Goal: Obtain resource: Download file/media

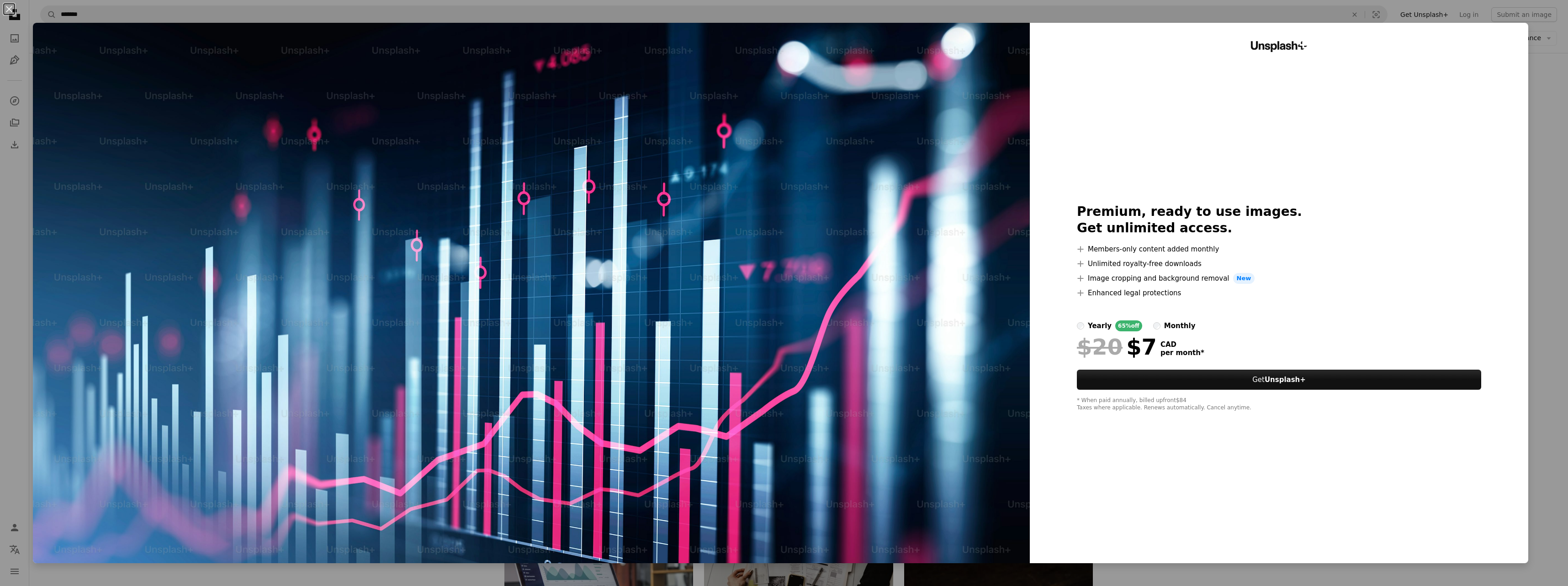
click at [1541, 101] on div "An X shape Unsplash+ Premium, ready to use images. Get unlimited access. A plus…" at bounding box center [784, 293] width 1568 height 586
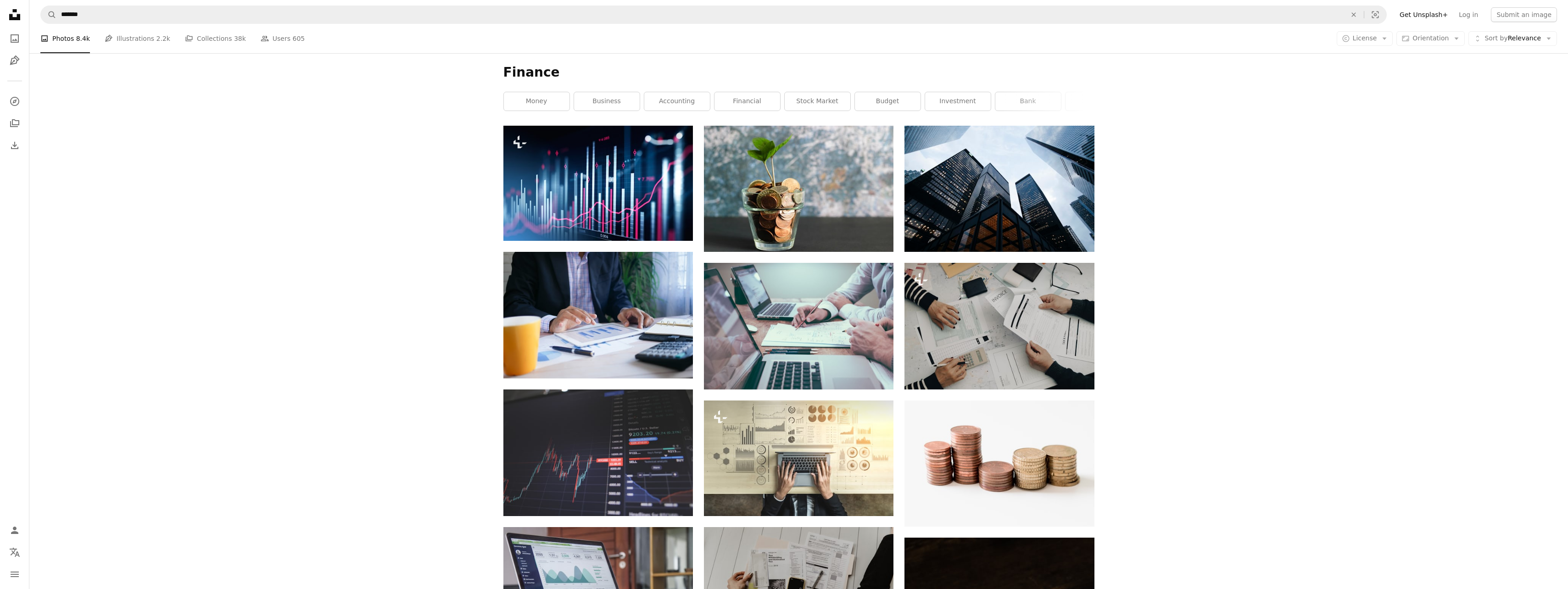
click at [1473, 13] on link "Log in" at bounding box center [1468, 15] width 30 height 15
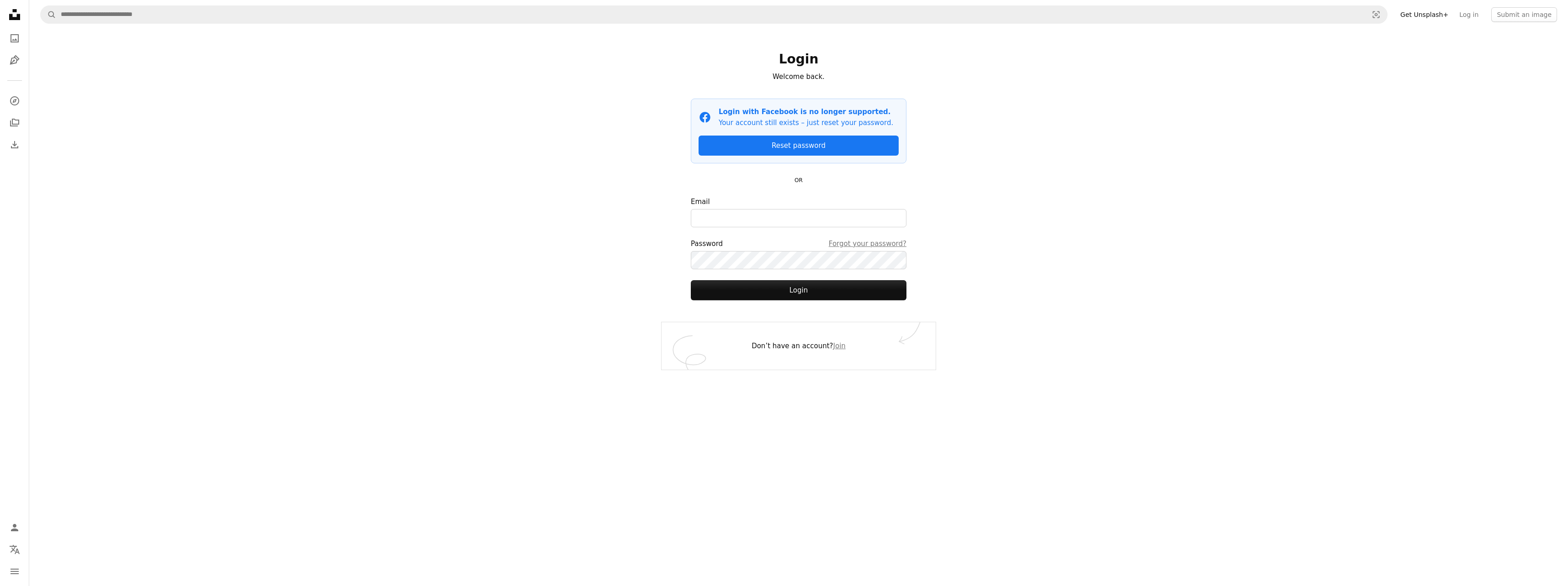
click at [1330, 142] on div "A magnifying glass Visual search Get Unsplash+ Log in Submit an image Login Wel…" at bounding box center [799, 293] width 1538 height 586
click at [833, 347] on link "Join" at bounding box center [840, 345] width 13 height 8
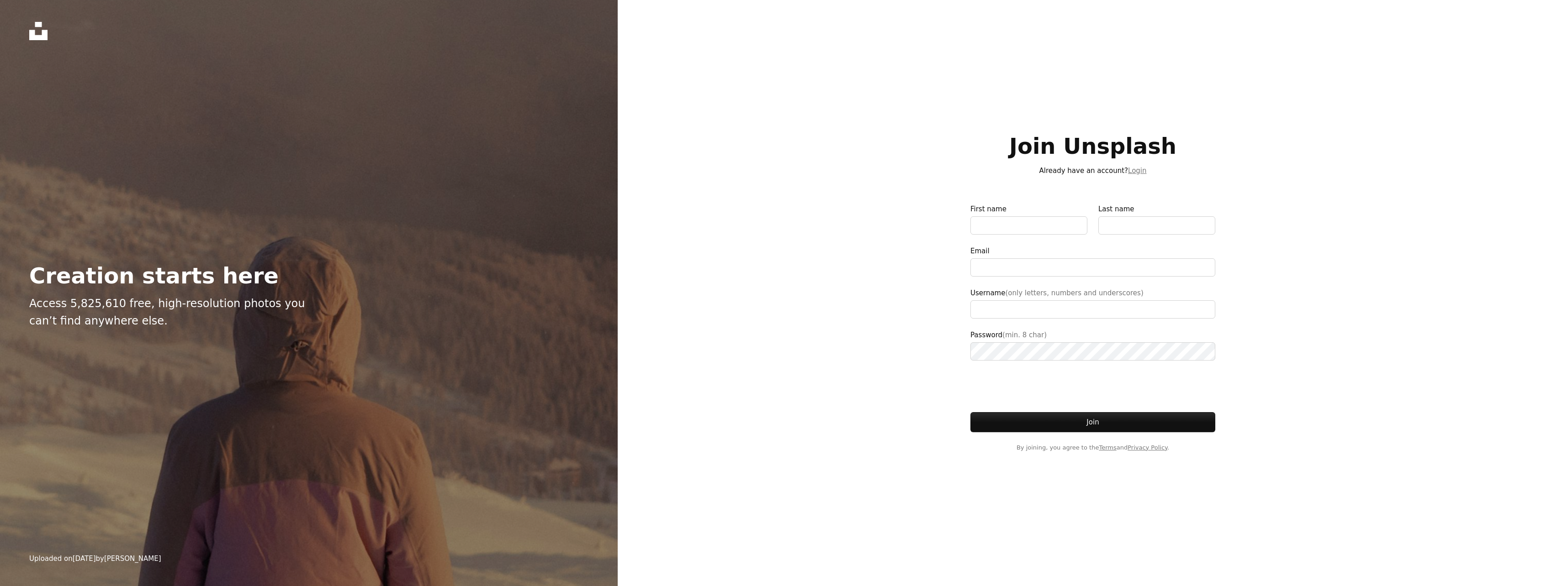
type input "**********"
click at [1103, 448] on link "Terms" at bounding box center [1107, 447] width 18 height 7
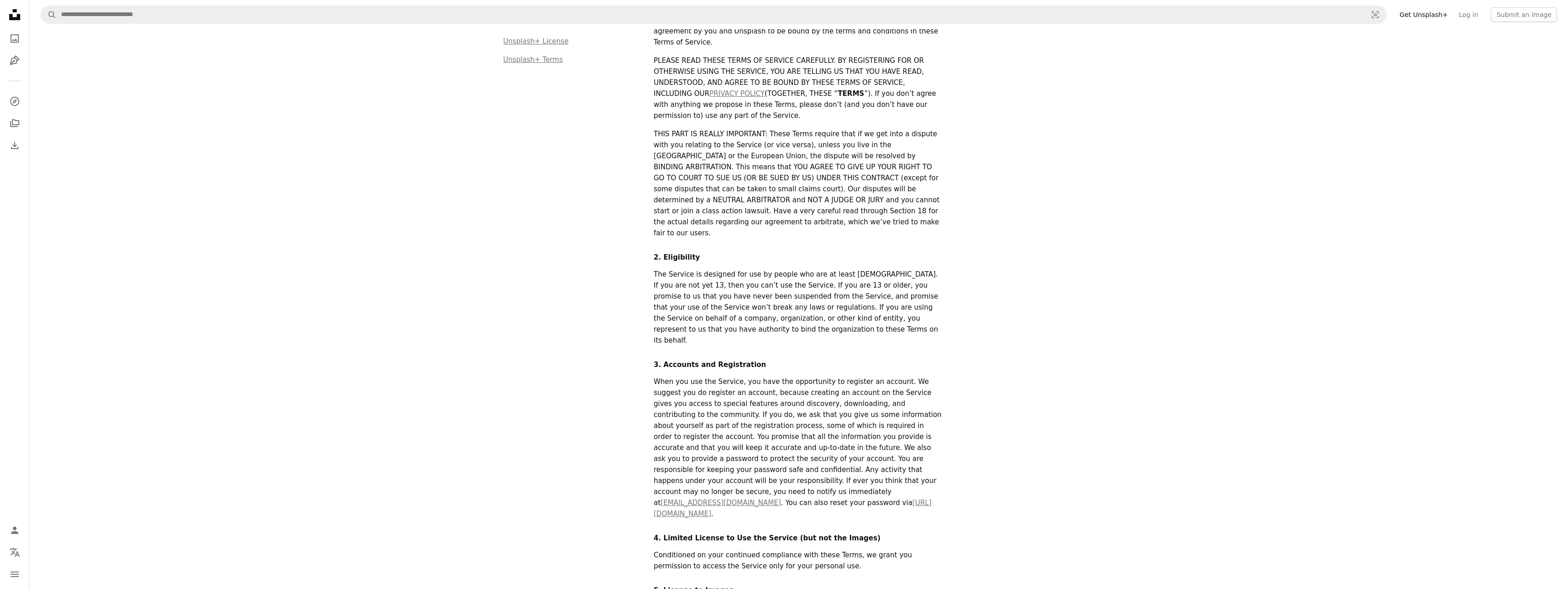
scroll to position [138, 0]
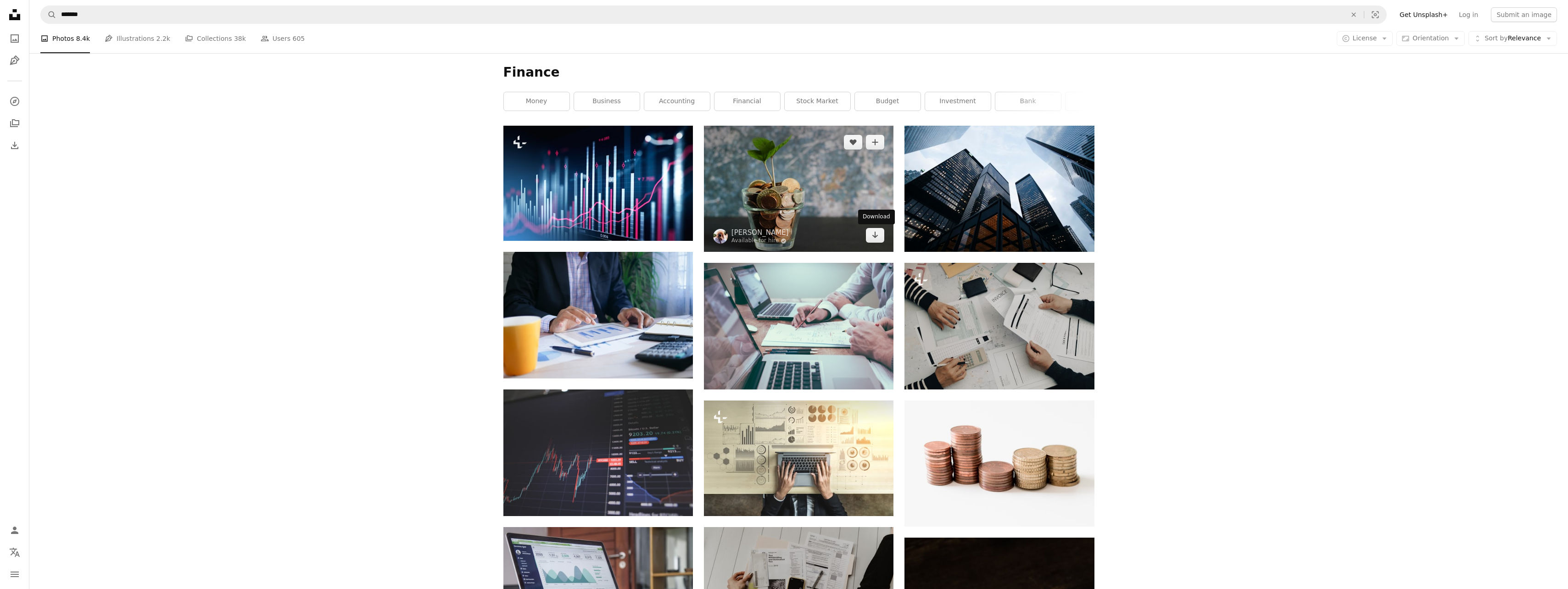
click at [871, 235] on link "Arrow pointing down" at bounding box center [875, 235] width 18 height 15
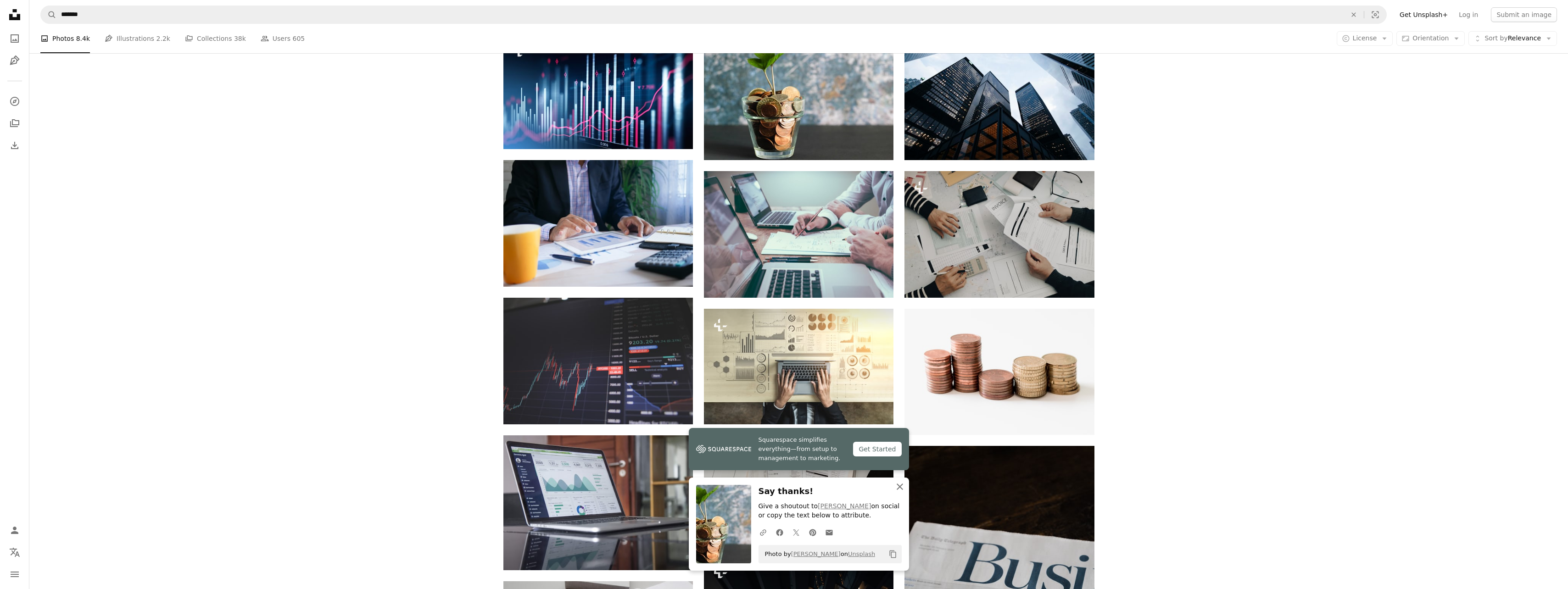
click at [898, 485] on icon "button" at bounding box center [900, 487] width 6 height 6
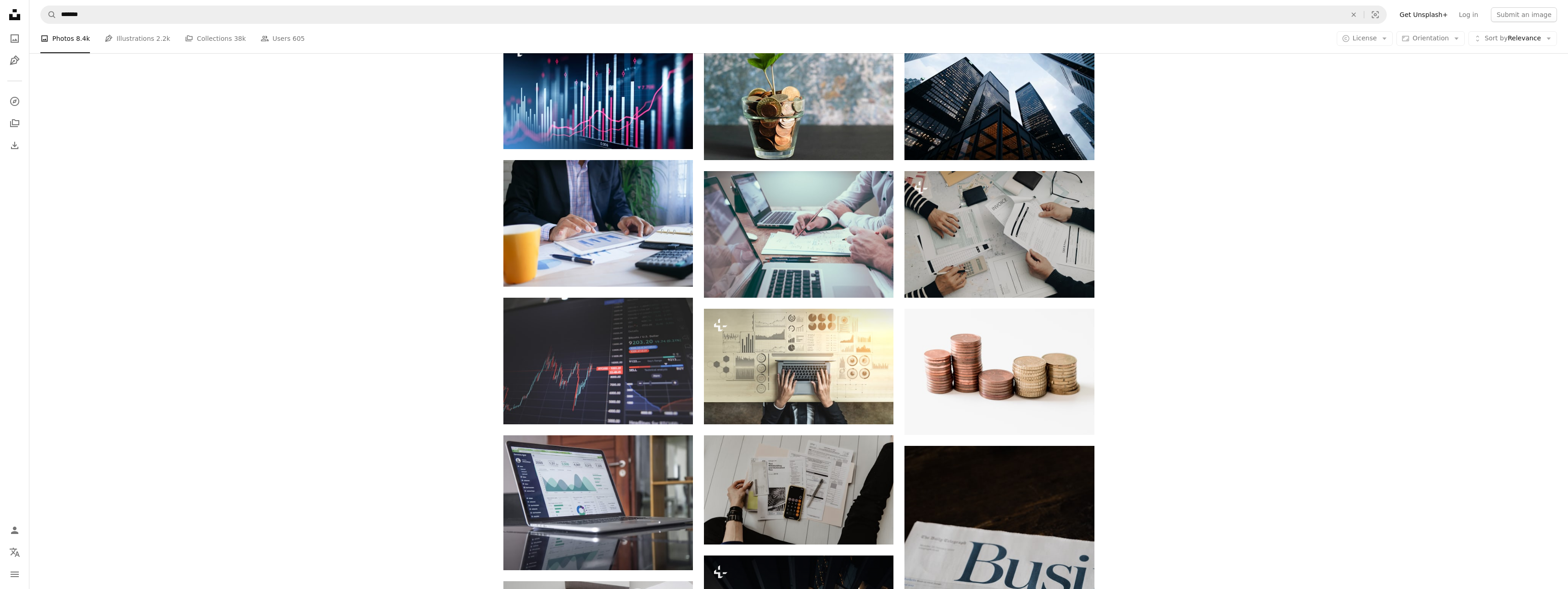
scroll to position [138, 0]
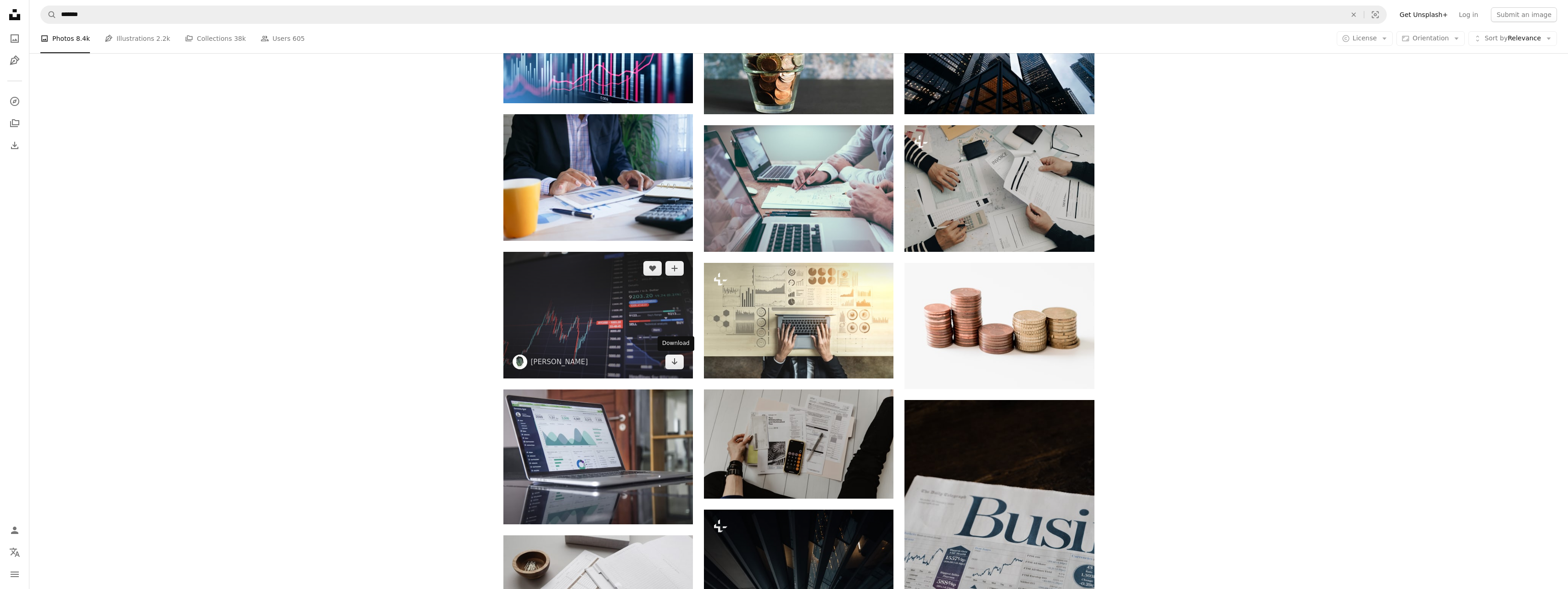
click at [675, 363] on icon "Download" at bounding box center [674, 362] width 6 height 6
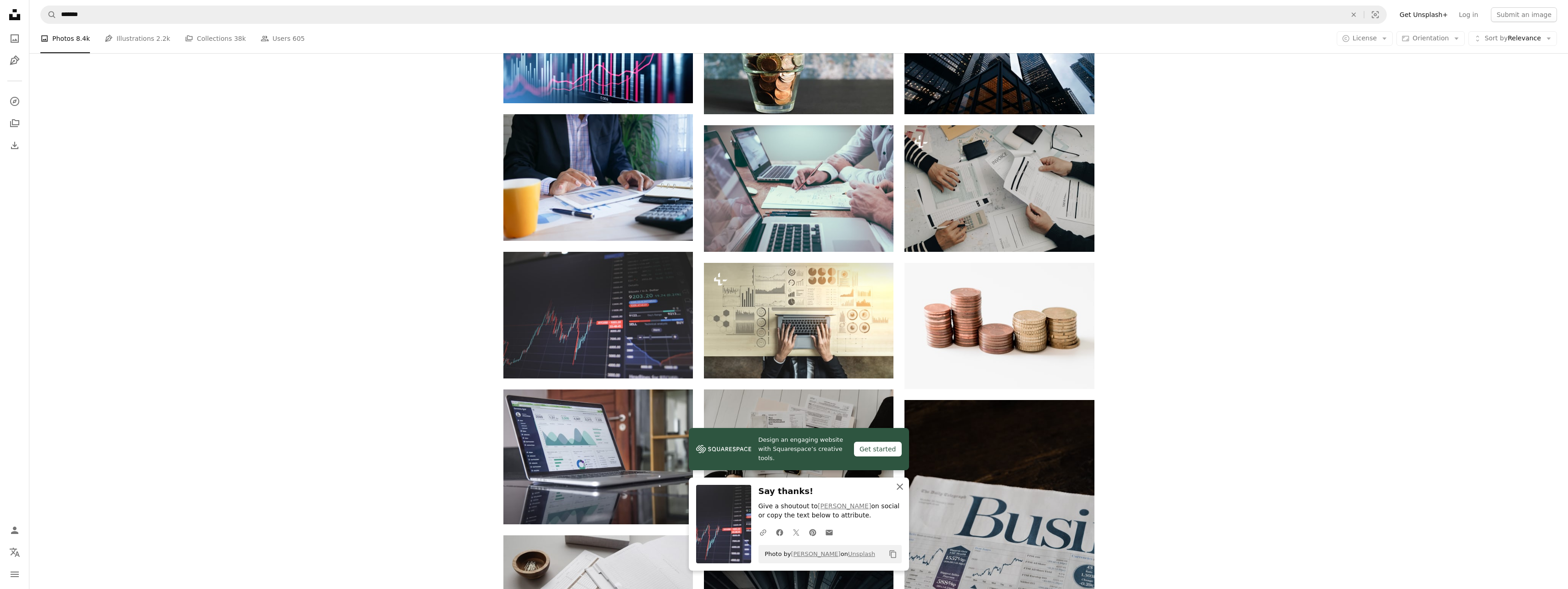
click at [900, 487] on icon "button" at bounding box center [900, 487] width 6 height 6
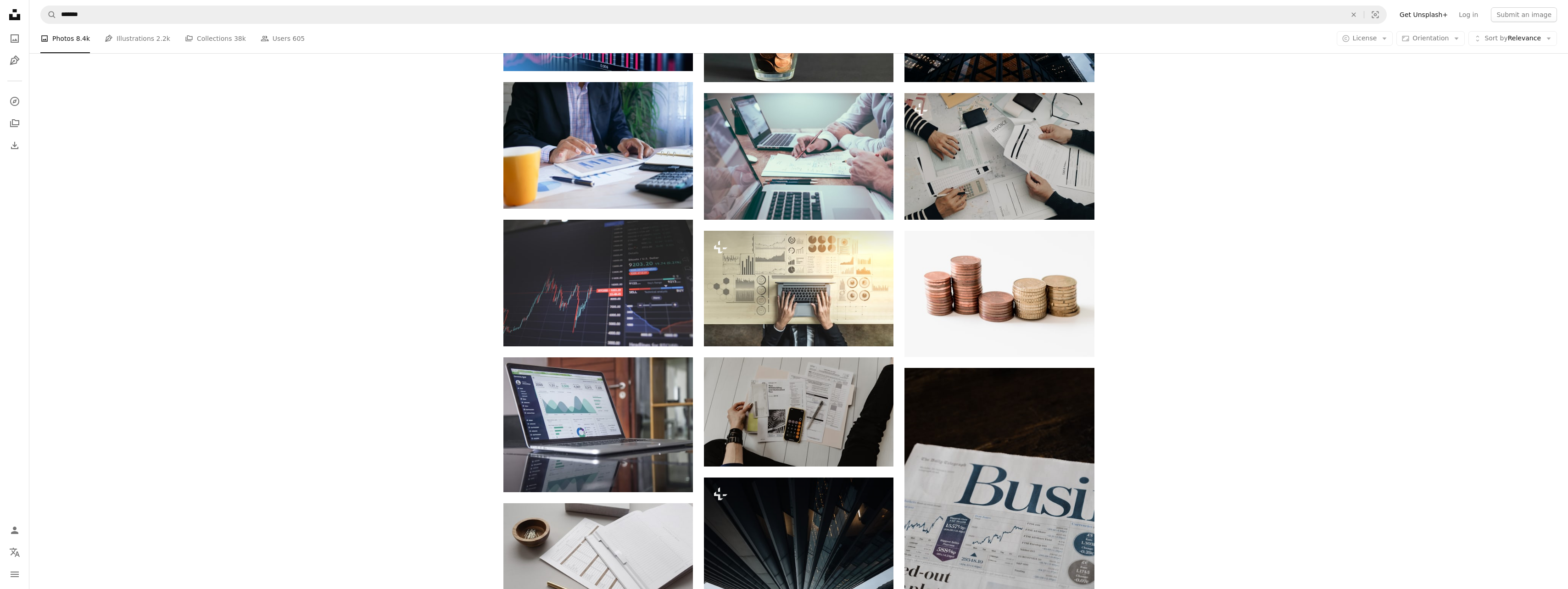
scroll to position [184, 0]
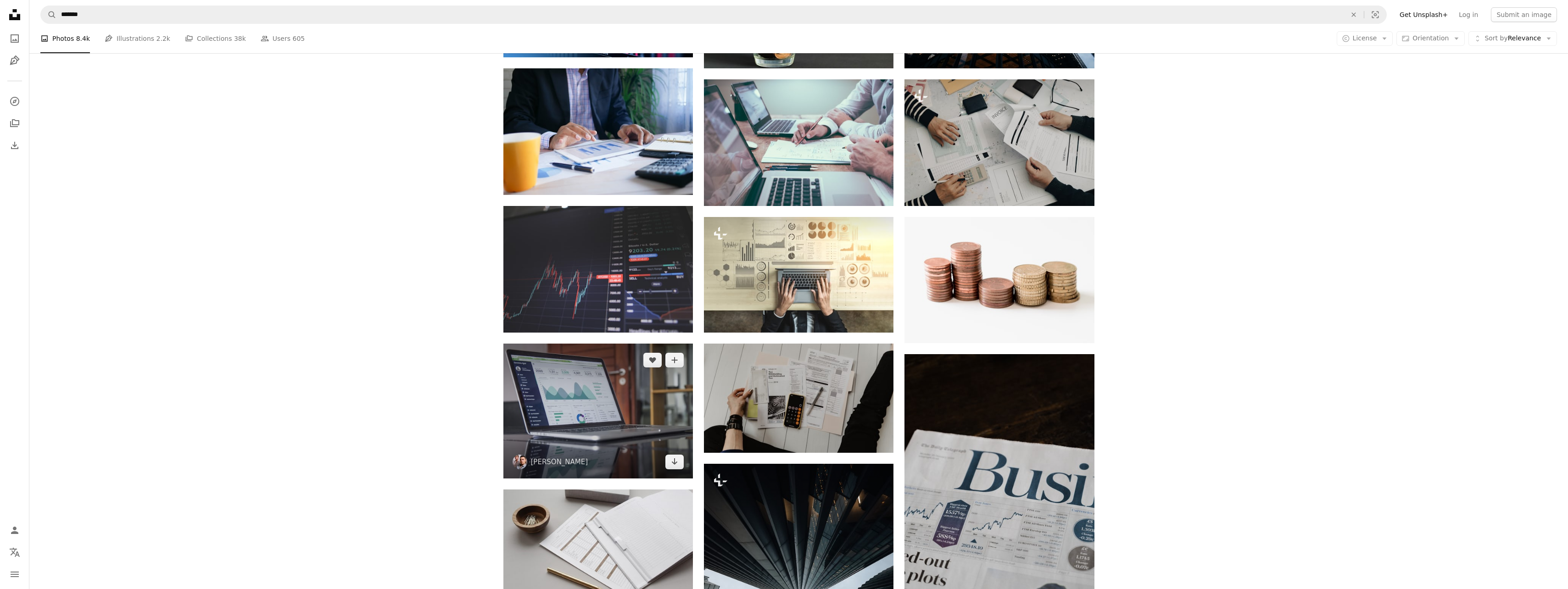
click at [674, 467] on icon "Arrow pointing down" at bounding box center [675, 461] width 8 height 11
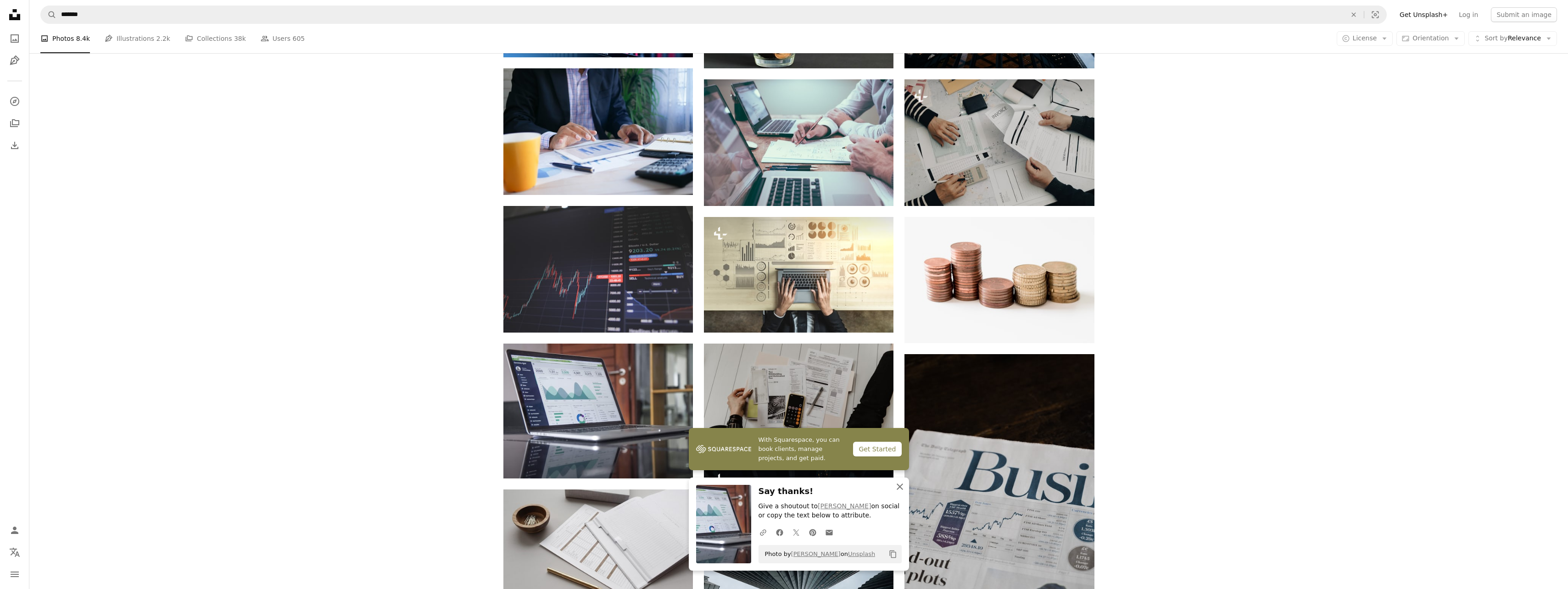
click at [901, 487] on icon "An X shape" at bounding box center [900, 487] width 11 height 11
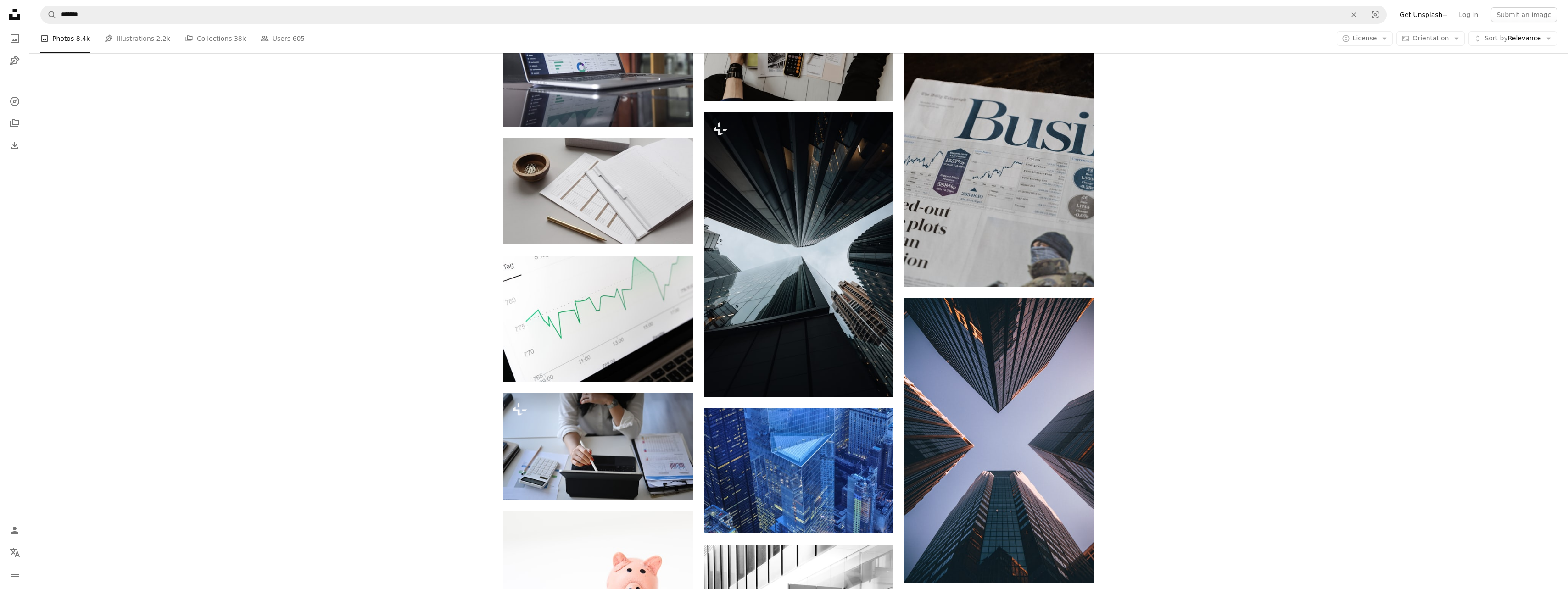
scroll to position [550, 0]
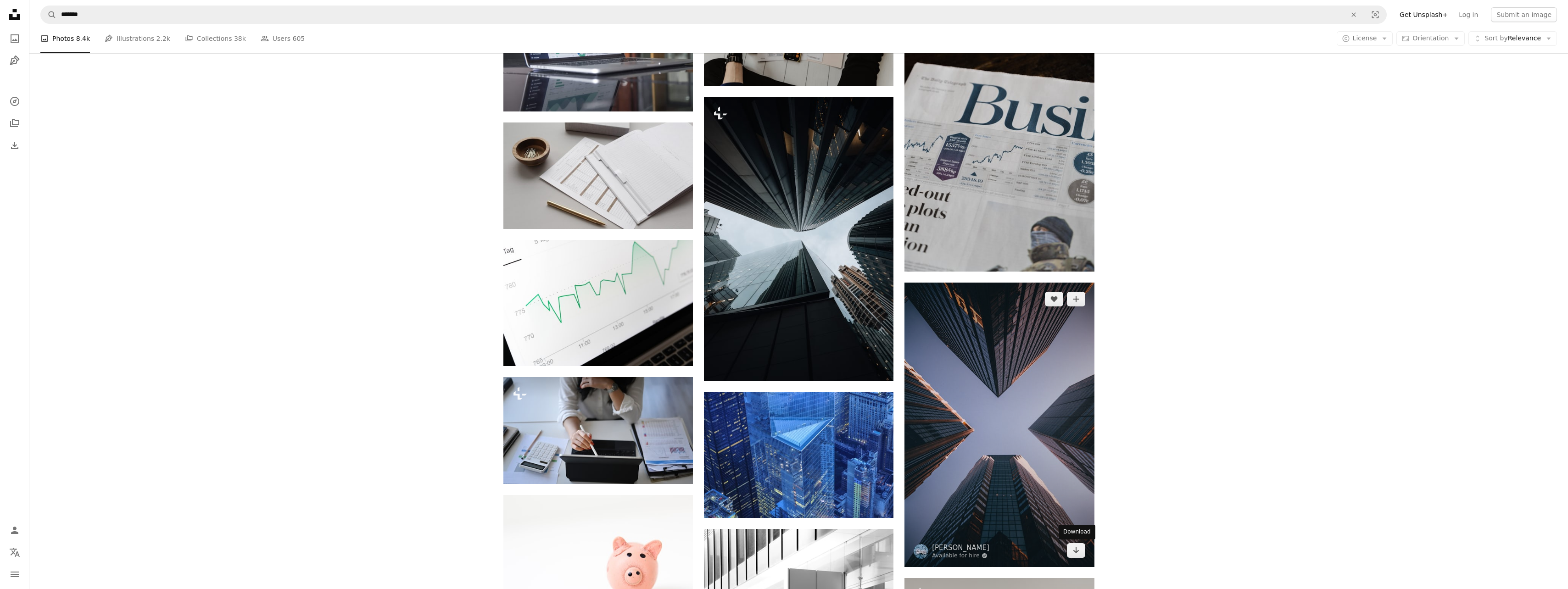
click at [1076, 554] on icon "Arrow pointing down" at bounding box center [1076, 550] width 8 height 11
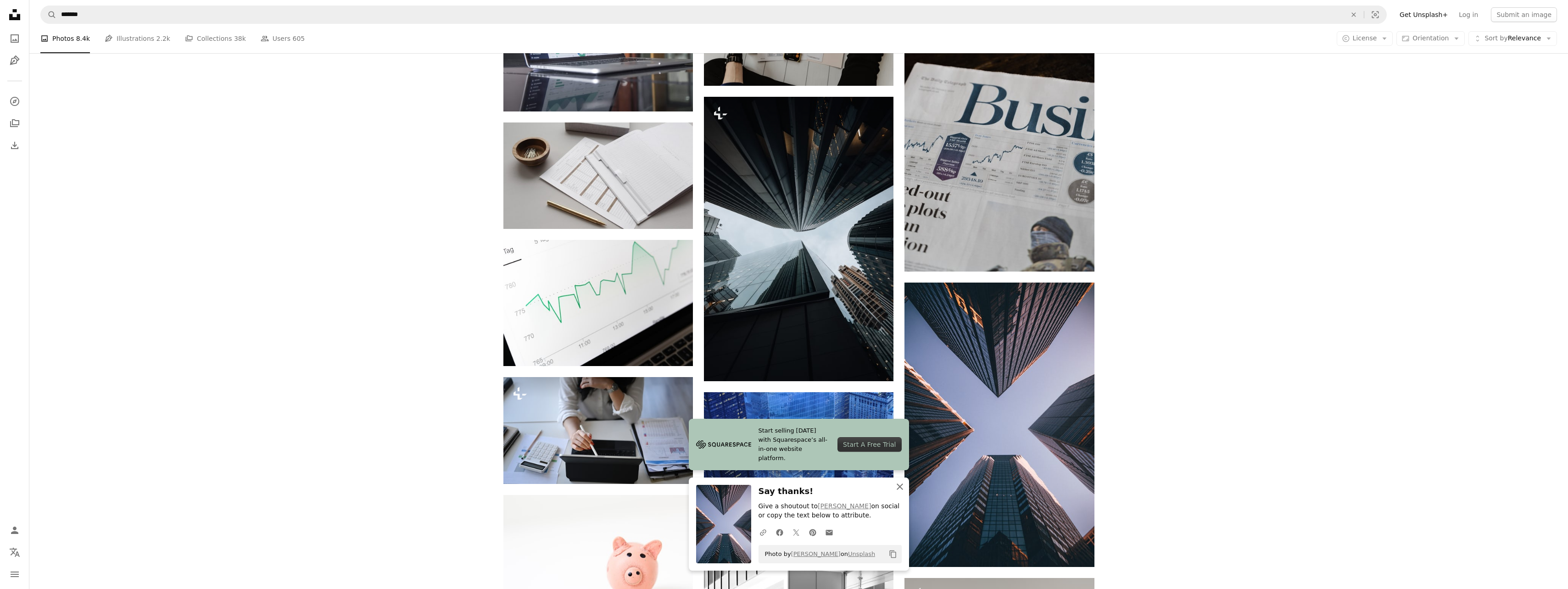
click at [900, 485] on icon "An X shape" at bounding box center [900, 487] width 11 height 11
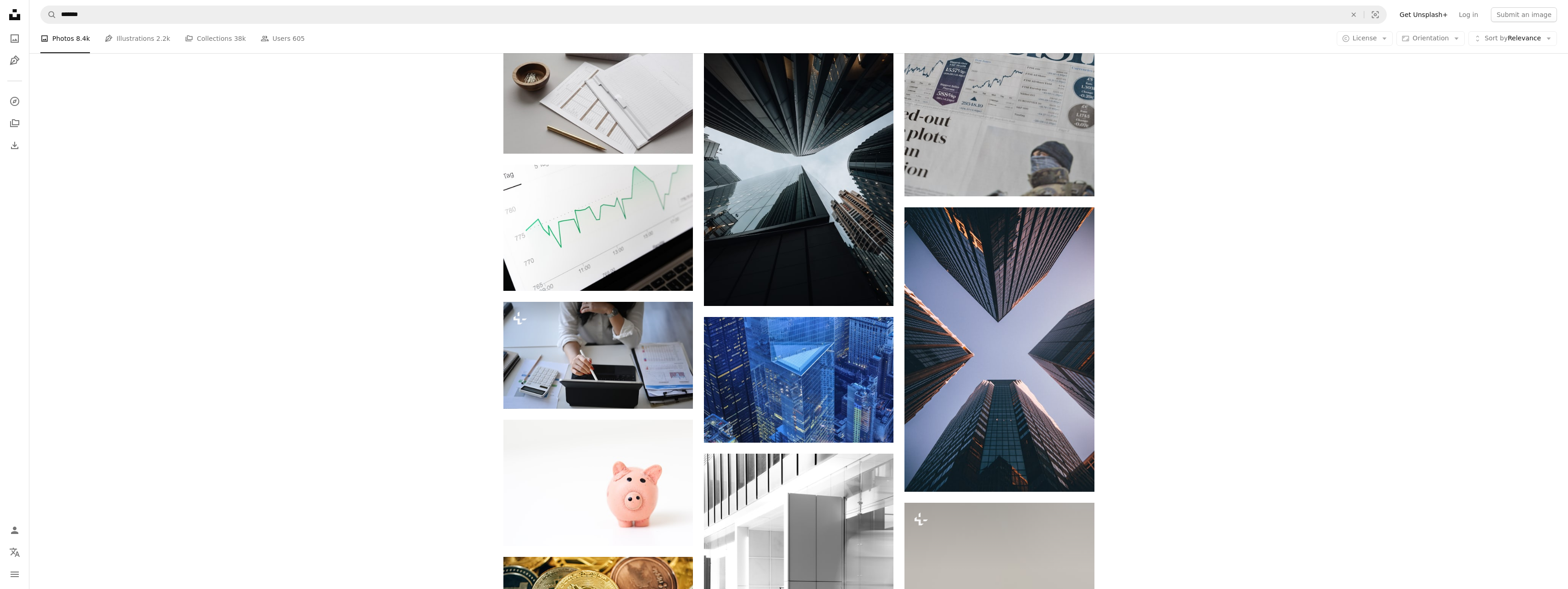
scroll to position [643, 0]
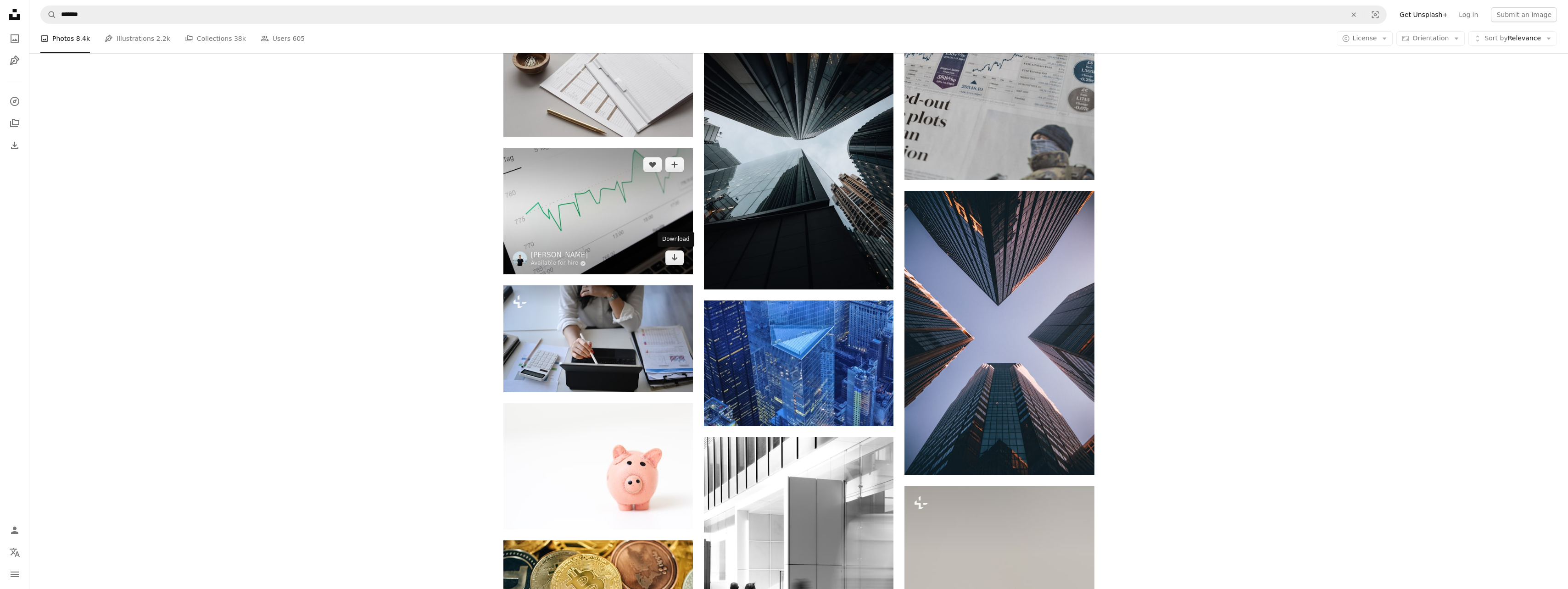
click at [675, 263] on icon "Arrow pointing down" at bounding box center [675, 257] width 8 height 11
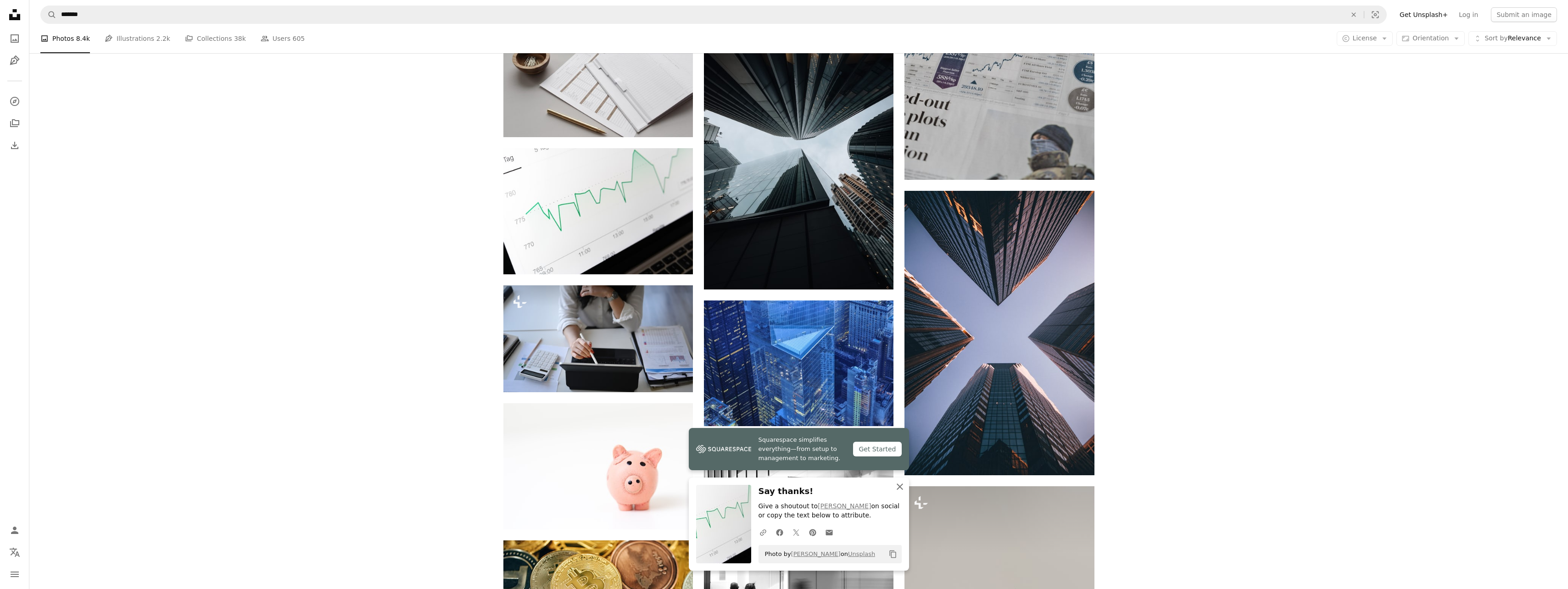
click at [899, 482] on icon "An X shape" at bounding box center [900, 487] width 11 height 11
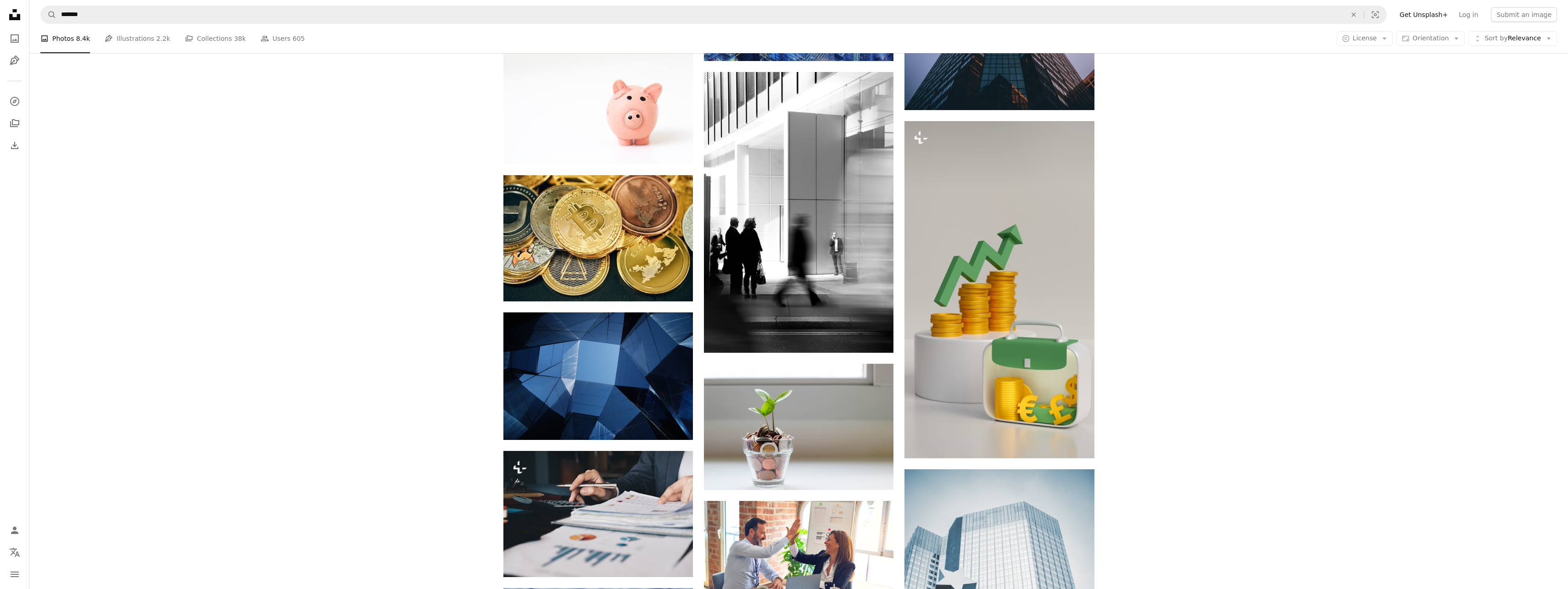
scroll to position [1009, 0]
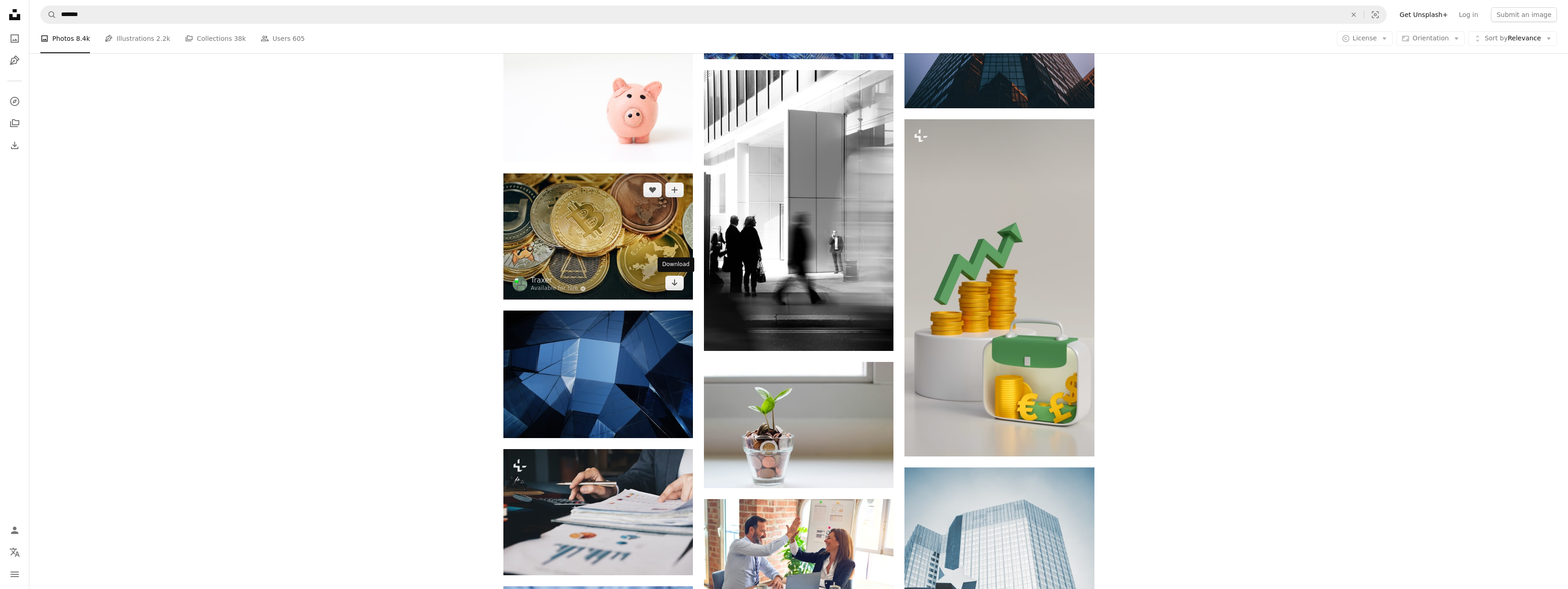
click at [674, 283] on icon "Arrow pointing down" at bounding box center [675, 282] width 8 height 11
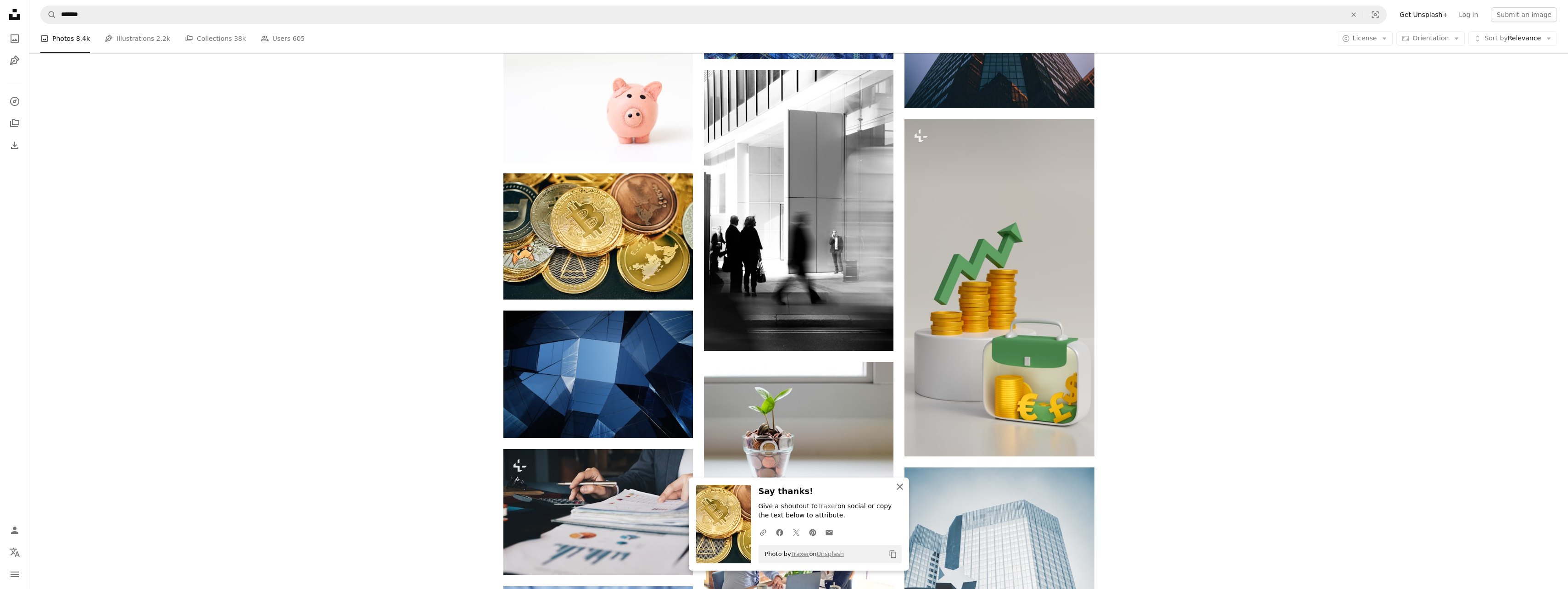
click at [900, 483] on icon "An X shape" at bounding box center [900, 487] width 11 height 11
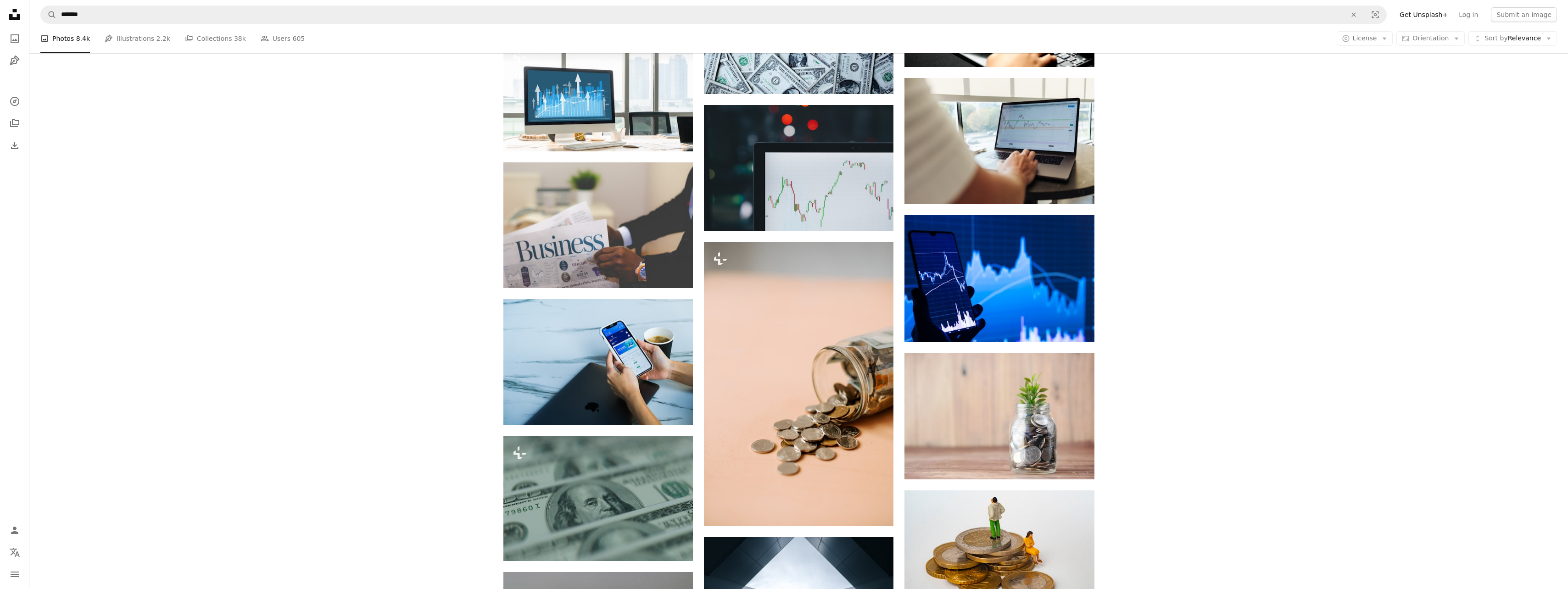
scroll to position [1836, 0]
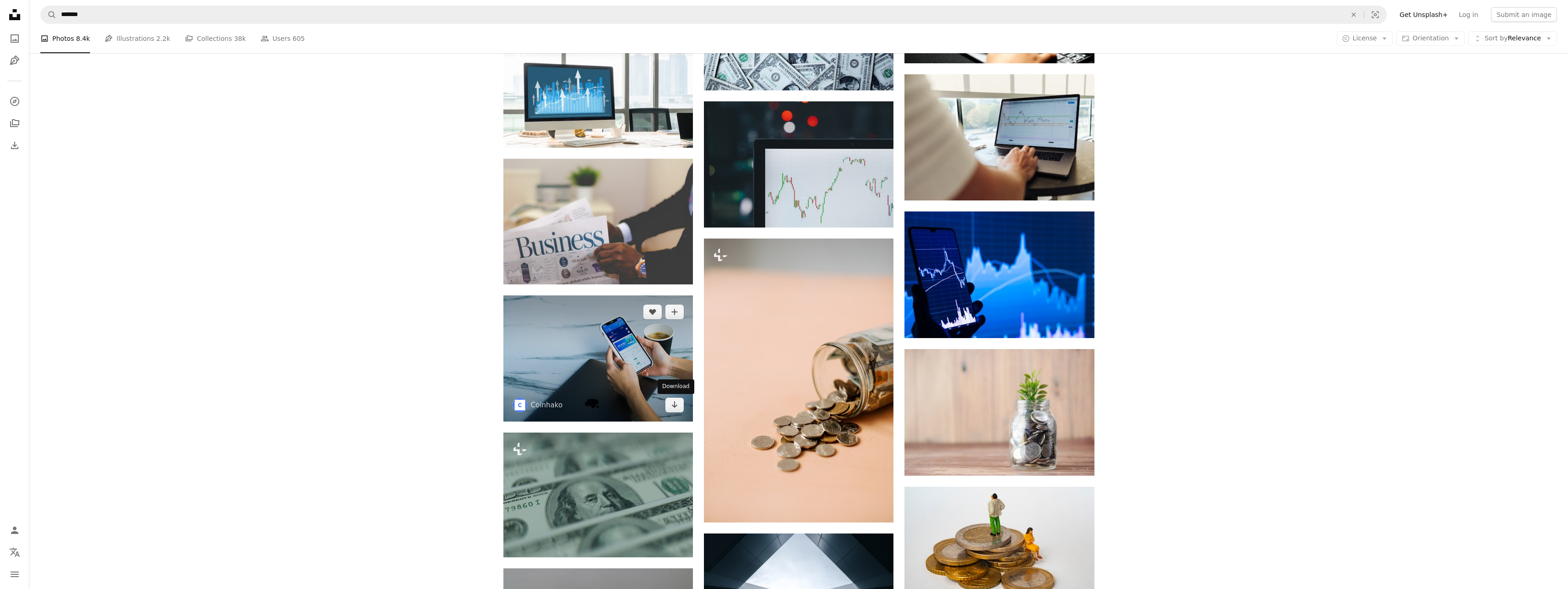
click at [674, 404] on icon "Download" at bounding box center [674, 405] width 6 height 6
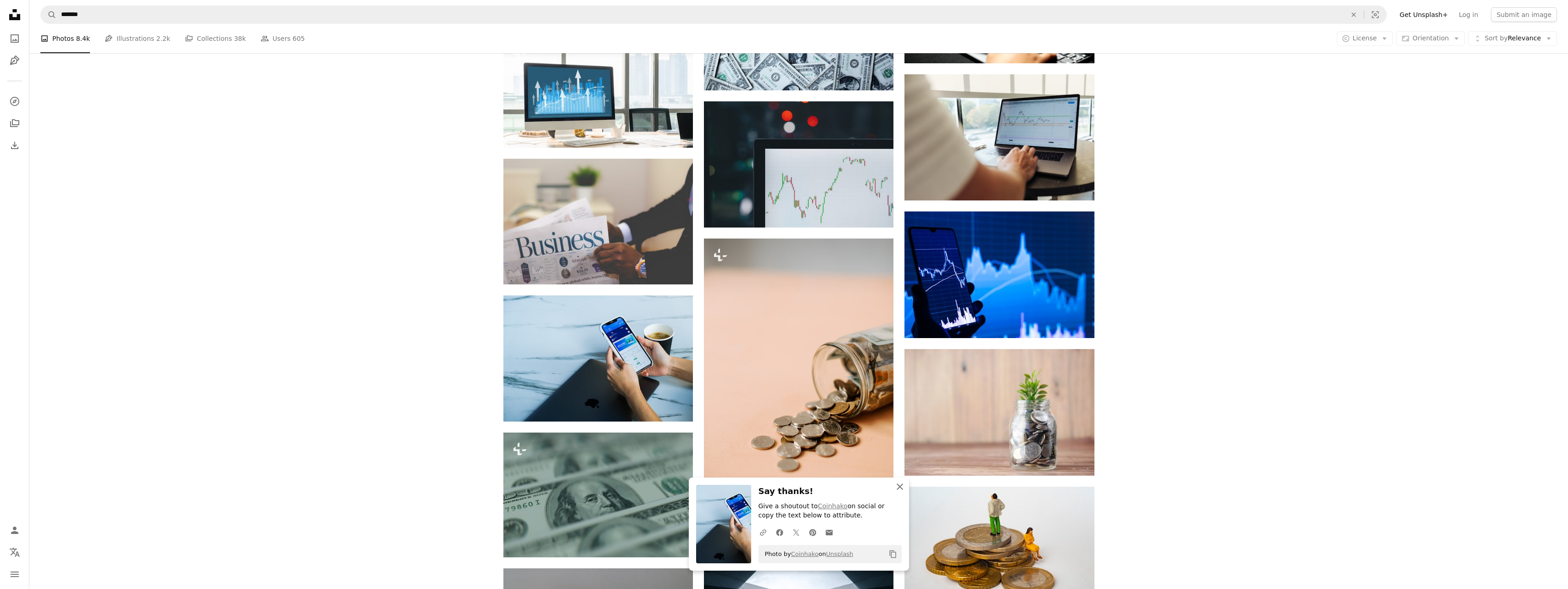
click at [901, 483] on icon "An X shape" at bounding box center [900, 487] width 11 height 11
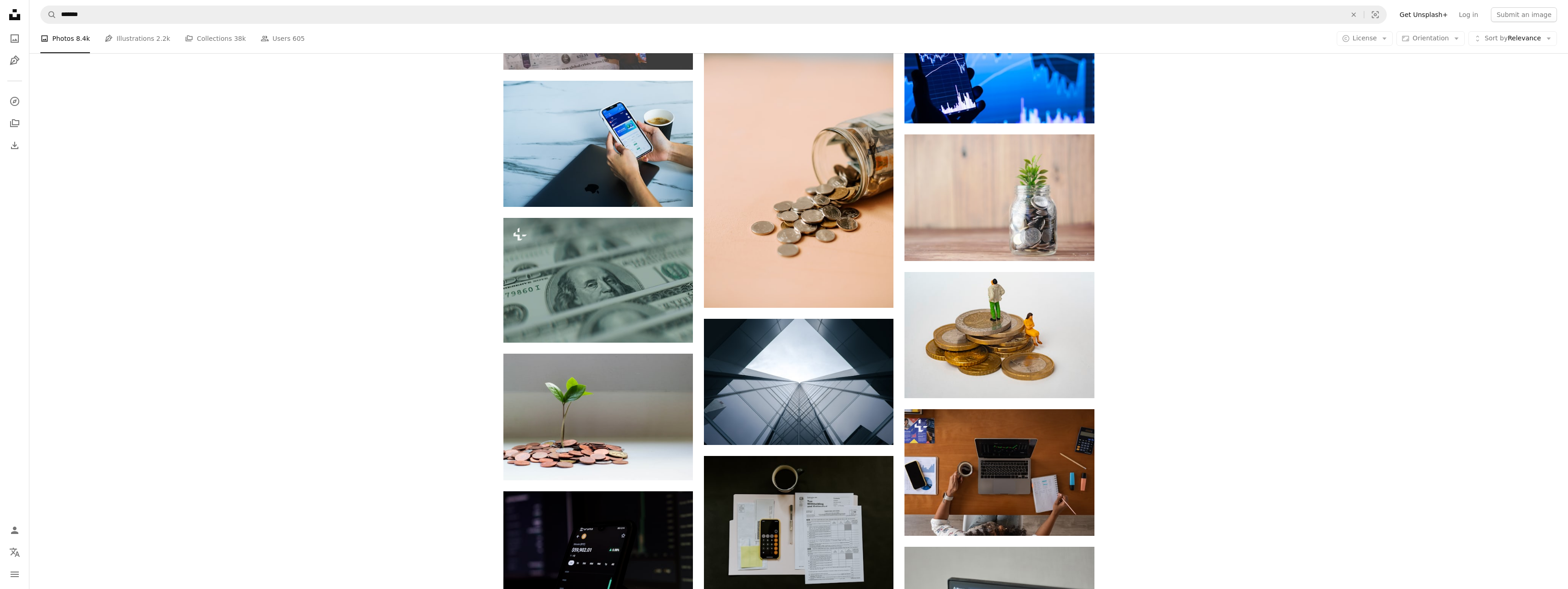
scroll to position [2065, 0]
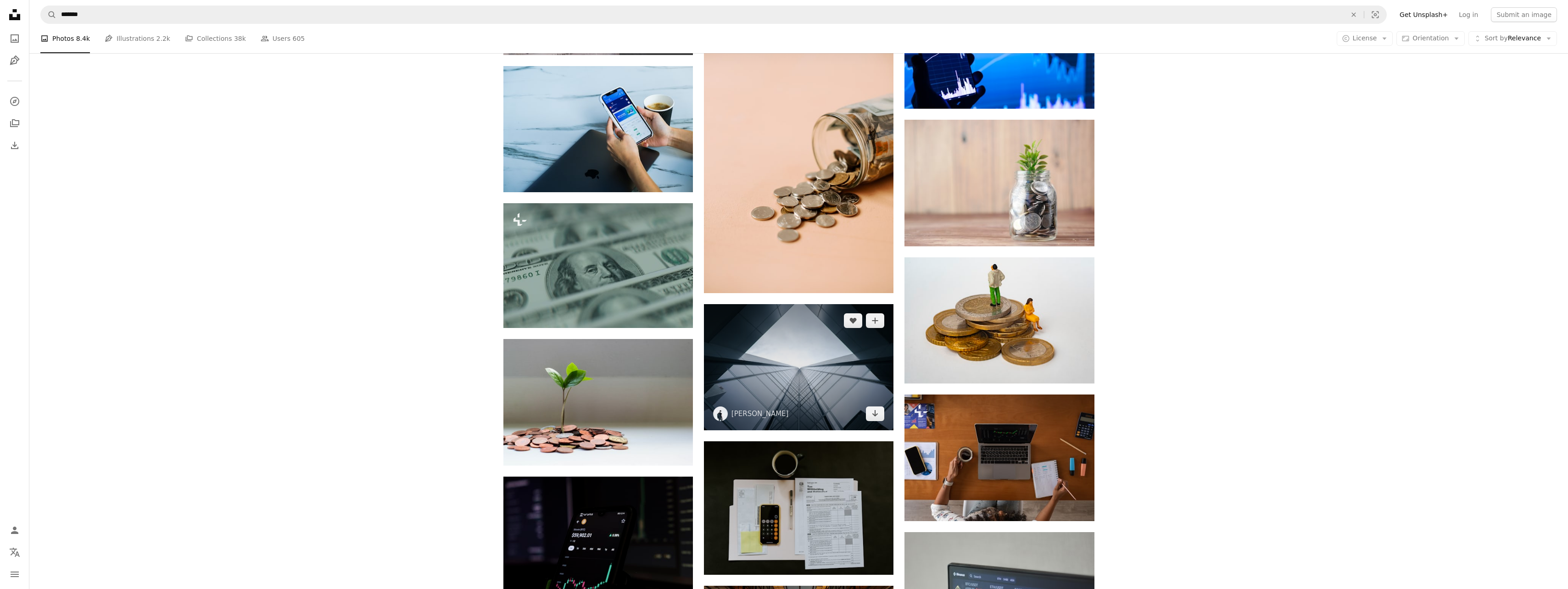
click at [879, 415] on link "Arrow pointing down" at bounding box center [875, 413] width 18 height 15
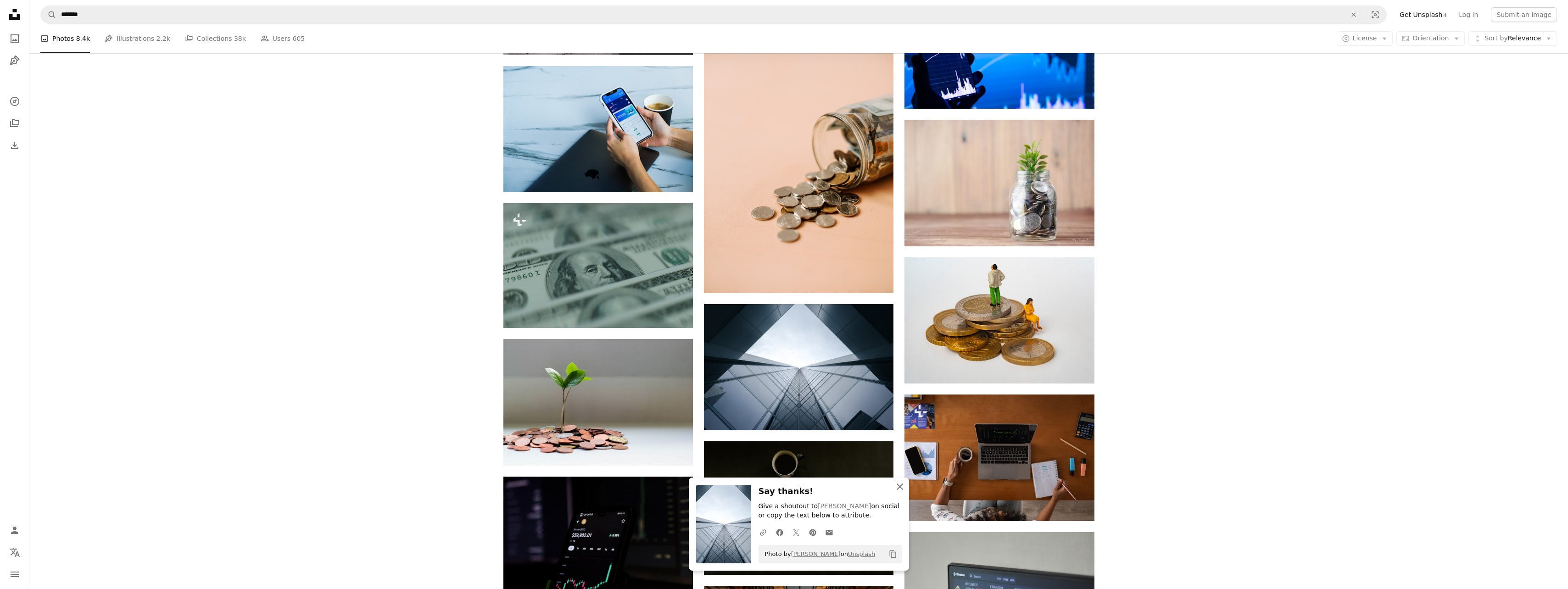
drag, startPoint x: 901, startPoint y: 488, endPoint x: 905, endPoint y: 482, distance: 7.2
click at [901, 488] on icon "button" at bounding box center [900, 487] width 6 height 6
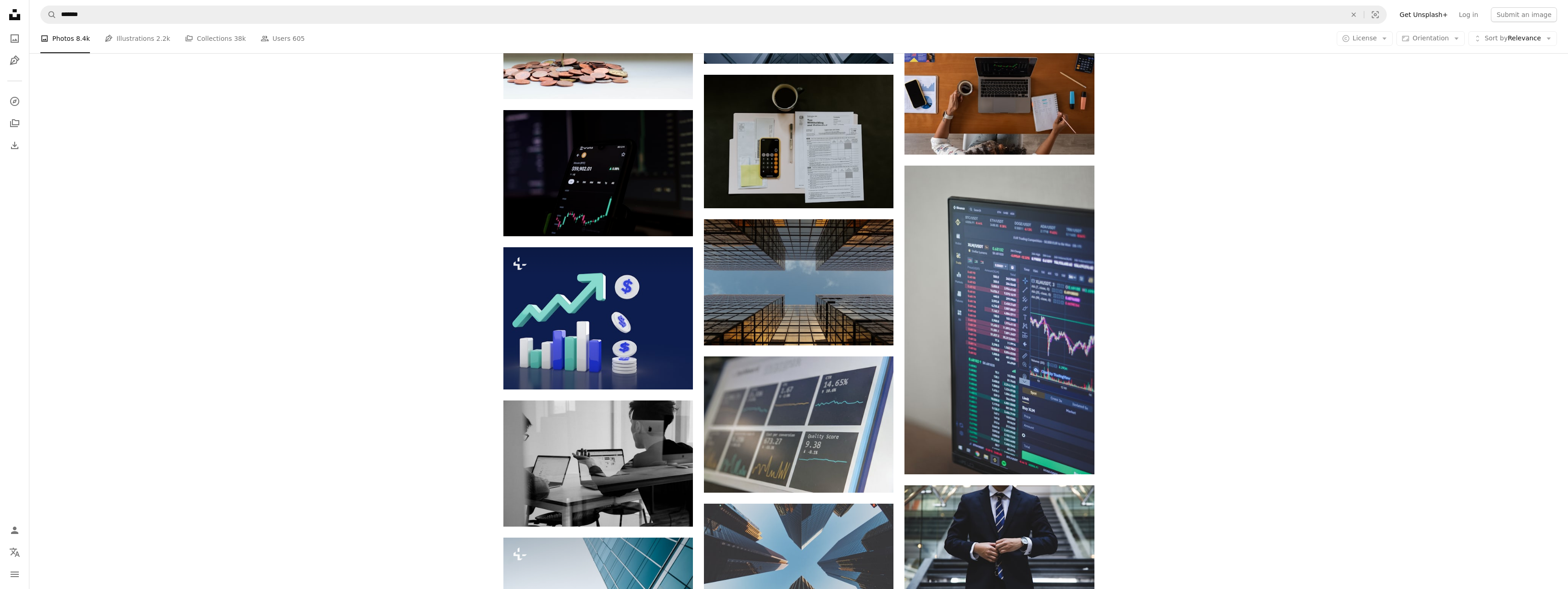
scroll to position [2432, 0]
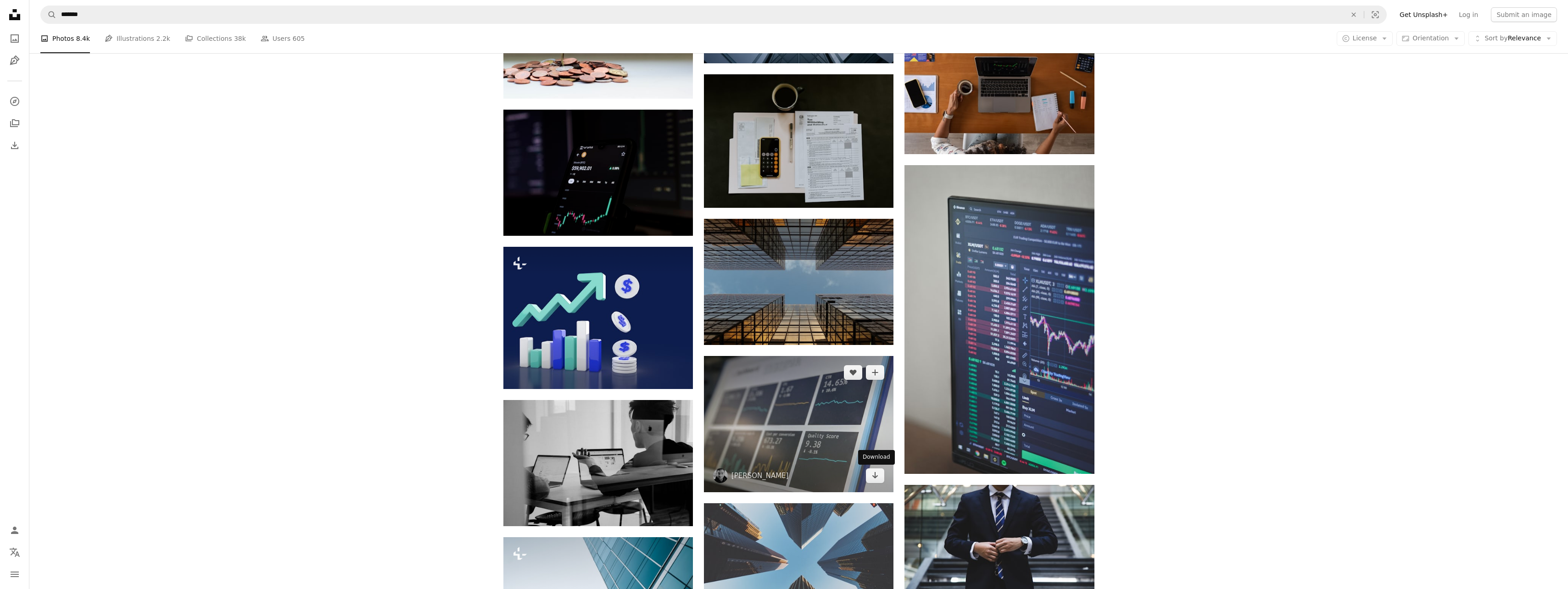
click at [874, 476] on icon "Arrow pointing down" at bounding box center [875, 475] width 8 height 11
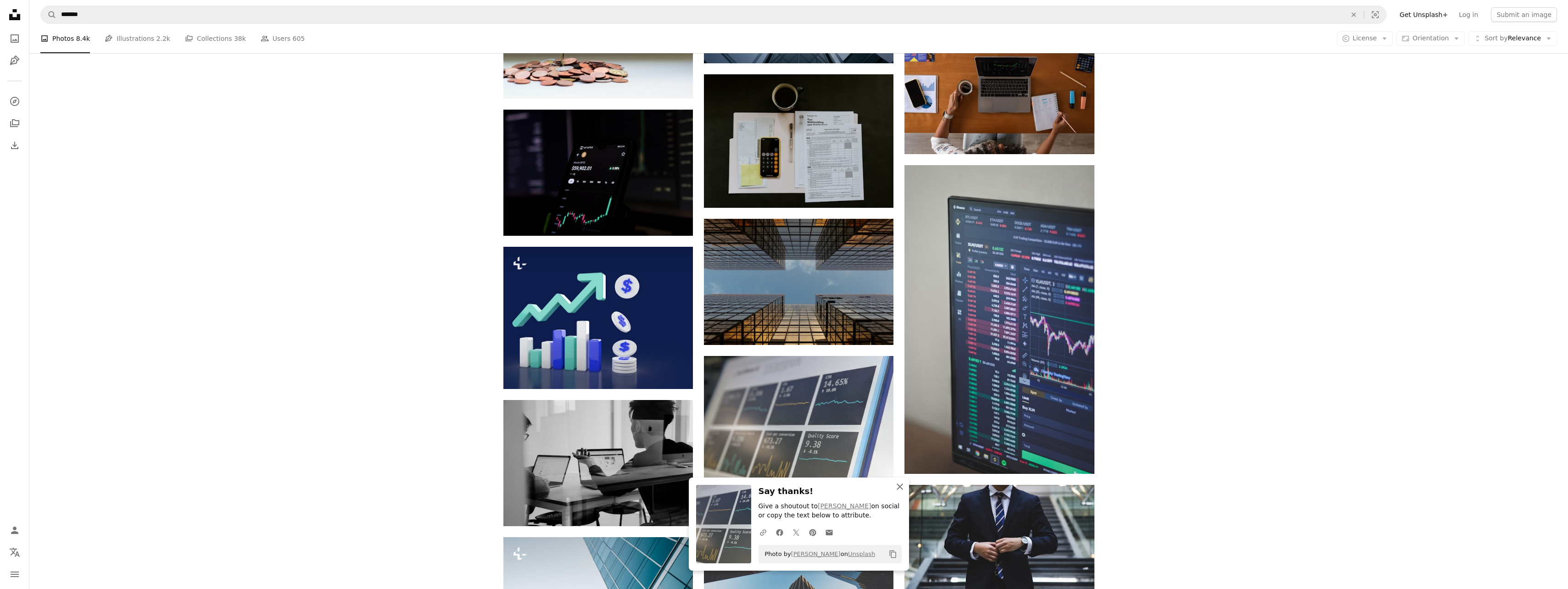
click at [901, 485] on icon "An X shape" at bounding box center [900, 487] width 11 height 11
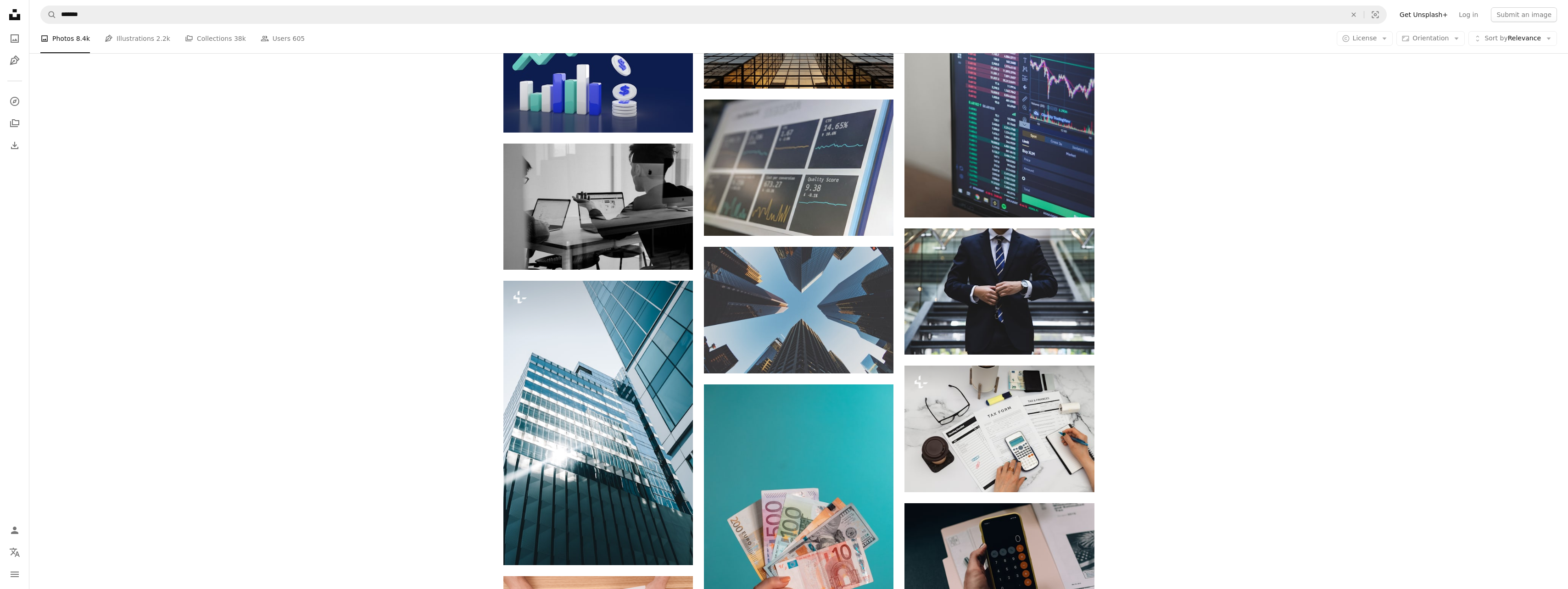
scroll to position [2708, 0]
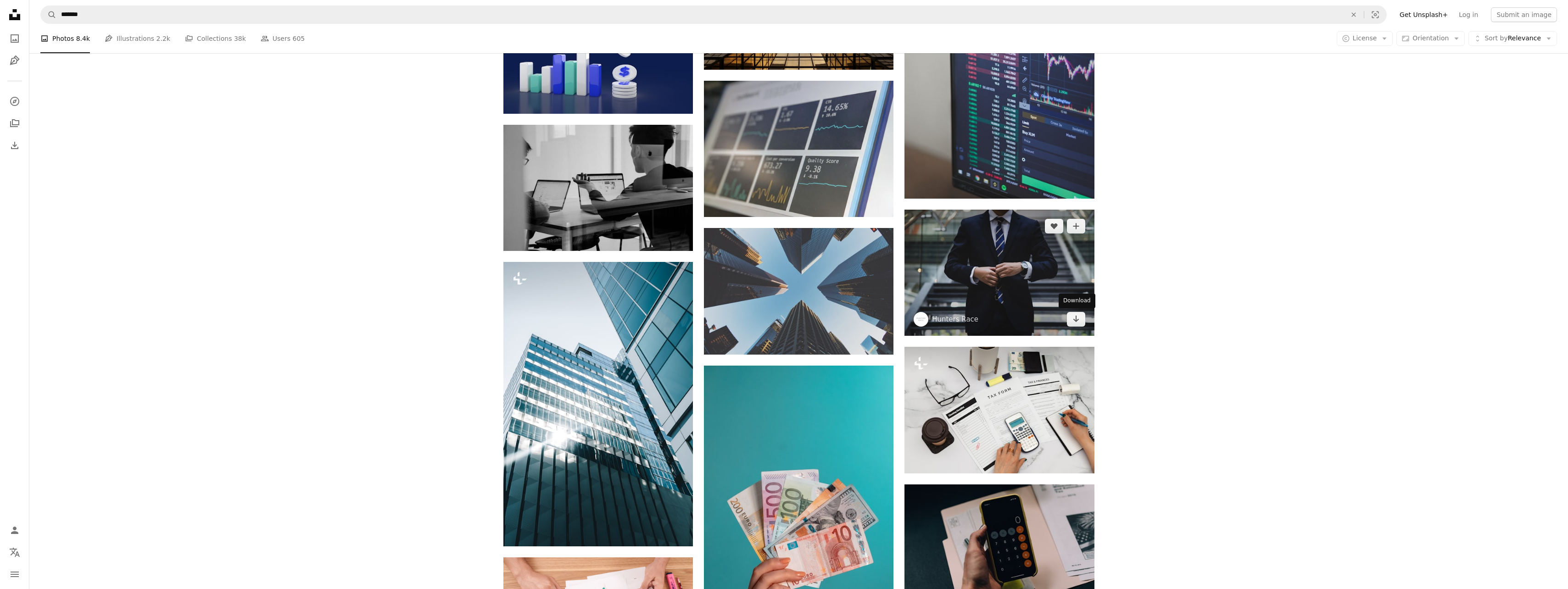
click at [1079, 323] on link "Arrow pointing down" at bounding box center [1076, 319] width 18 height 15
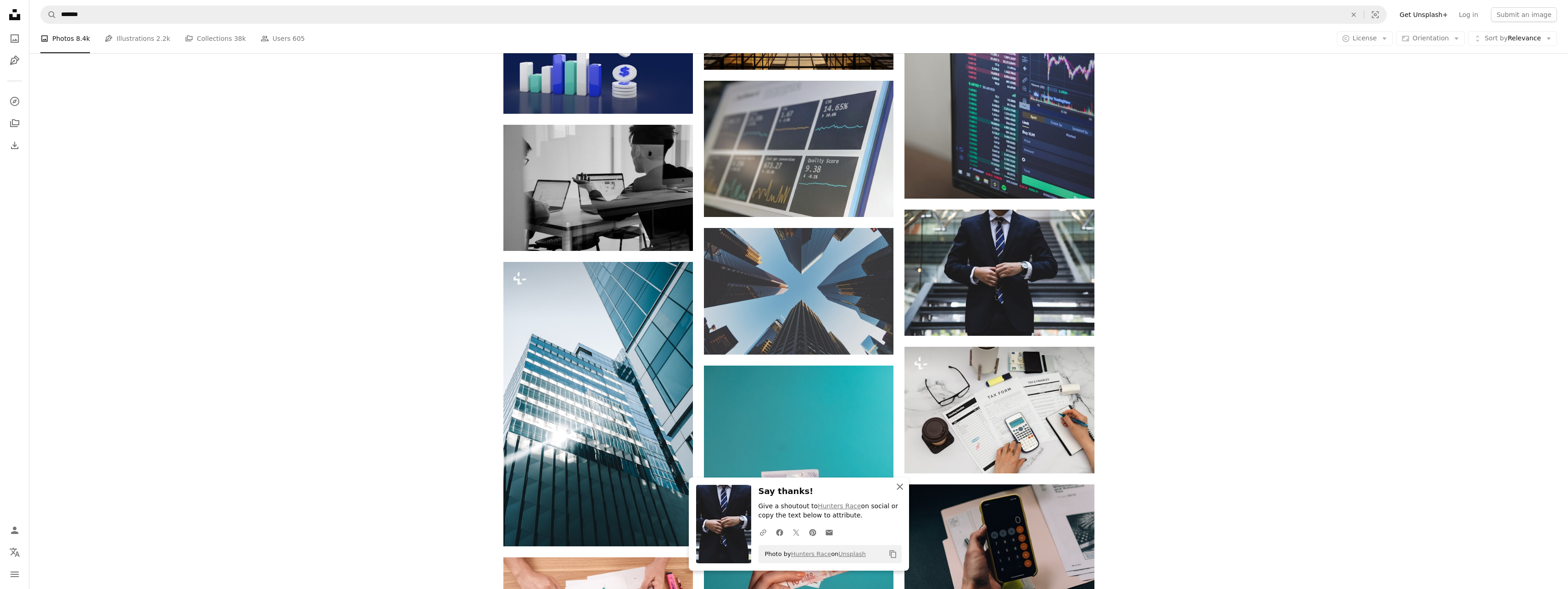
click at [897, 486] on icon "An X shape" at bounding box center [900, 487] width 11 height 11
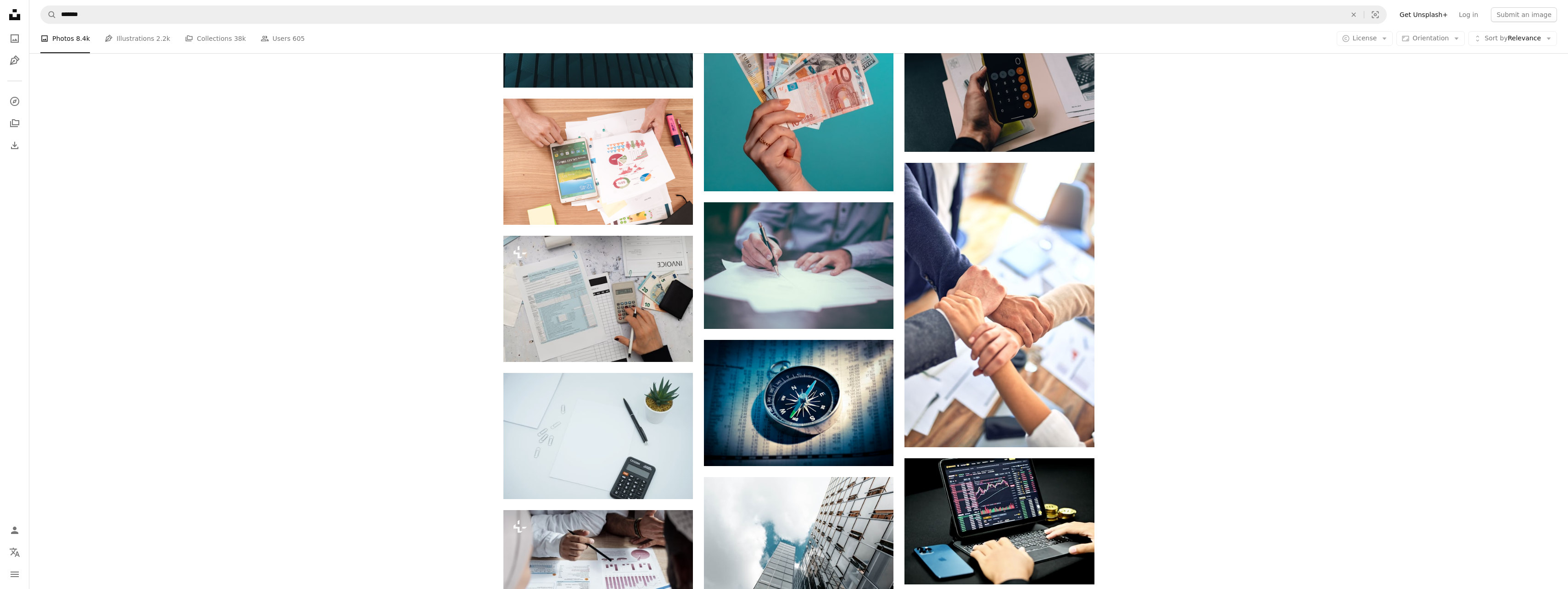
scroll to position [3212, 0]
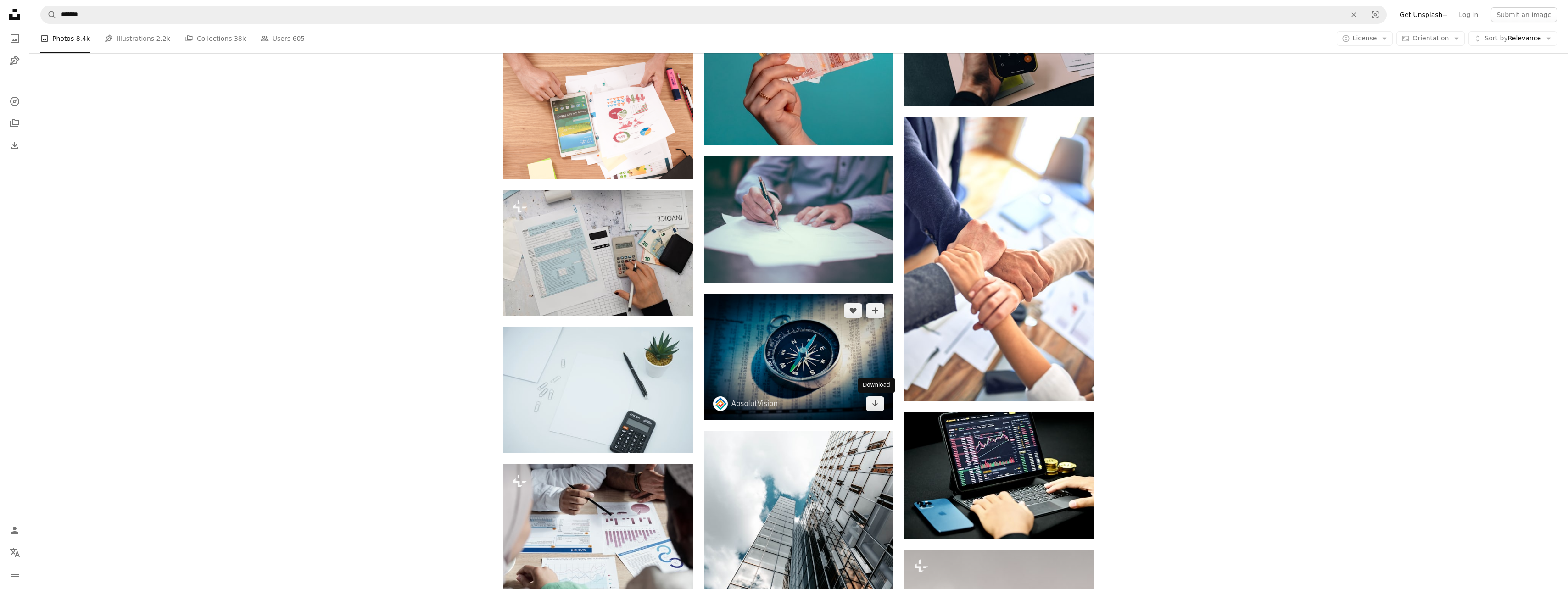
click at [880, 407] on link "Arrow pointing down" at bounding box center [875, 403] width 18 height 15
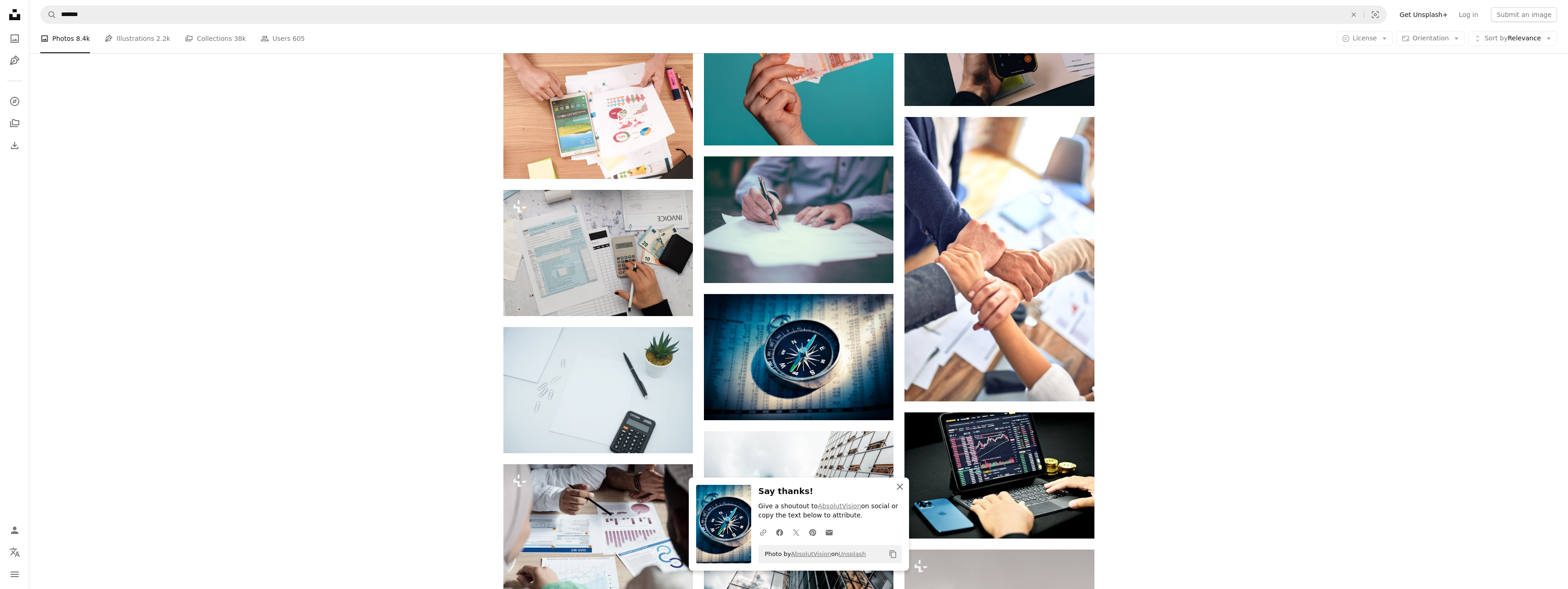
drag, startPoint x: 901, startPoint y: 489, endPoint x: 921, endPoint y: 483, distance: 20.9
click at [901, 489] on icon "button" at bounding box center [900, 487] width 6 height 6
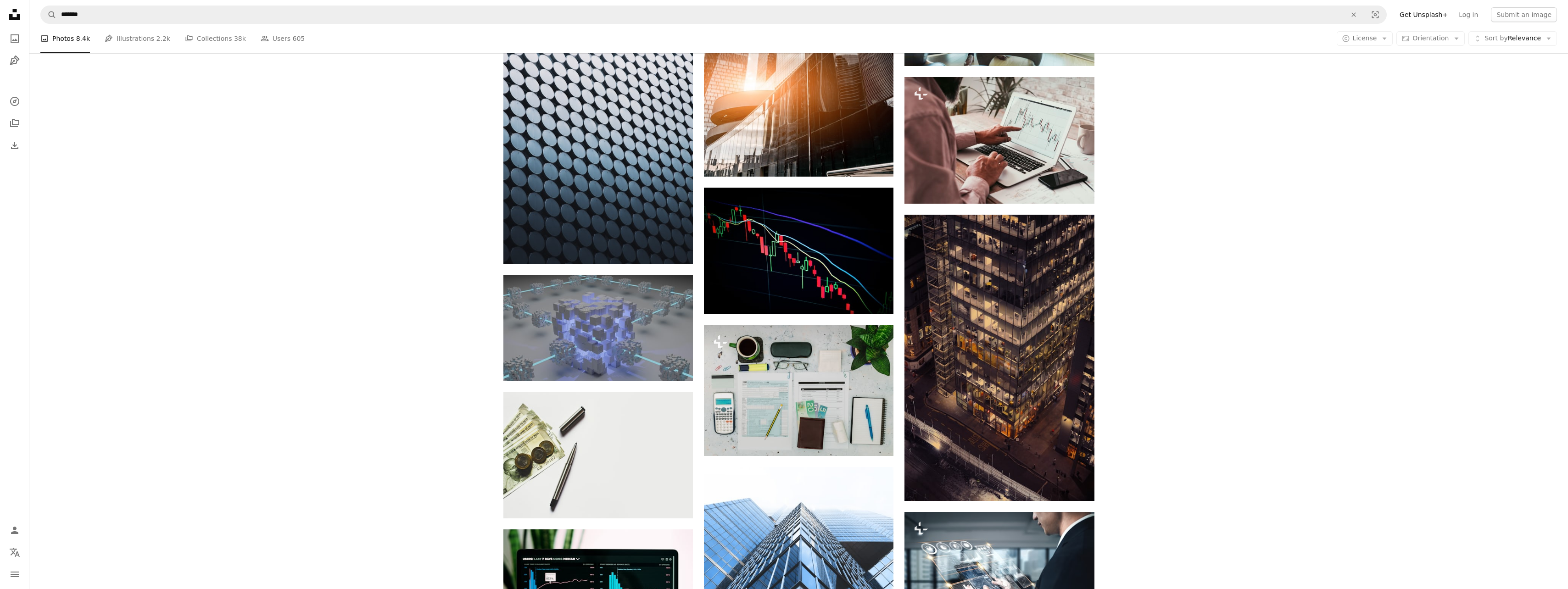
scroll to position [4910, 0]
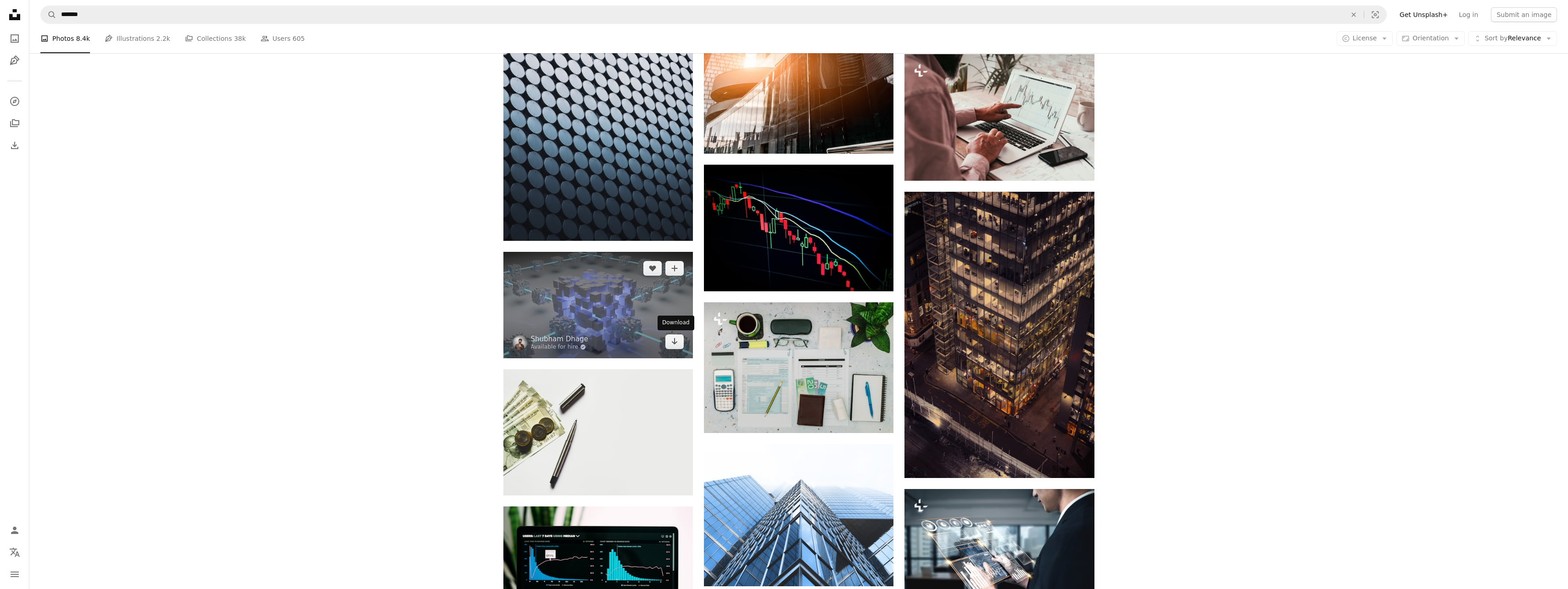
click at [681, 345] on link "Arrow pointing down" at bounding box center [674, 342] width 18 height 15
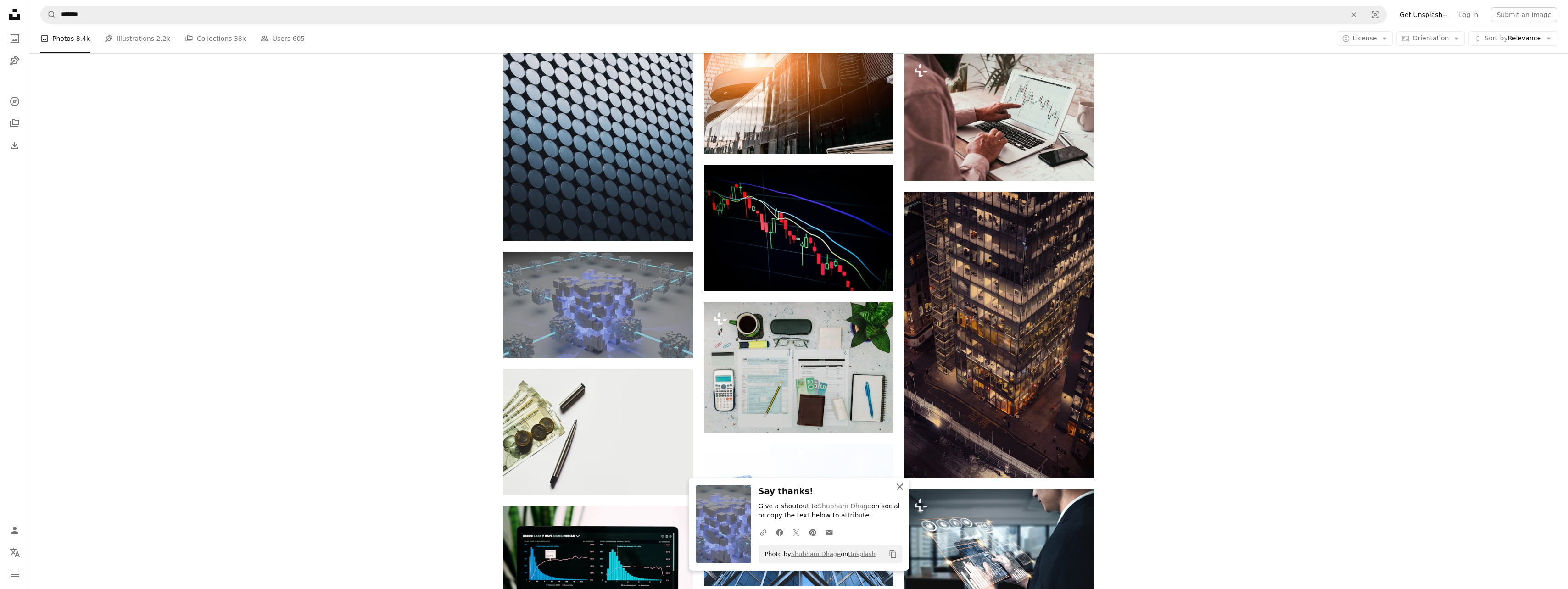
click at [899, 485] on icon "An X shape" at bounding box center [900, 487] width 11 height 11
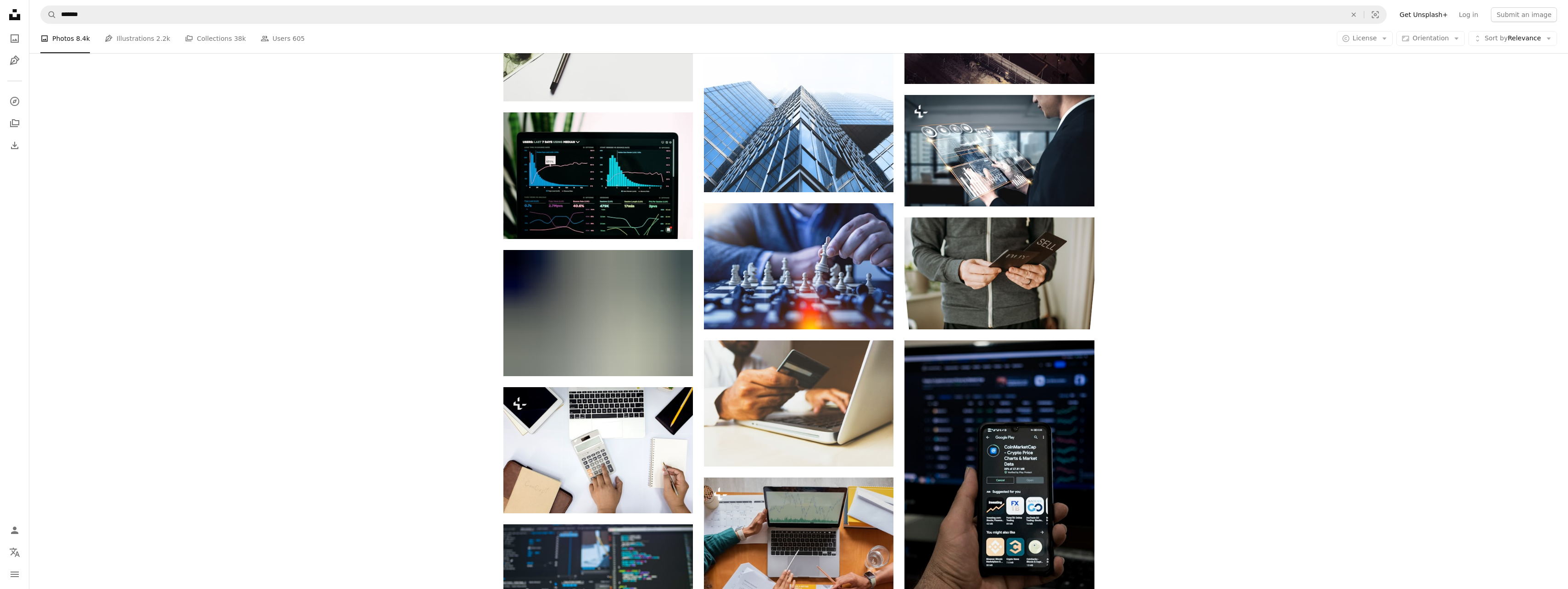
scroll to position [5369, 0]
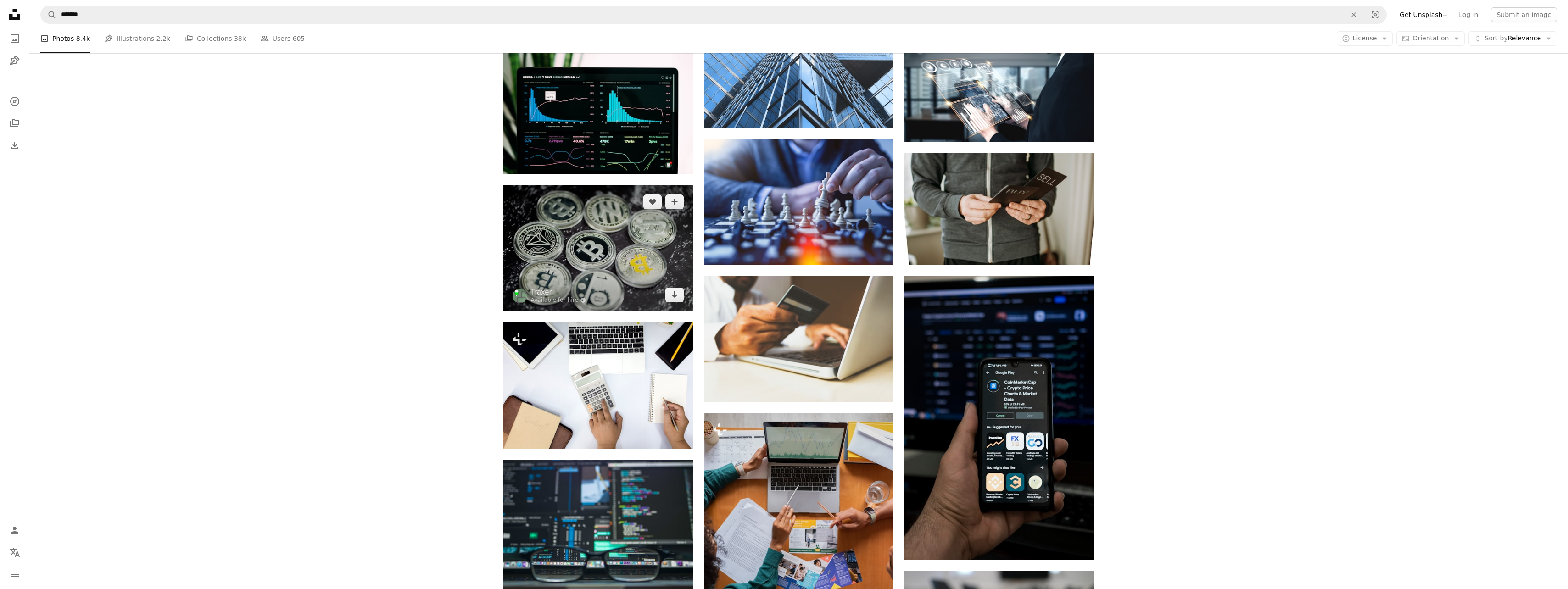
click at [675, 293] on icon "Download" at bounding box center [674, 295] width 6 height 6
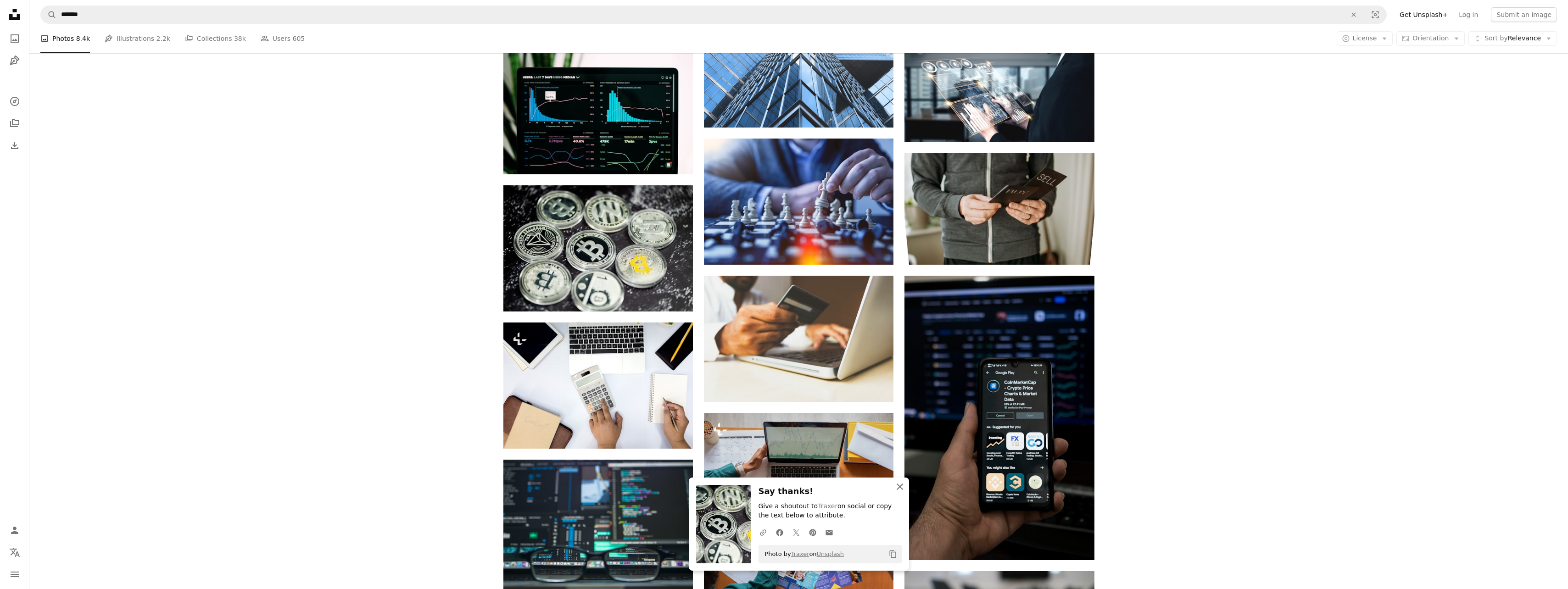
drag, startPoint x: 900, startPoint y: 485, endPoint x: 912, endPoint y: 484, distance: 12.0
click at [900, 485] on icon "An X shape" at bounding box center [900, 487] width 11 height 11
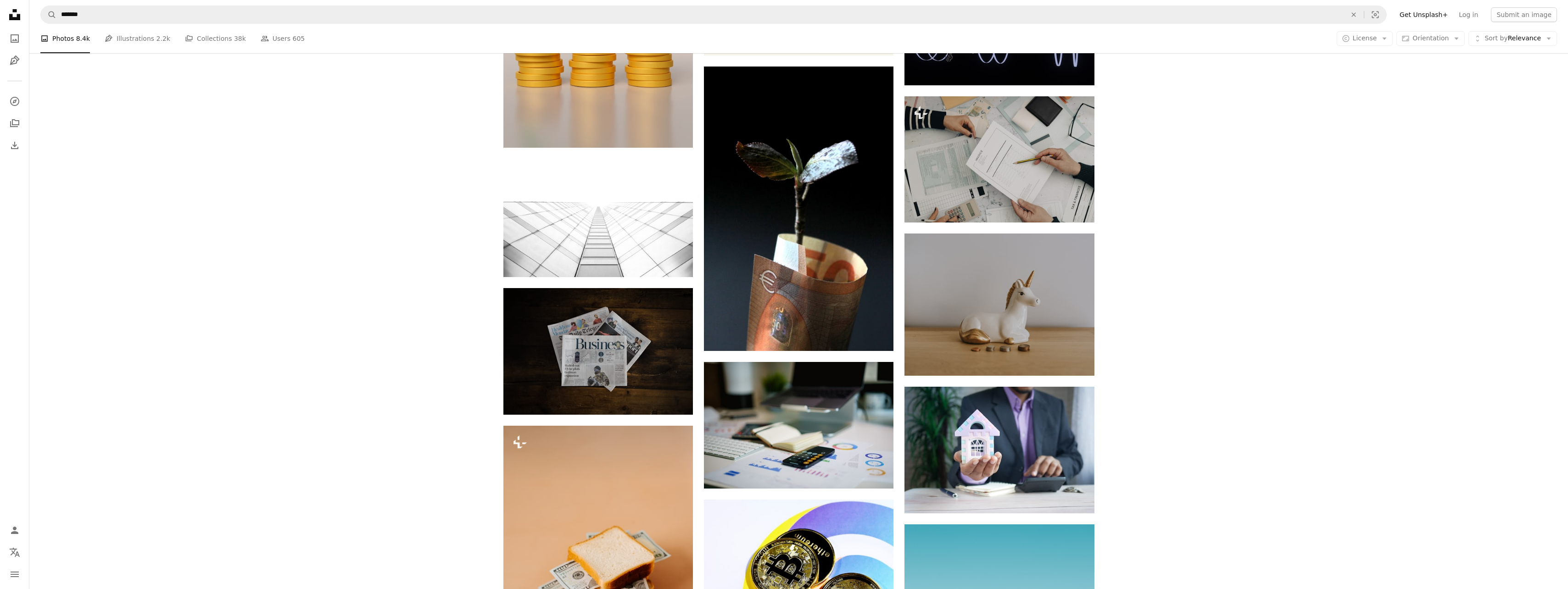
scroll to position [9545, 0]
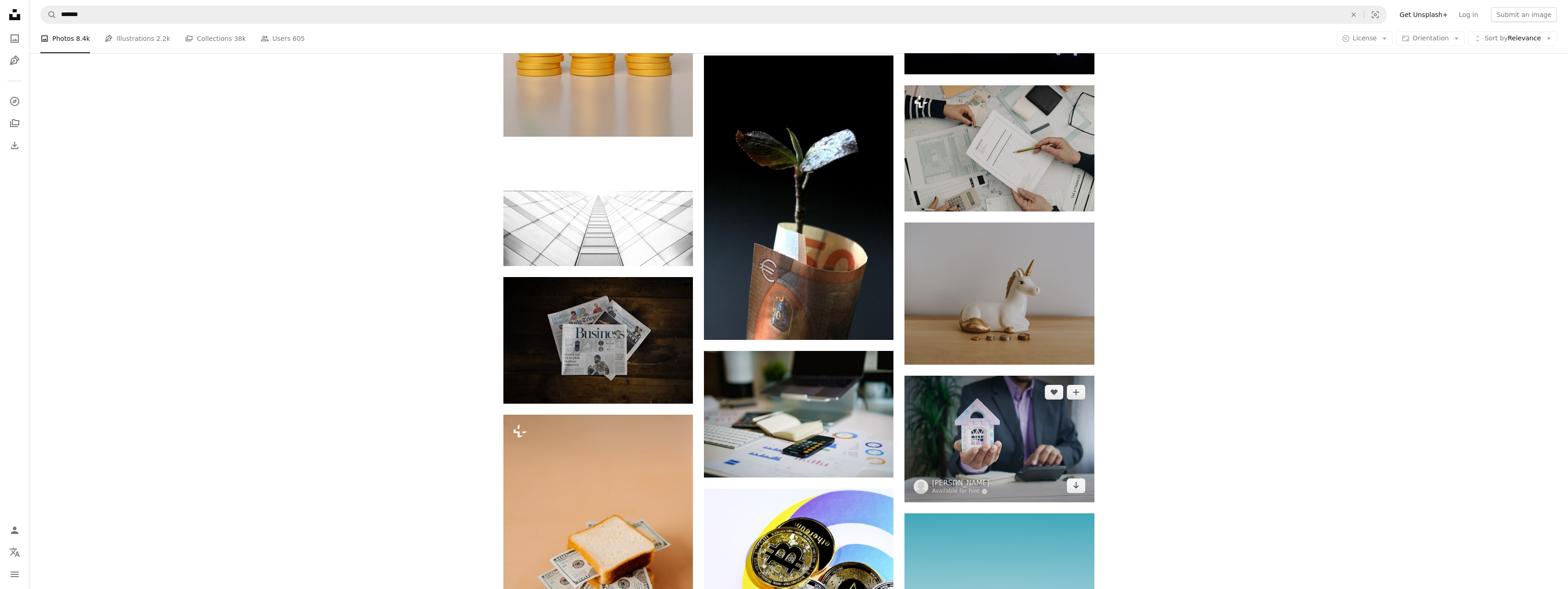
click at [1074, 483] on icon "Arrow pointing down" at bounding box center [1076, 485] width 8 height 11
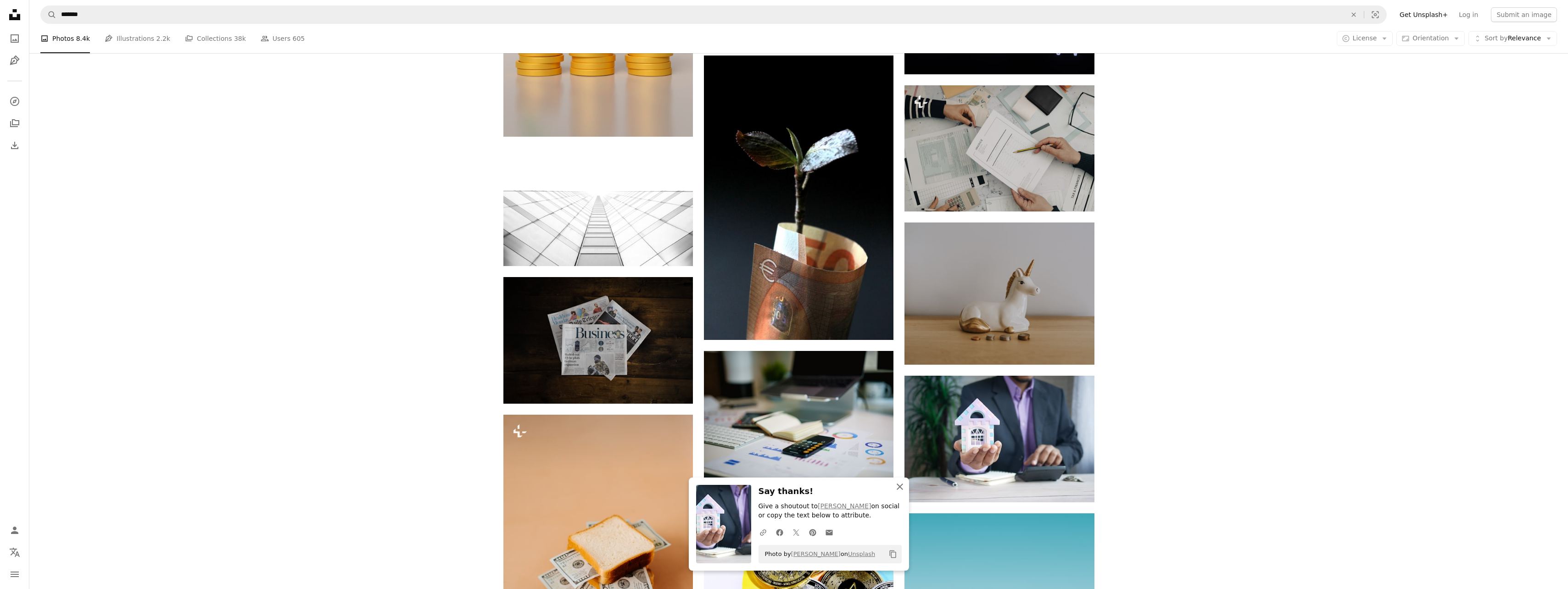
drag, startPoint x: 898, startPoint y: 487, endPoint x: 929, endPoint y: 486, distance: 31.0
click at [898, 487] on icon "An X shape" at bounding box center [900, 487] width 11 height 11
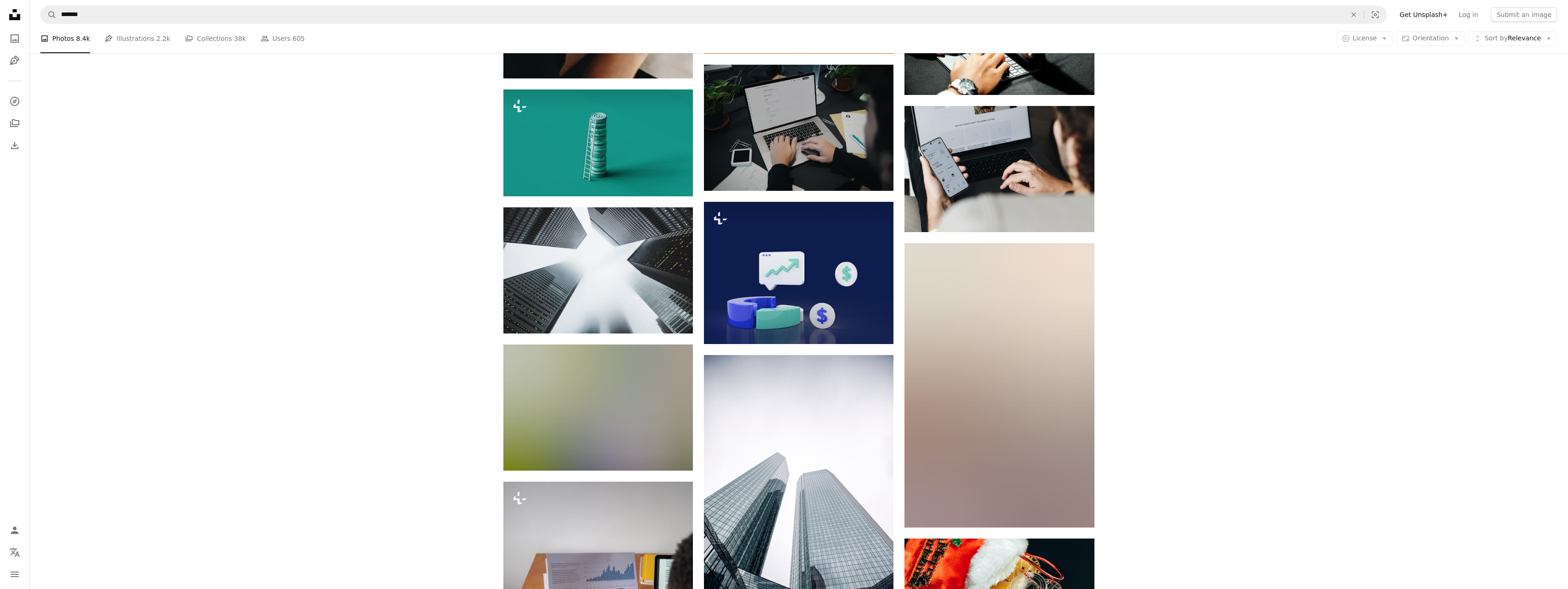
scroll to position [11518, 0]
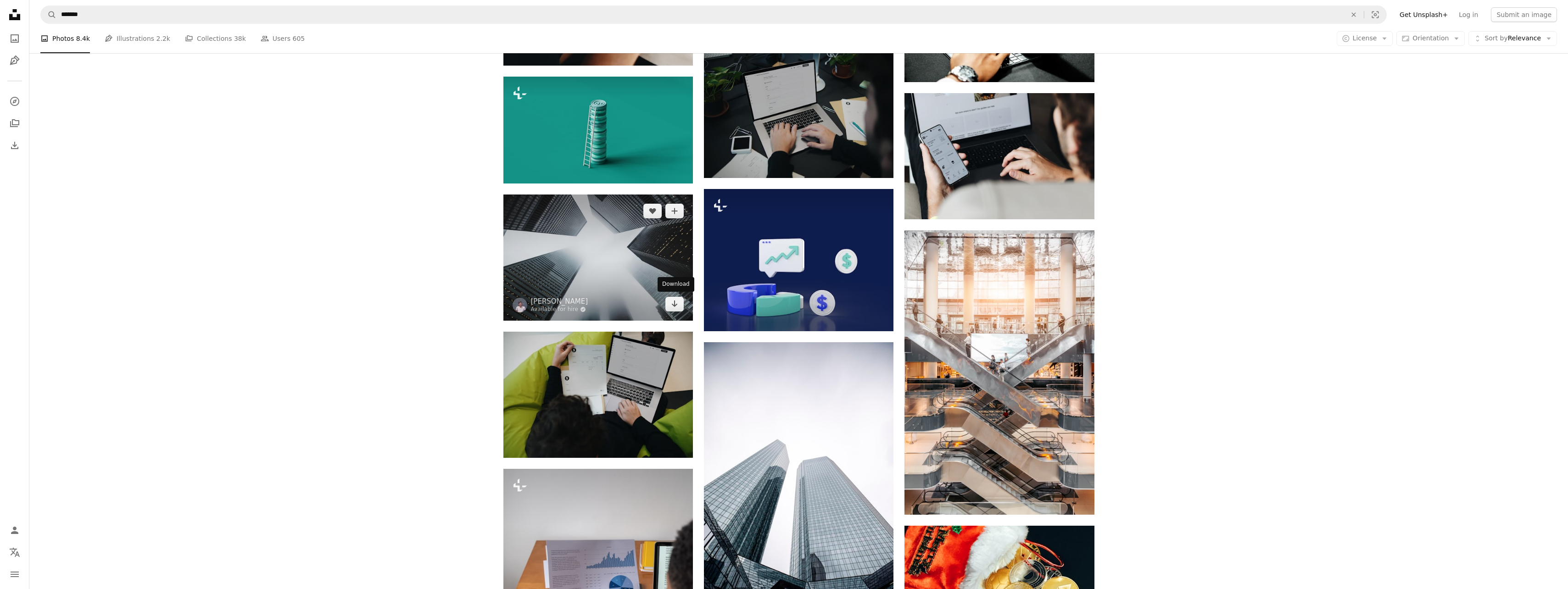
click at [679, 305] on link "Arrow pointing down" at bounding box center [674, 304] width 18 height 15
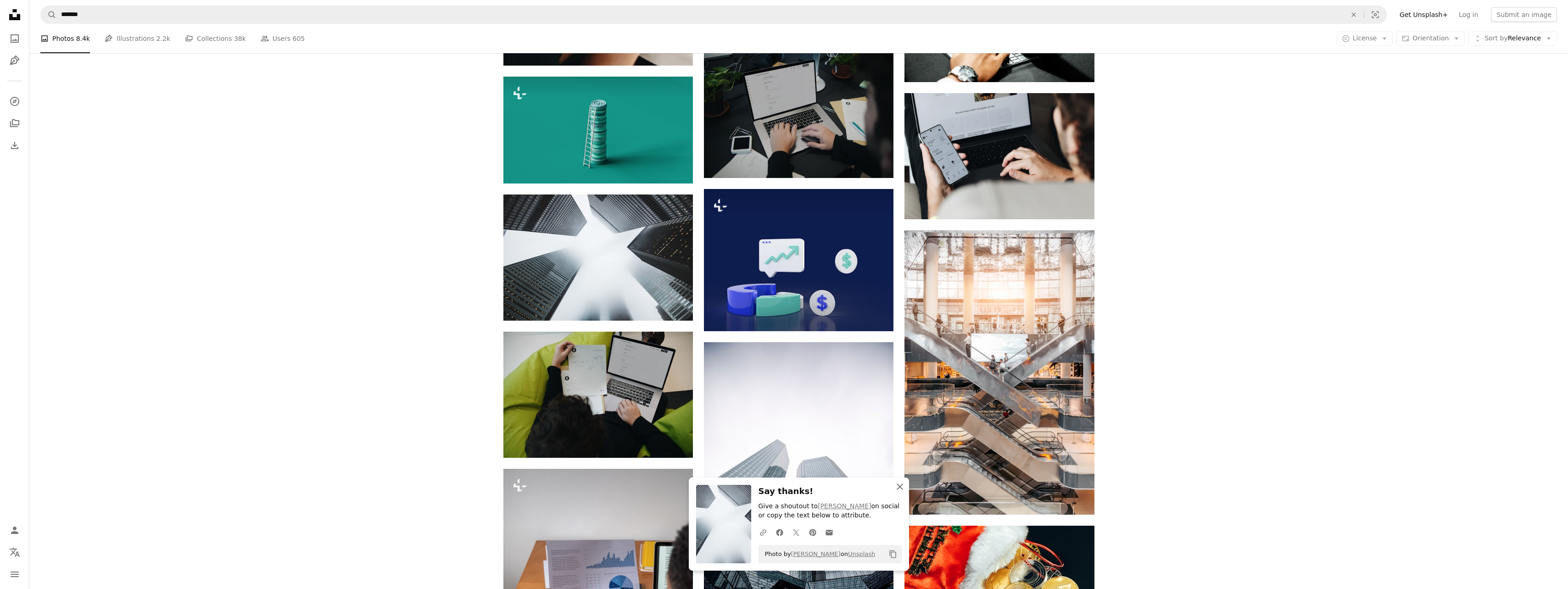
drag, startPoint x: 900, startPoint y: 484, endPoint x: 912, endPoint y: 484, distance: 12.0
click at [900, 484] on icon "An X shape" at bounding box center [900, 487] width 11 height 11
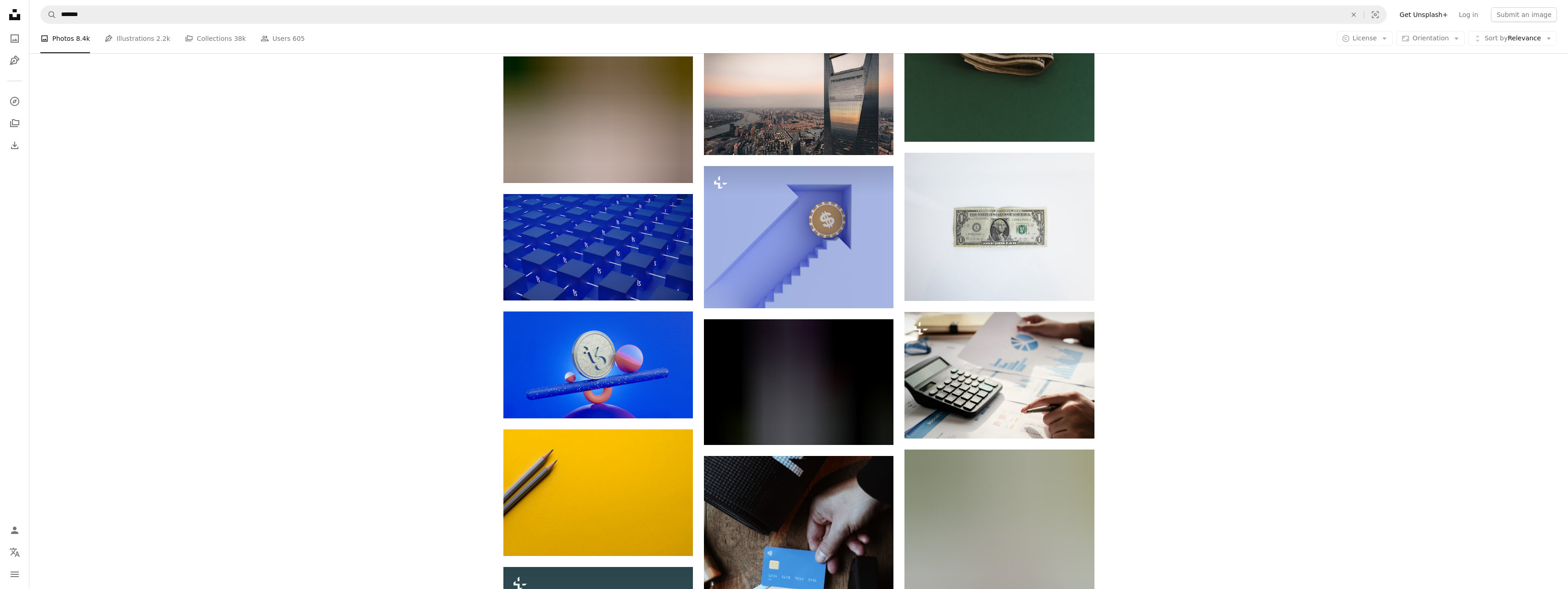
scroll to position [14868, 0]
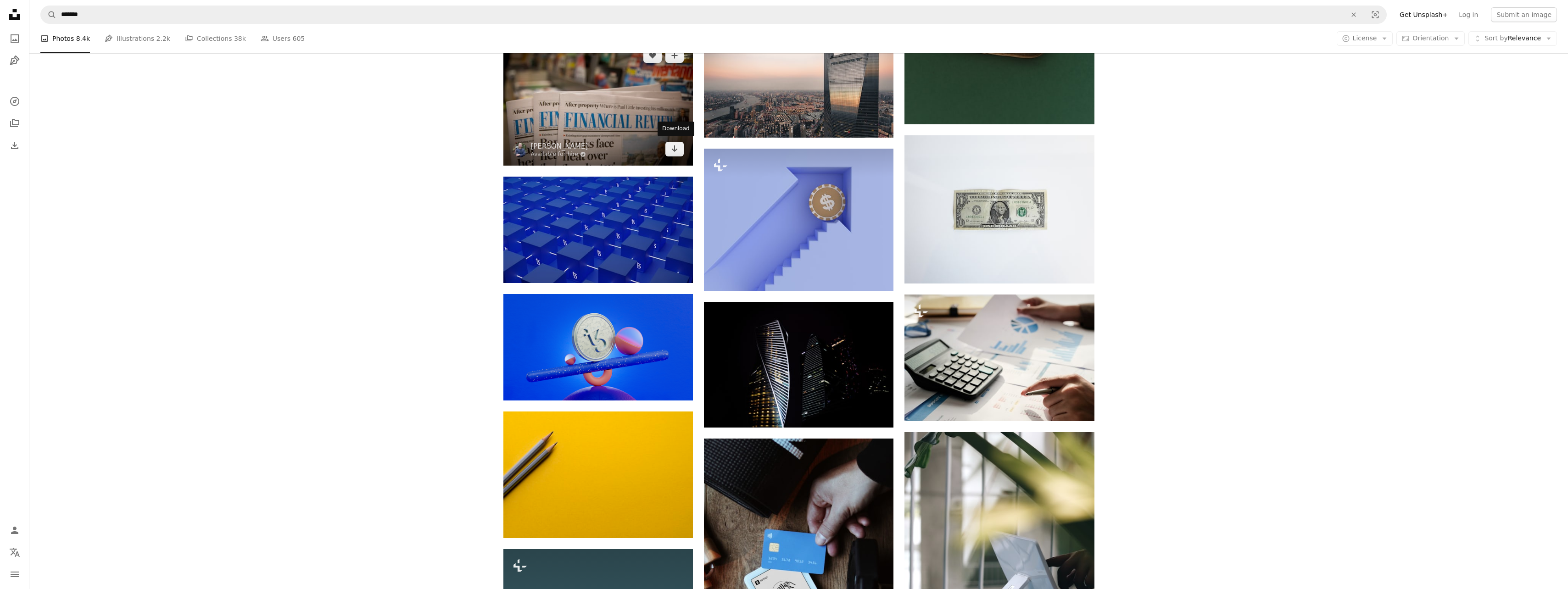
click at [672, 147] on icon "Download" at bounding box center [674, 148] width 6 height 6
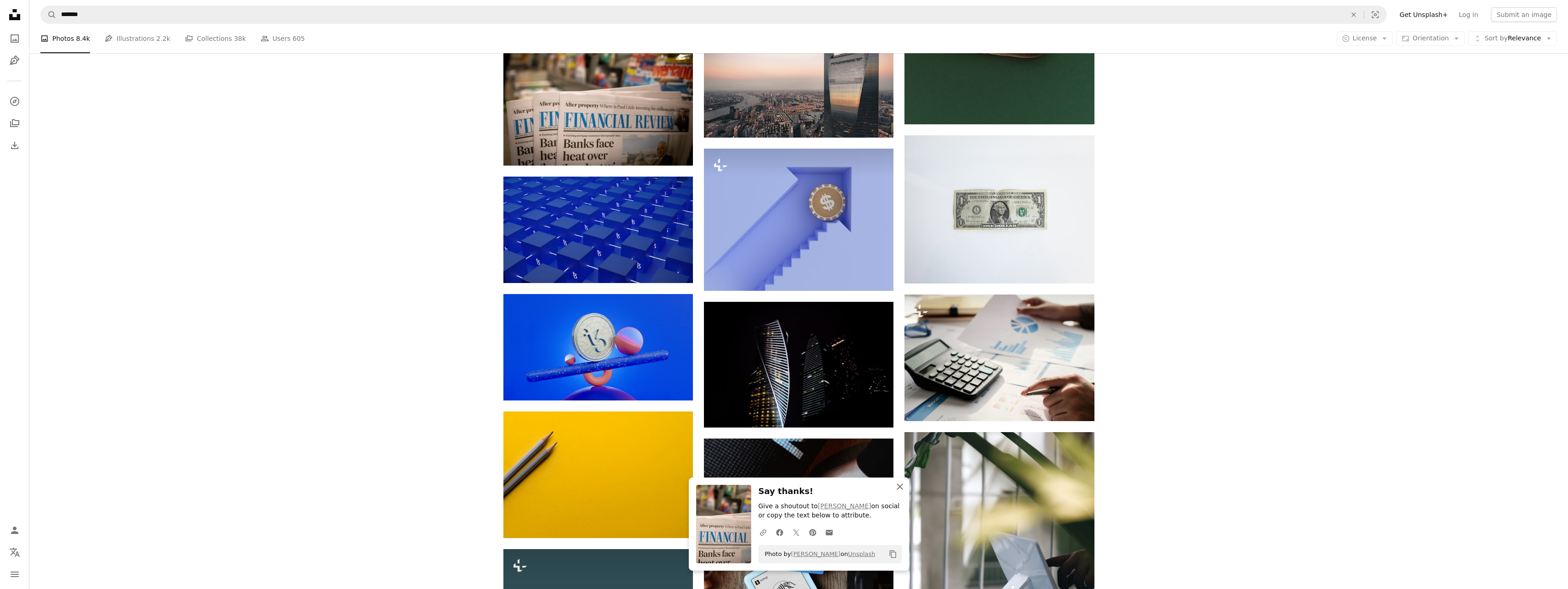
click at [899, 482] on icon "An X shape" at bounding box center [900, 487] width 11 height 11
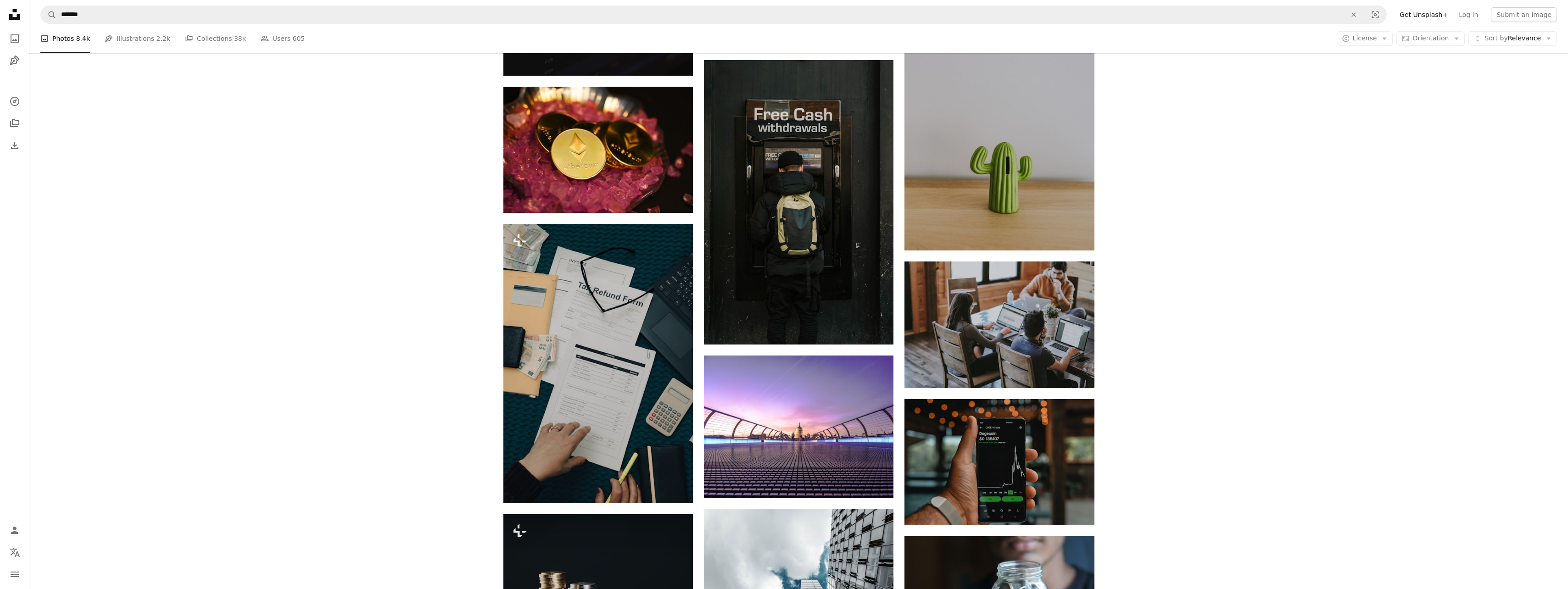
scroll to position [17943, 0]
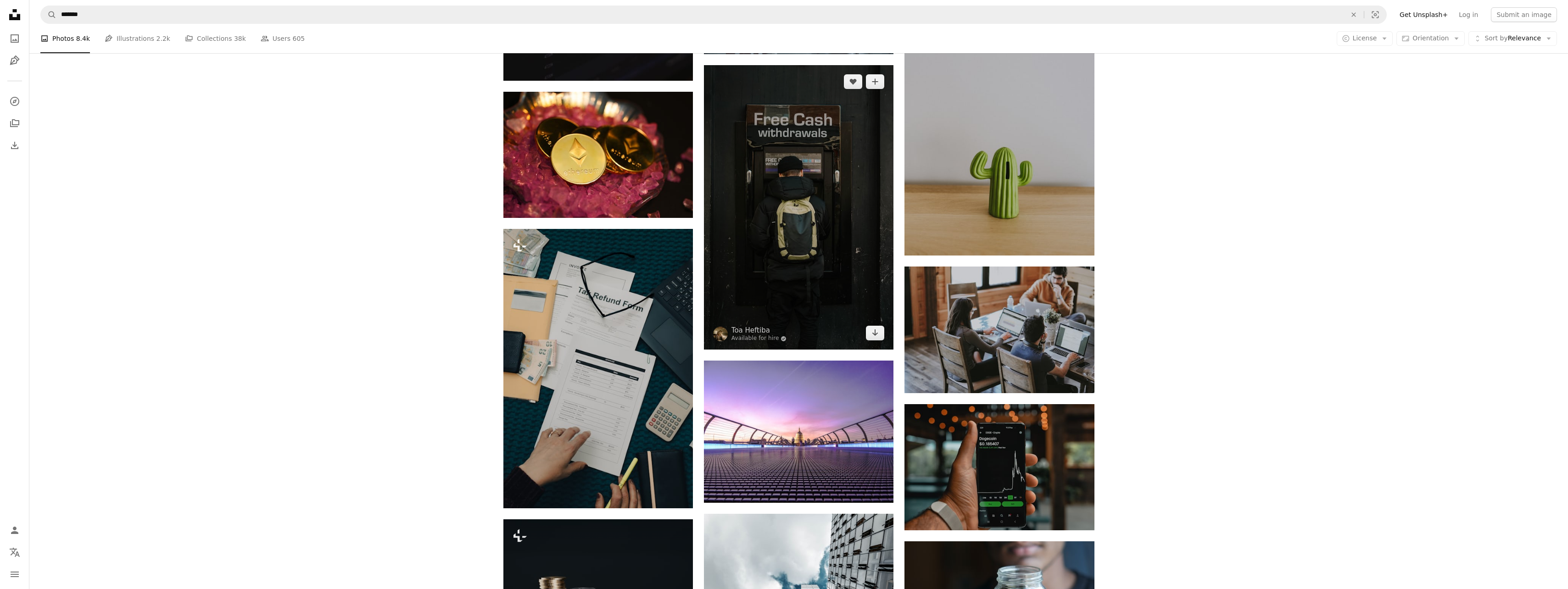
click at [871, 332] on link "Arrow pointing down" at bounding box center [875, 333] width 18 height 15
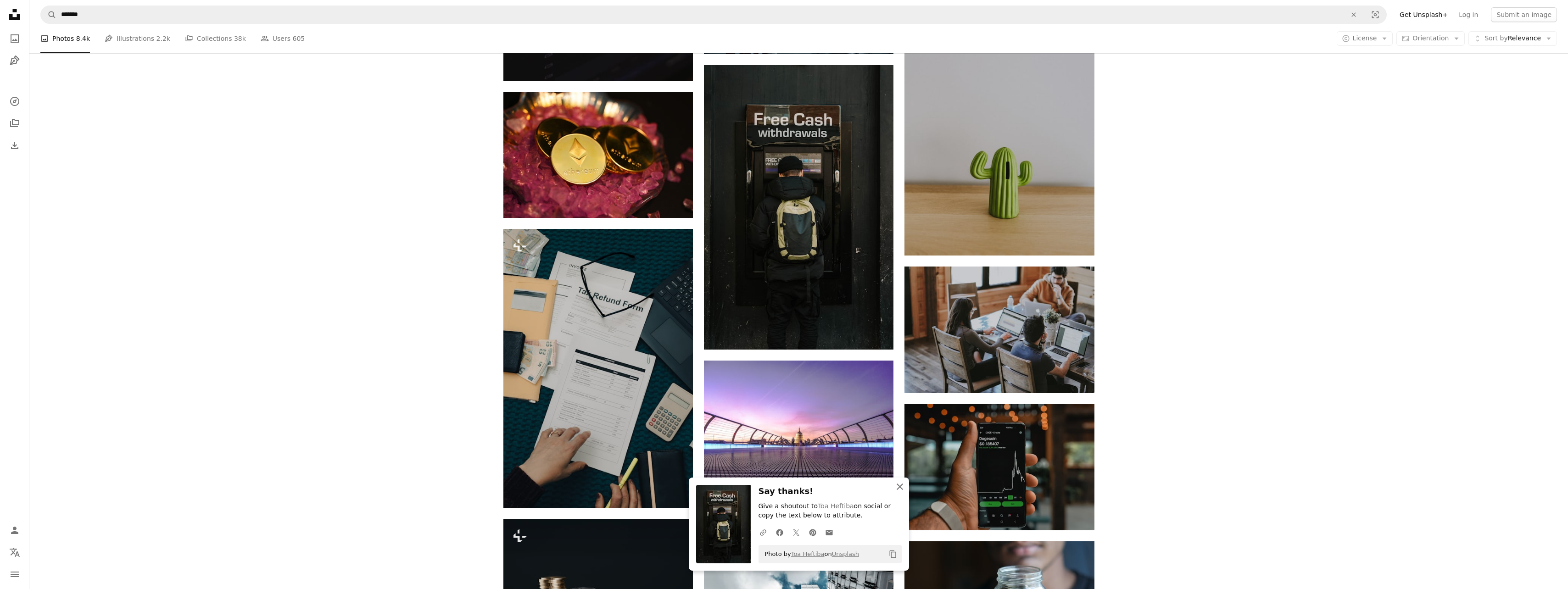
click at [900, 482] on icon "An X shape" at bounding box center [900, 487] width 11 height 11
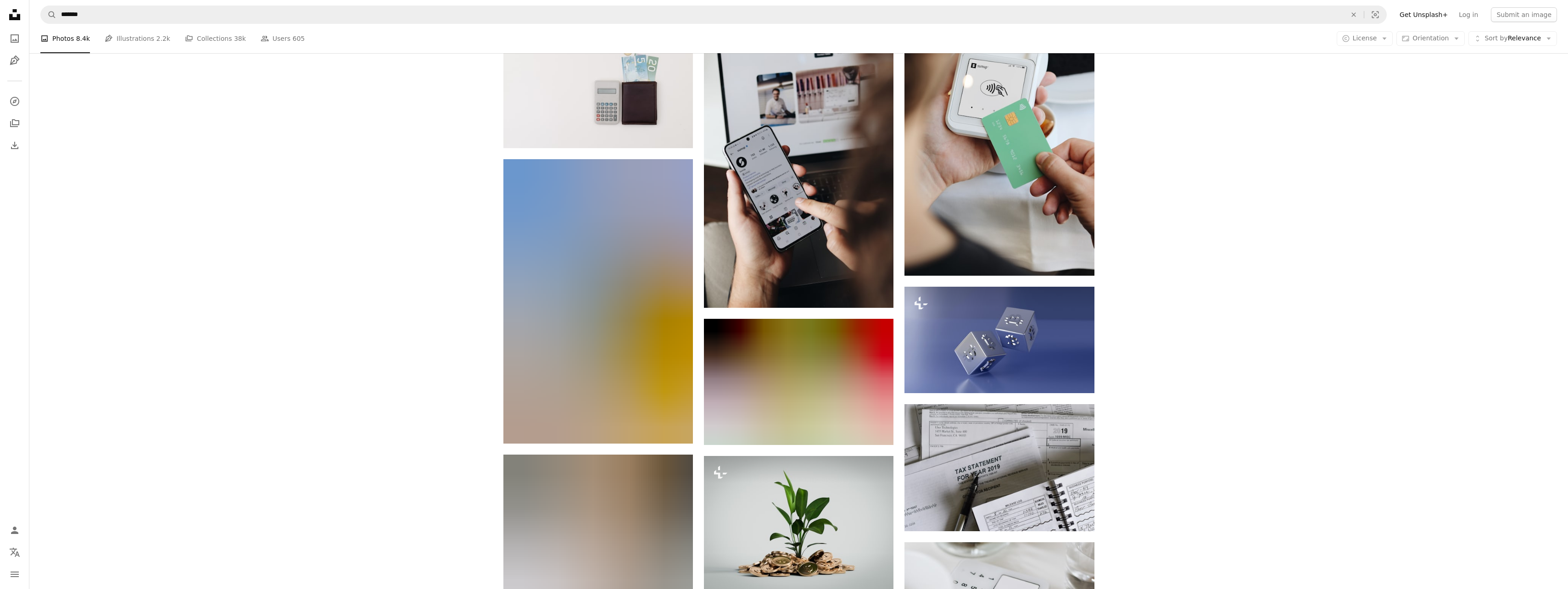
scroll to position [29966, 0]
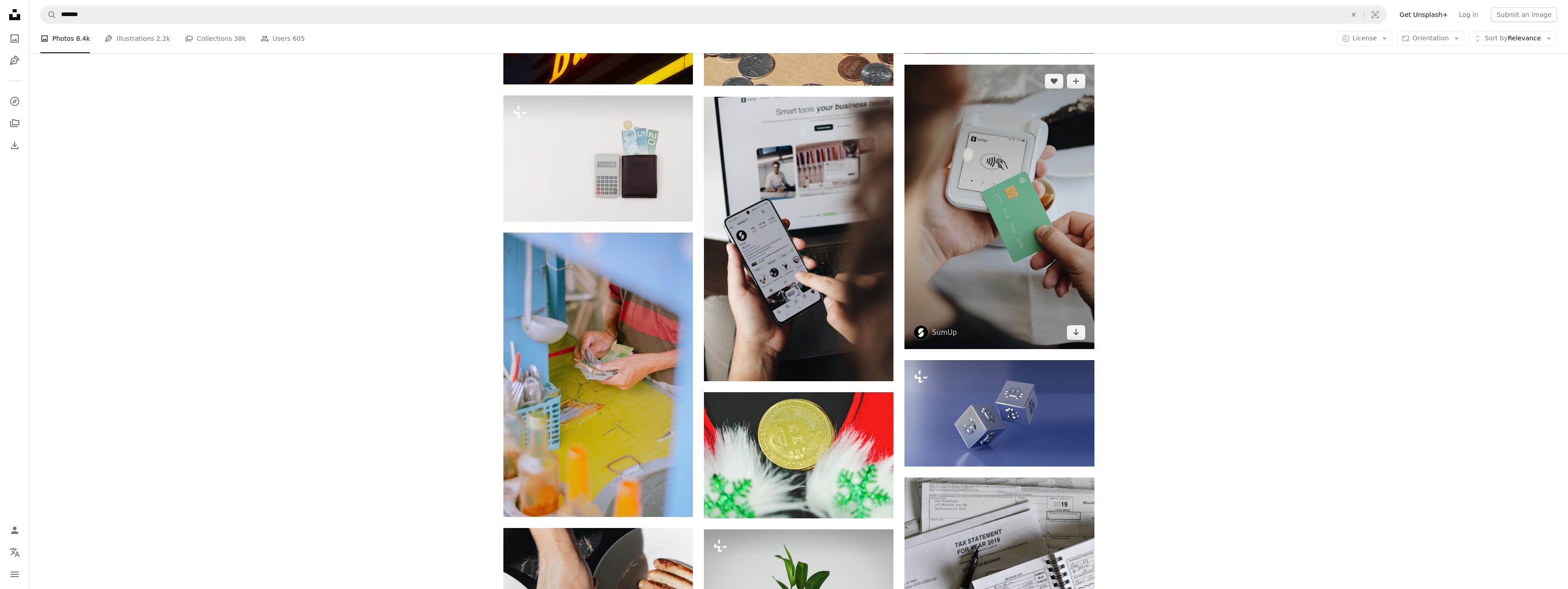
click at [1082, 328] on link "Arrow pointing down" at bounding box center [1076, 332] width 18 height 15
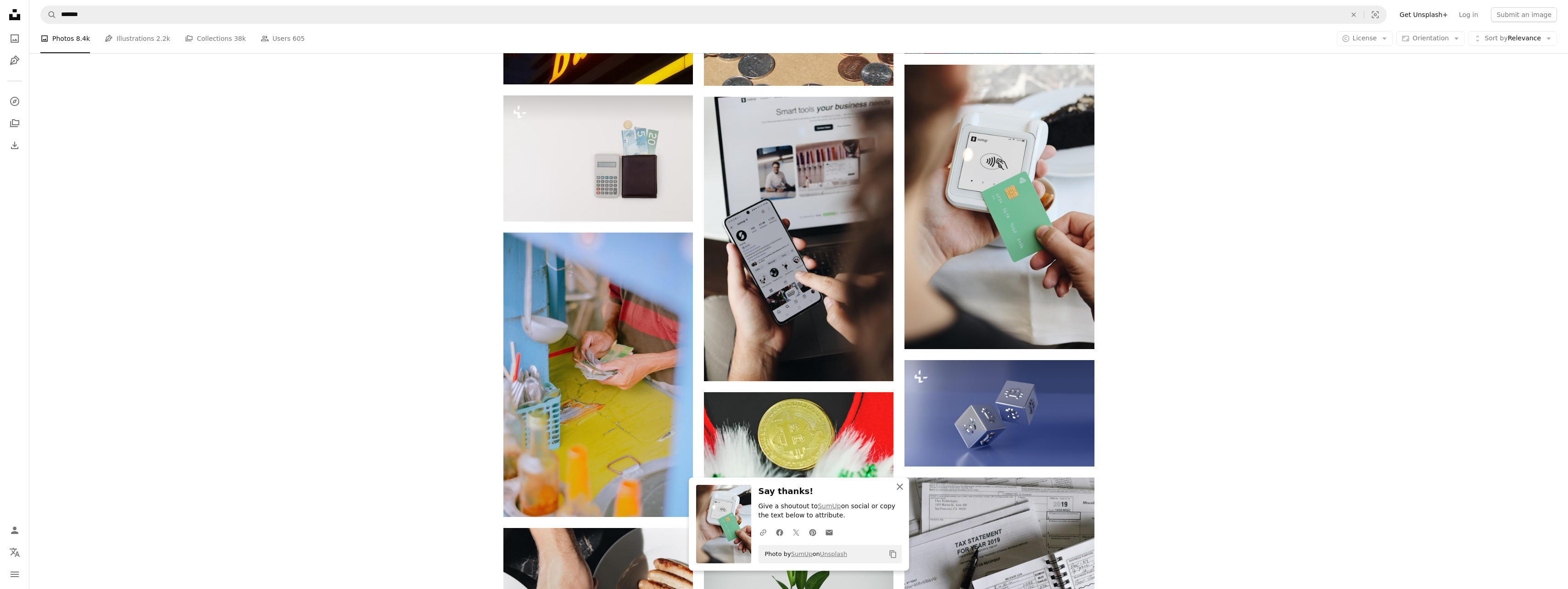
click at [898, 485] on icon "An X shape" at bounding box center [900, 487] width 11 height 11
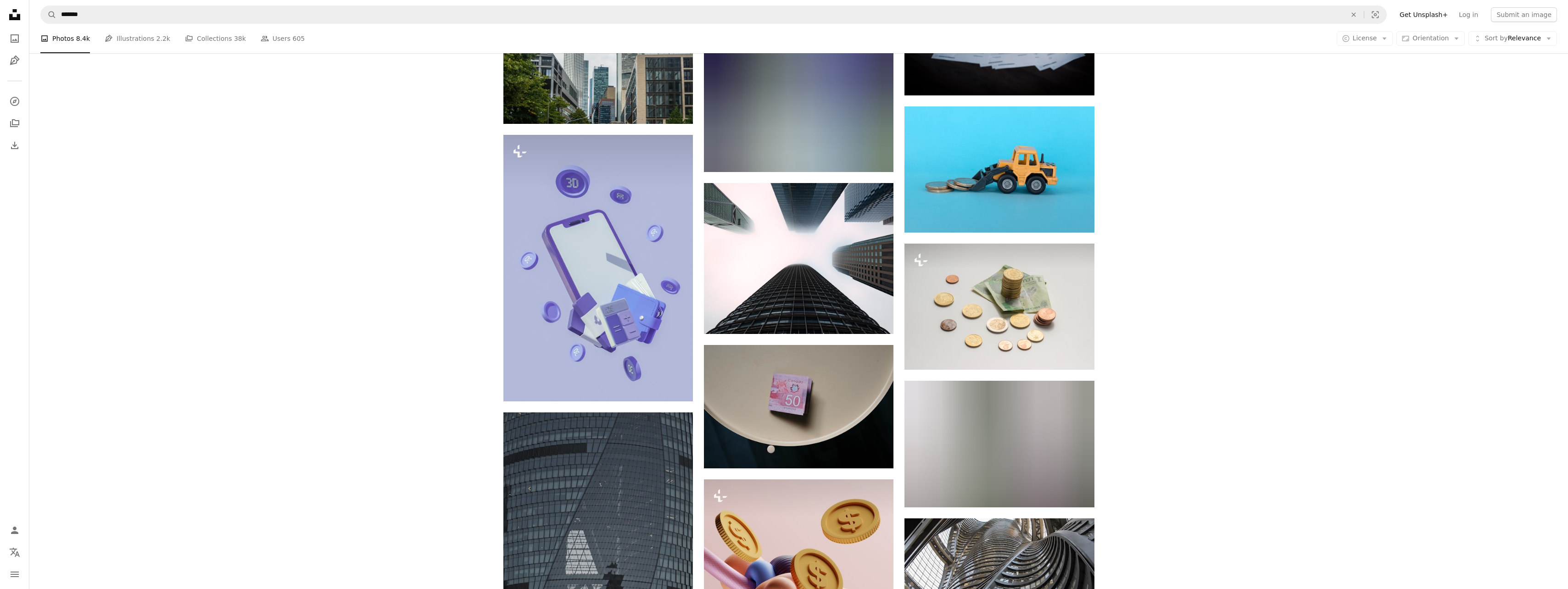
scroll to position [47725, 0]
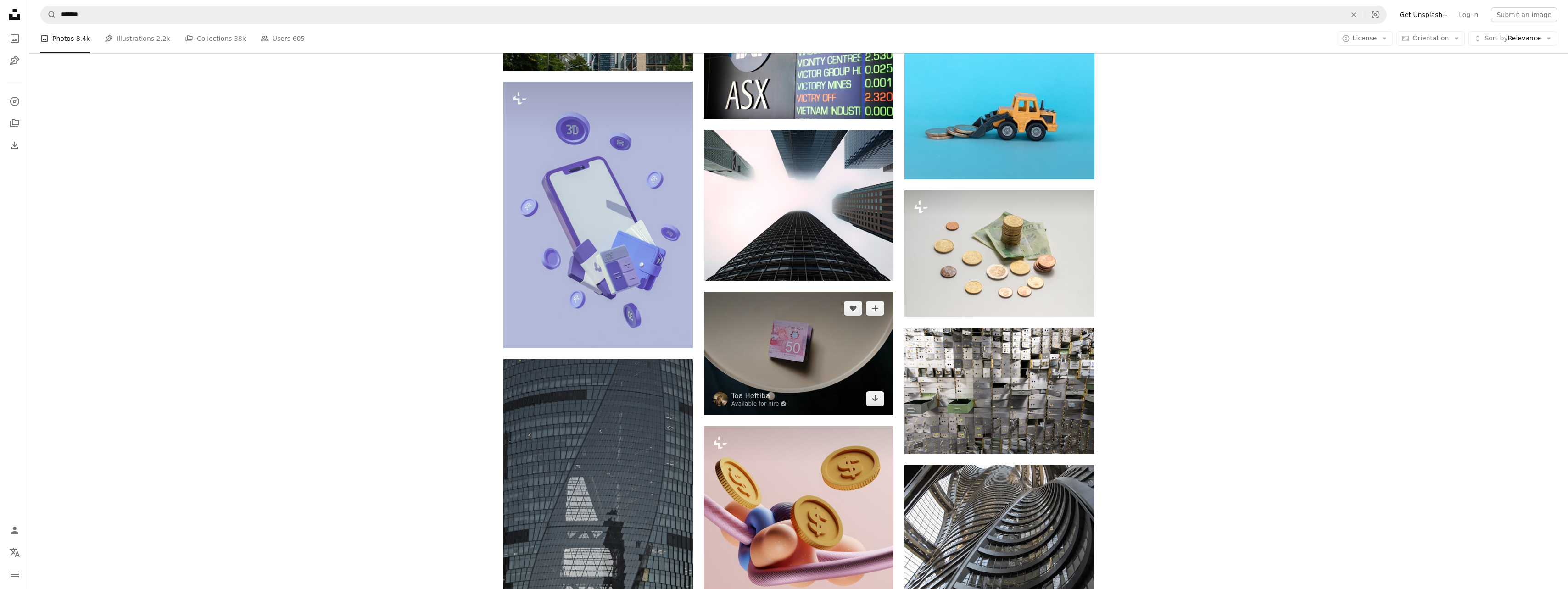
click at [871, 393] on icon "Arrow pointing down" at bounding box center [875, 398] width 8 height 11
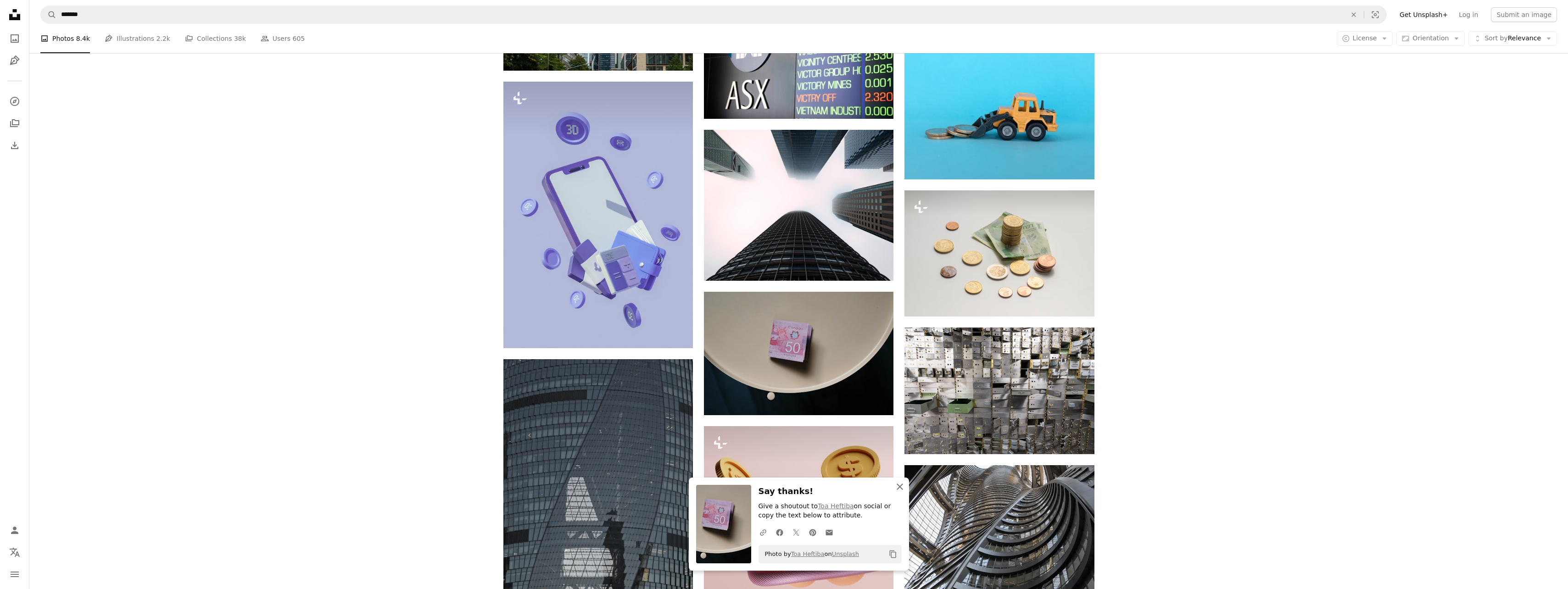
click at [901, 482] on icon "An X shape" at bounding box center [900, 487] width 11 height 11
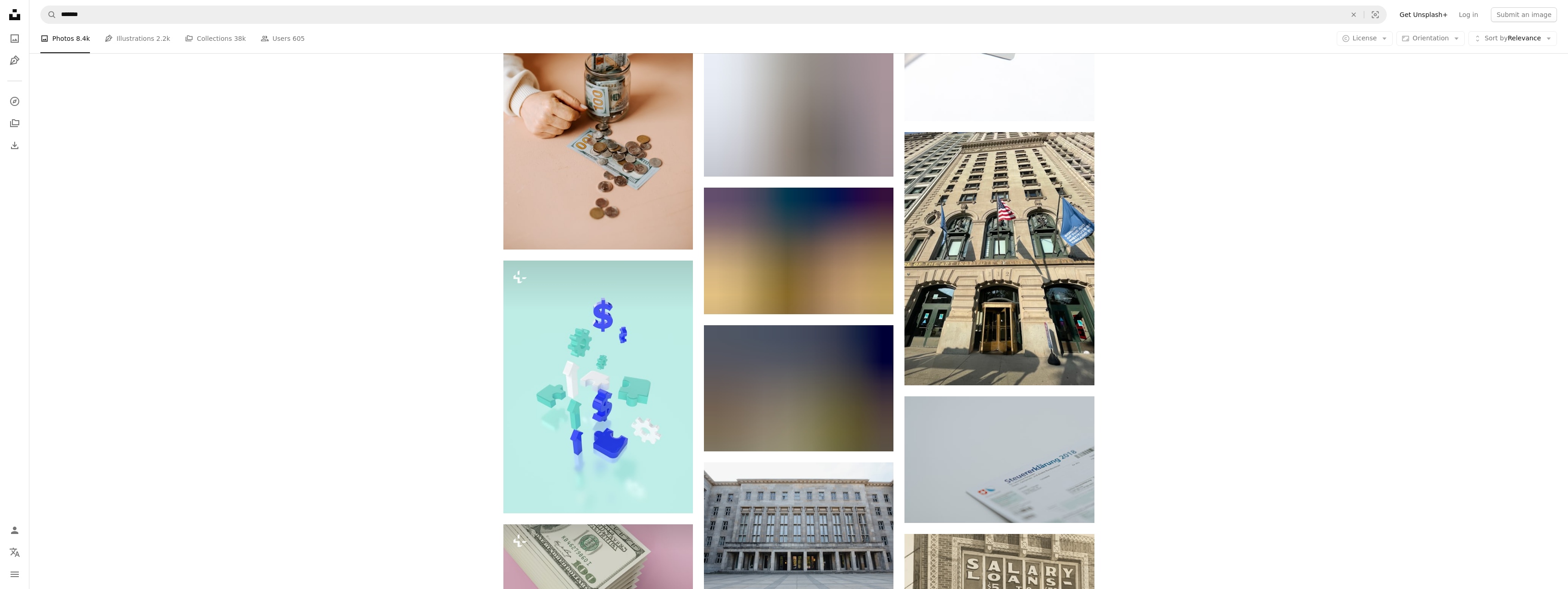
scroll to position [51489, 0]
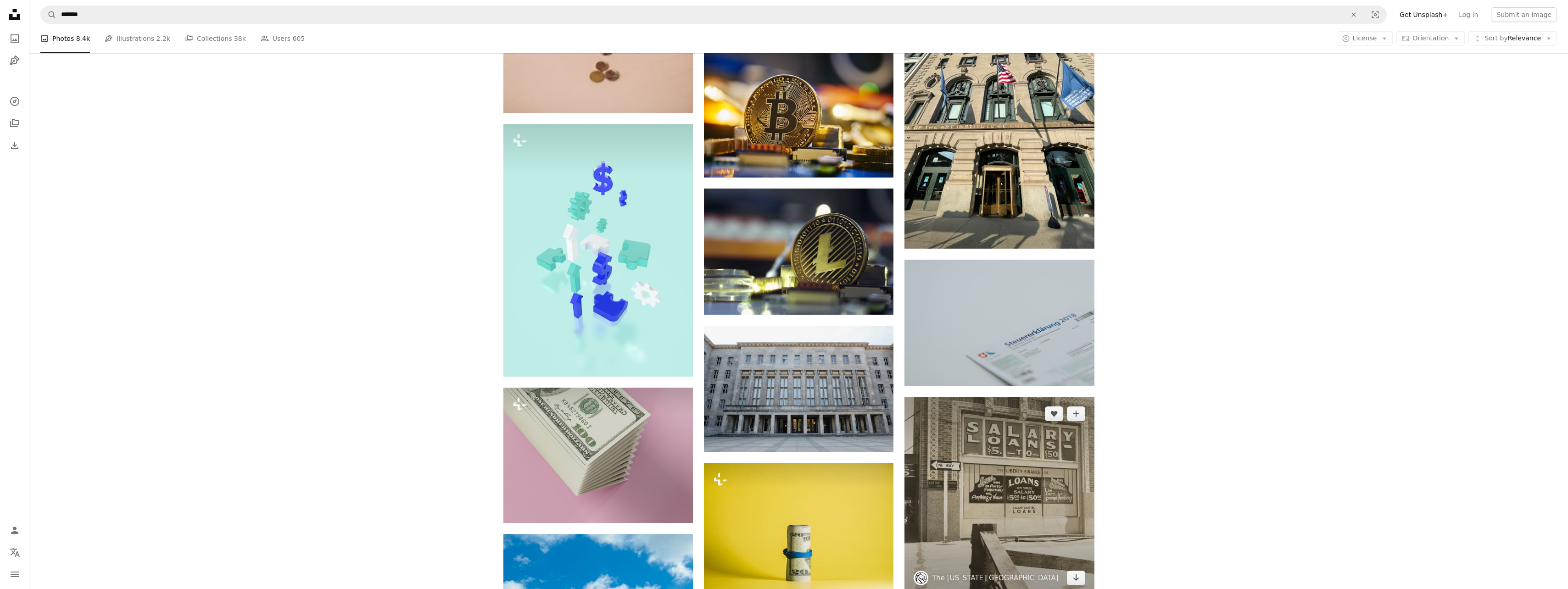
click at [1074, 572] on icon "Arrow pointing down" at bounding box center [1076, 577] width 8 height 11
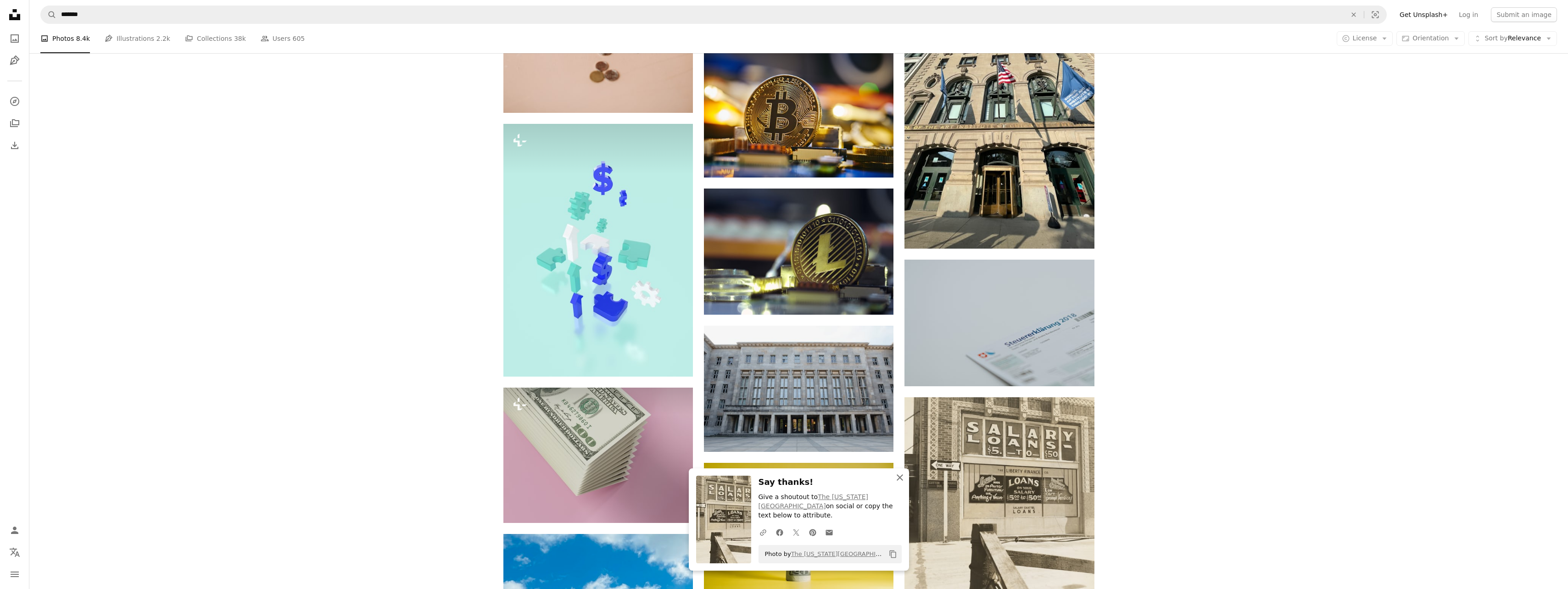
click at [901, 483] on icon "An X shape" at bounding box center [900, 477] width 11 height 11
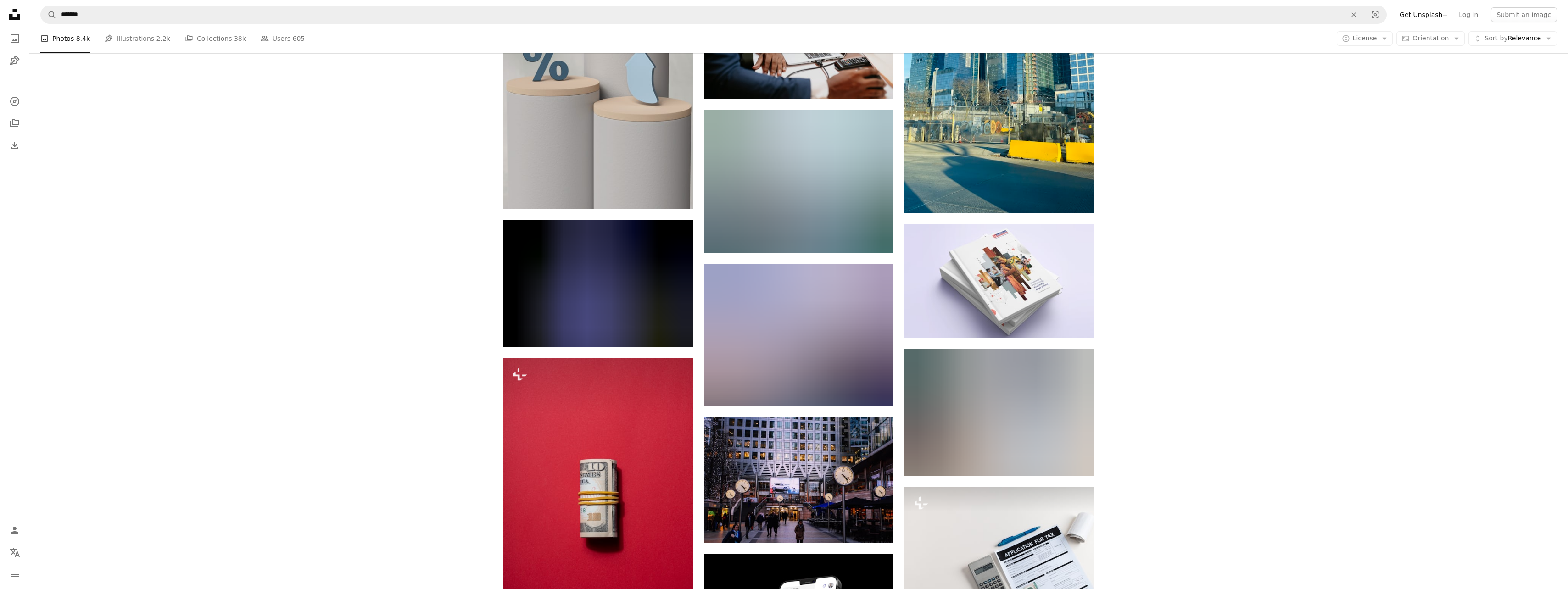
scroll to position [60988, 0]
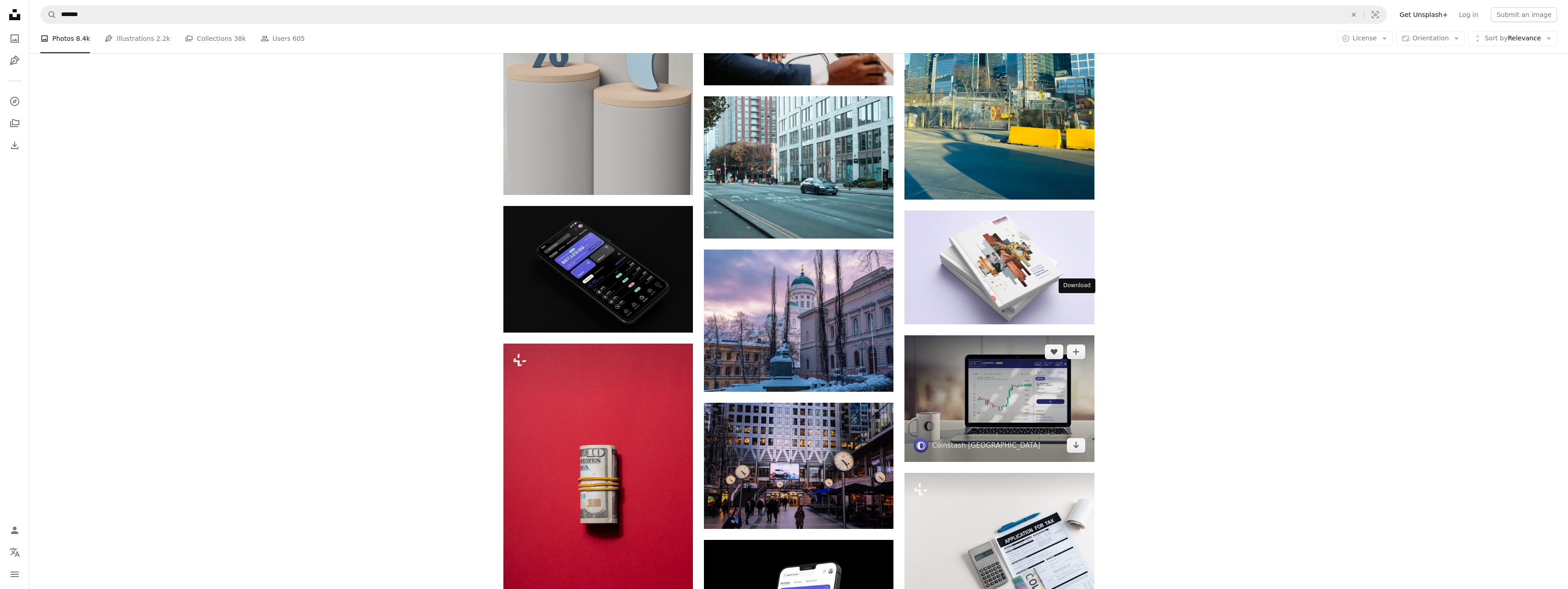
click at [1076, 442] on icon "Download" at bounding box center [1076, 445] width 6 height 6
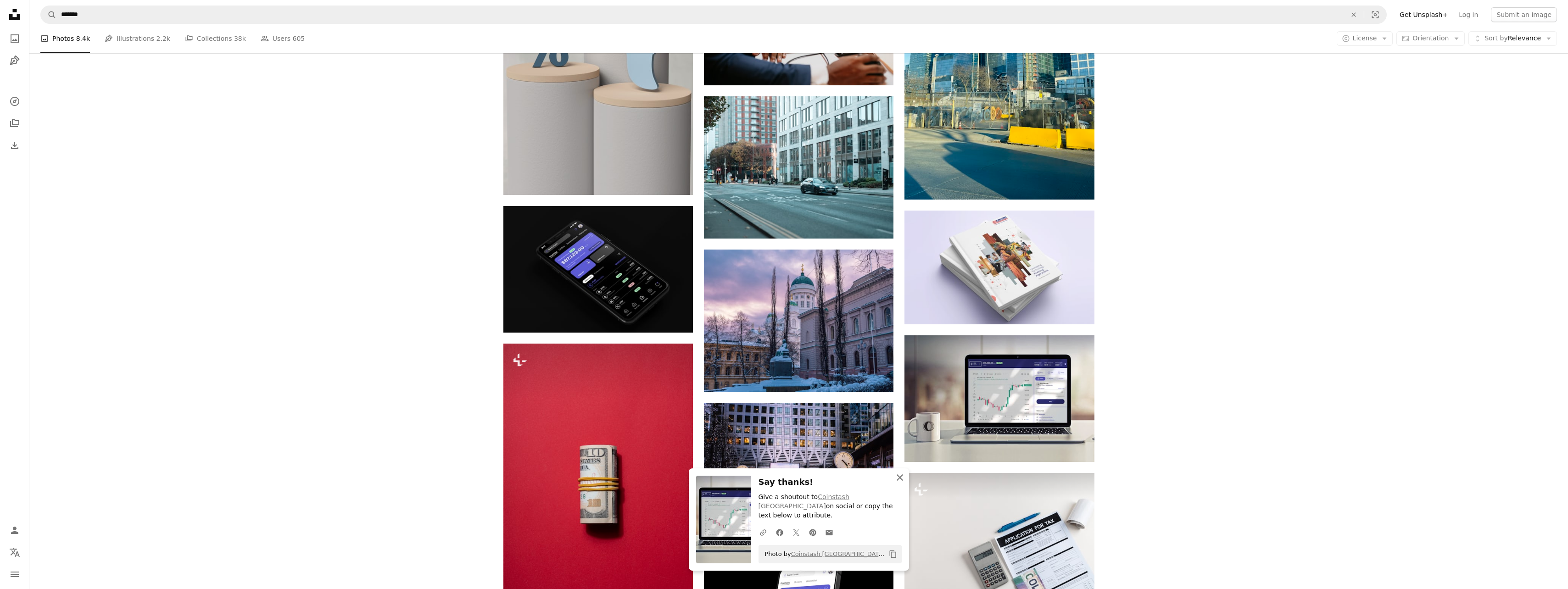
click at [898, 483] on icon "An X shape" at bounding box center [900, 477] width 11 height 11
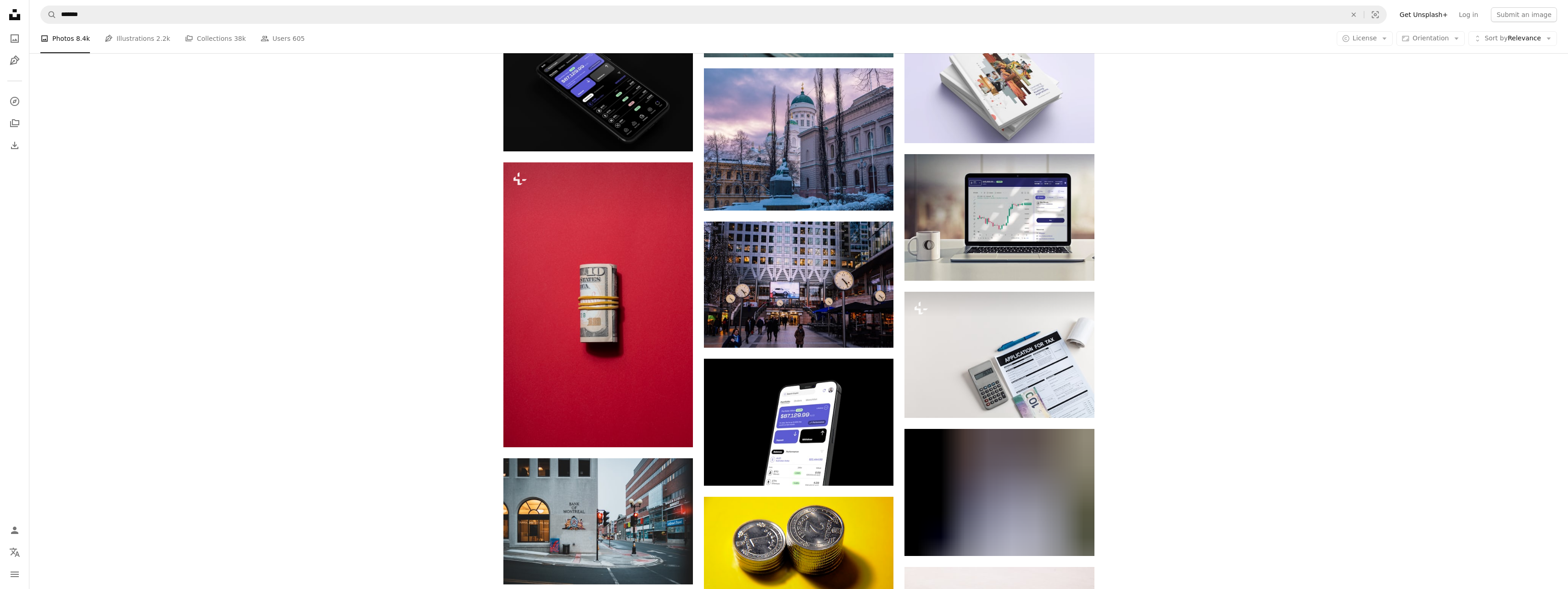
scroll to position [61217, 0]
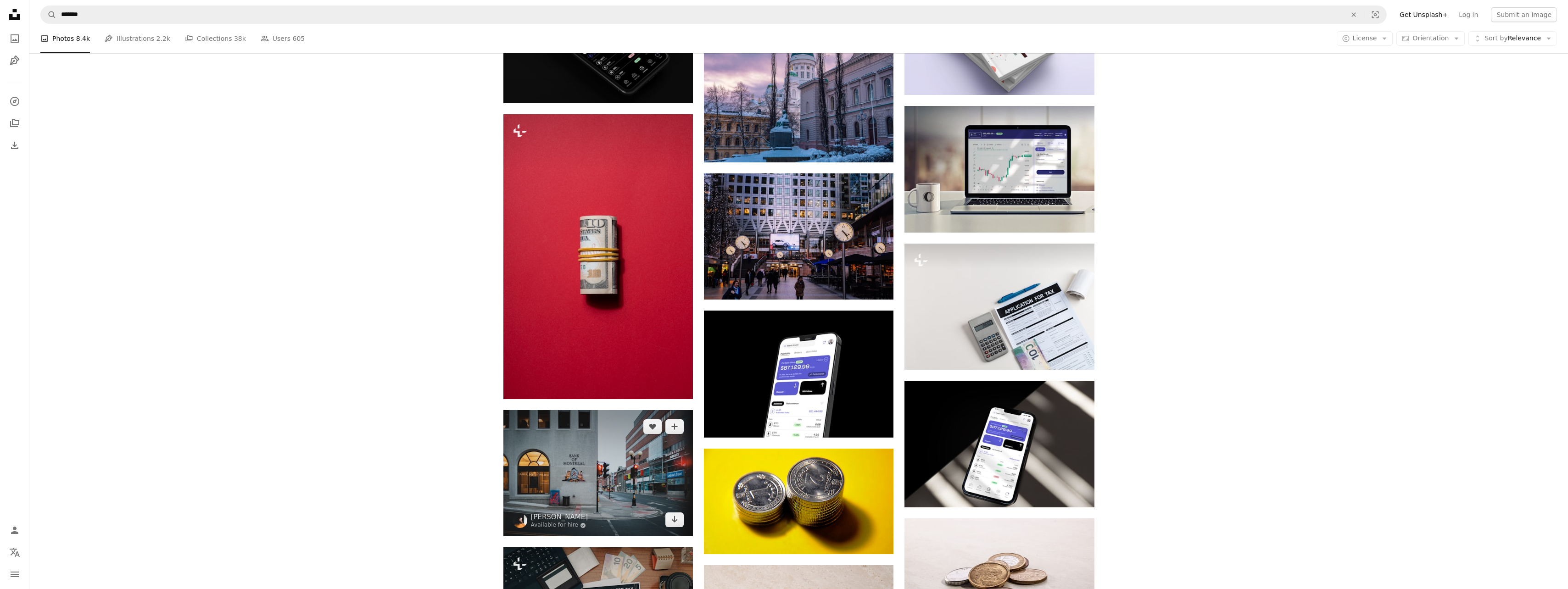
click at [674, 513] on link "Arrow pointing down" at bounding box center [674, 520] width 18 height 15
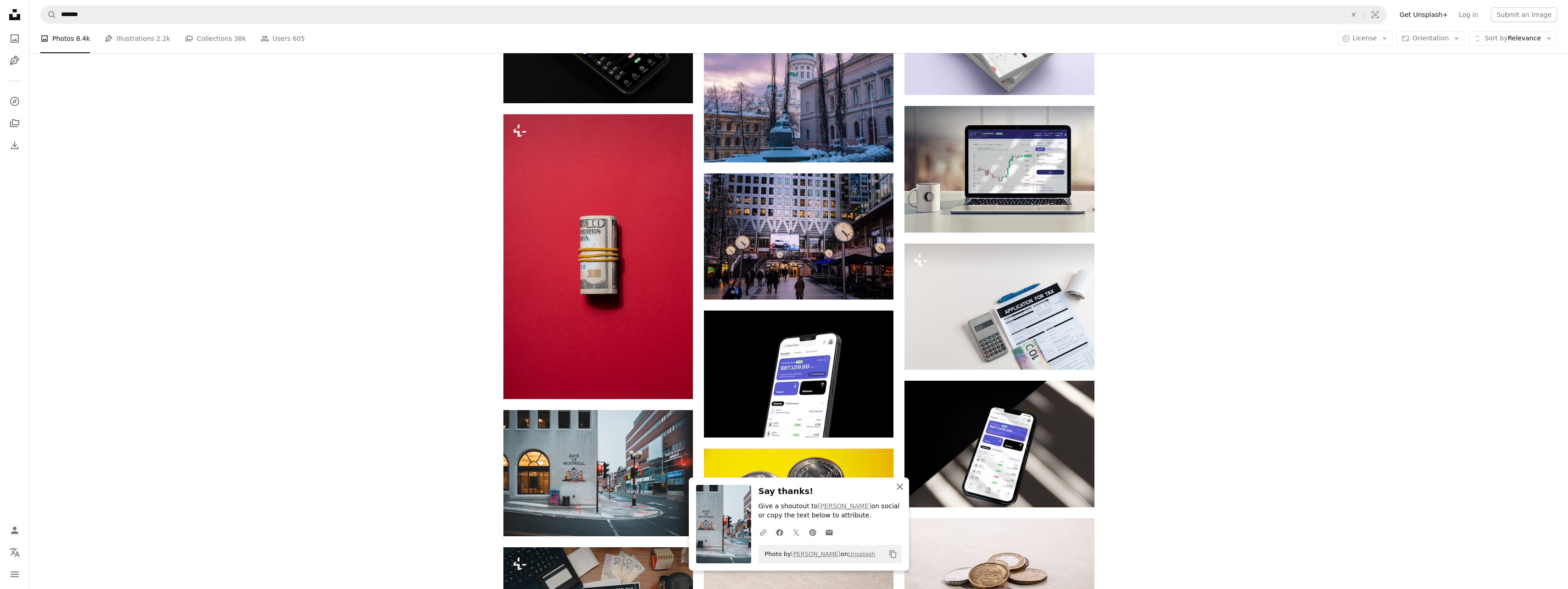
click at [902, 488] on icon "An X shape" at bounding box center [900, 487] width 11 height 11
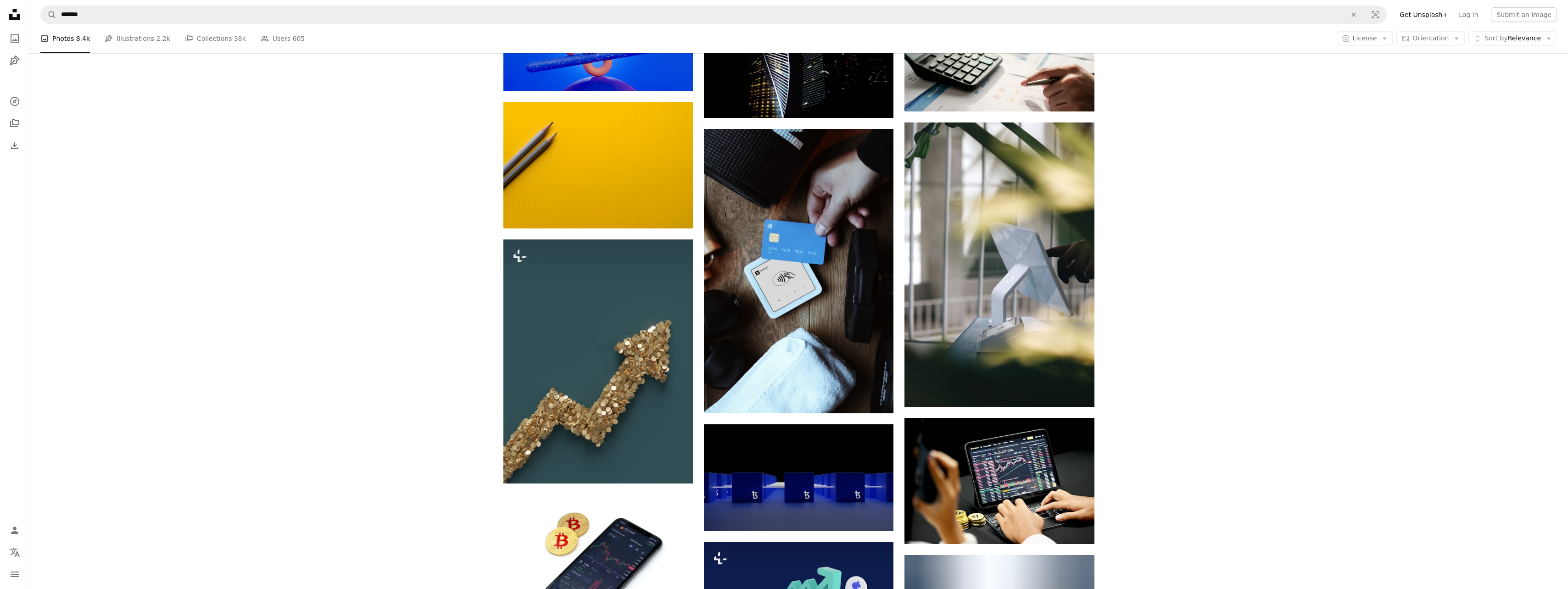
scroll to position [0, 0]
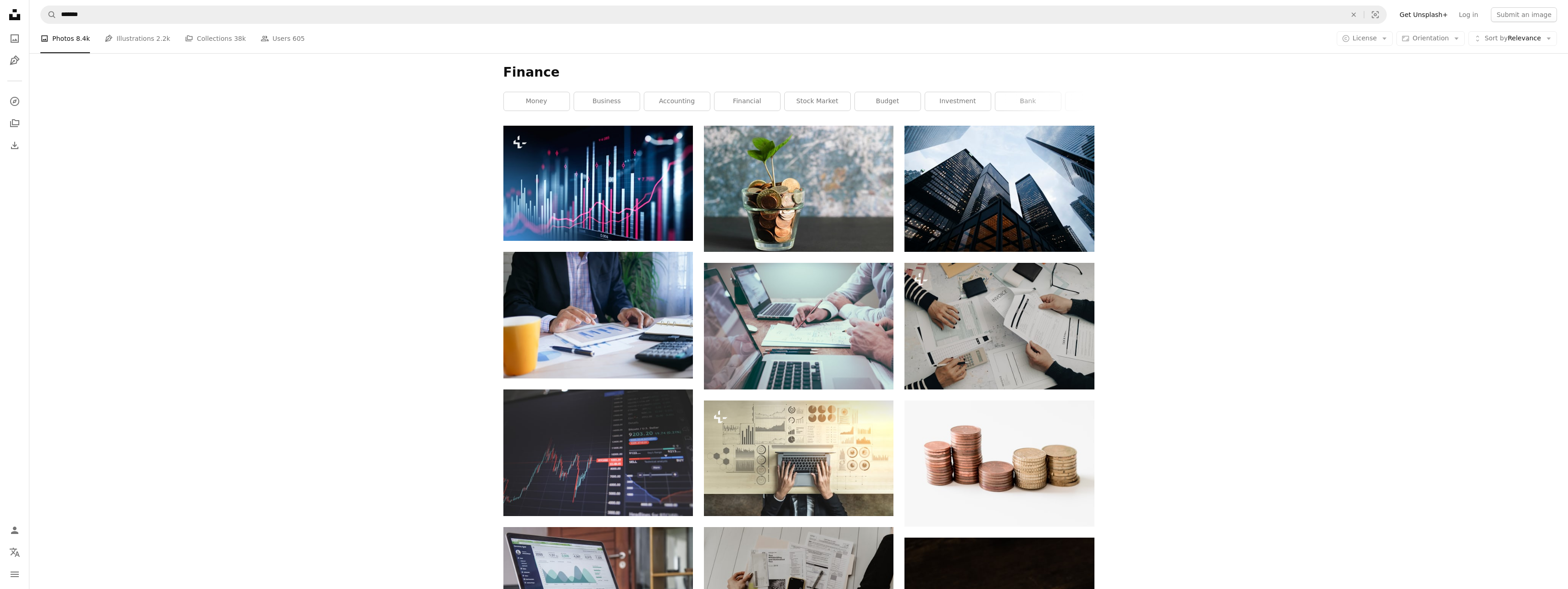
click at [1041, 97] on link "bank" at bounding box center [1028, 101] width 66 height 18
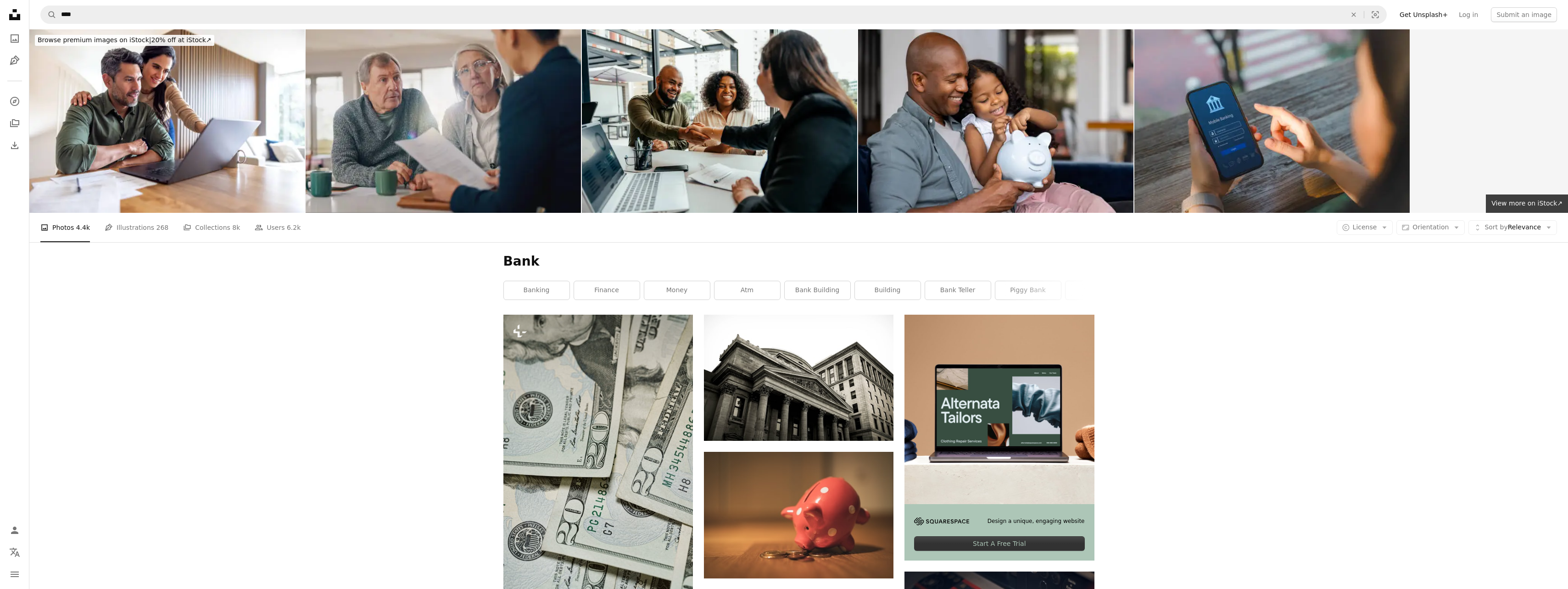
click at [541, 289] on link "banking" at bounding box center [537, 290] width 66 height 18
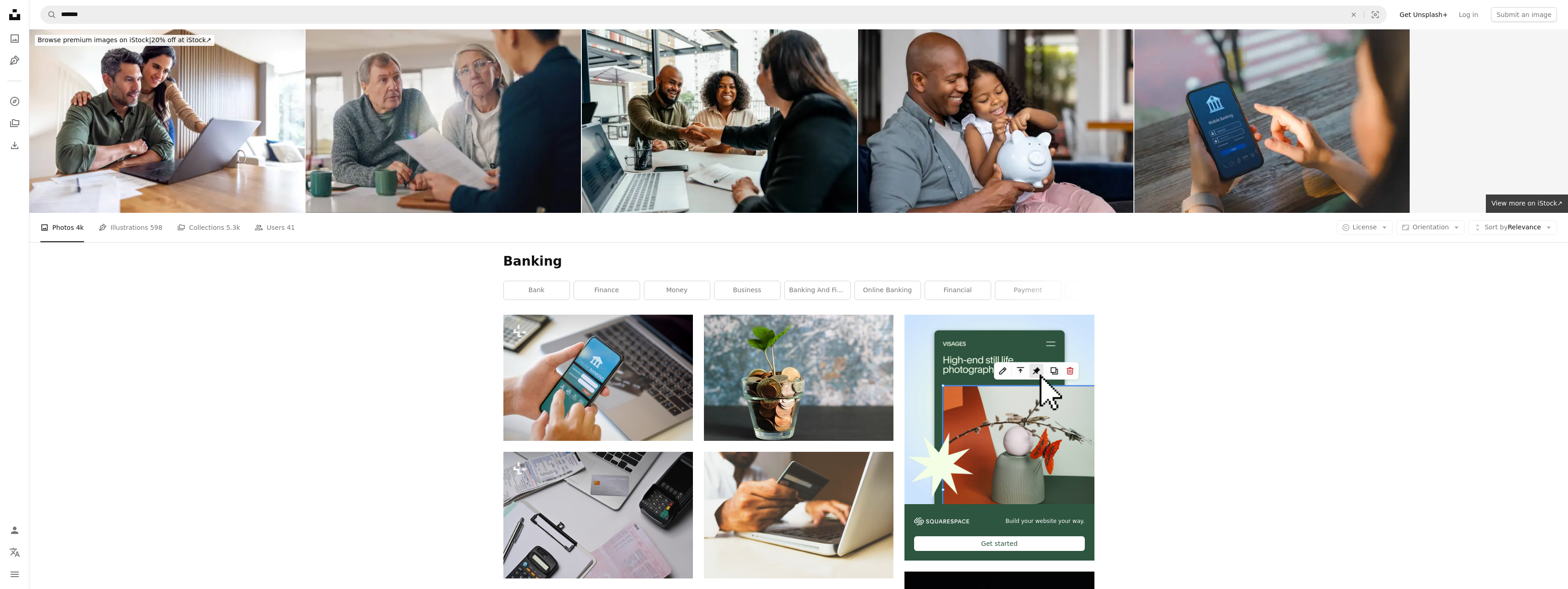
click at [893, 289] on link "online banking" at bounding box center [888, 290] width 66 height 18
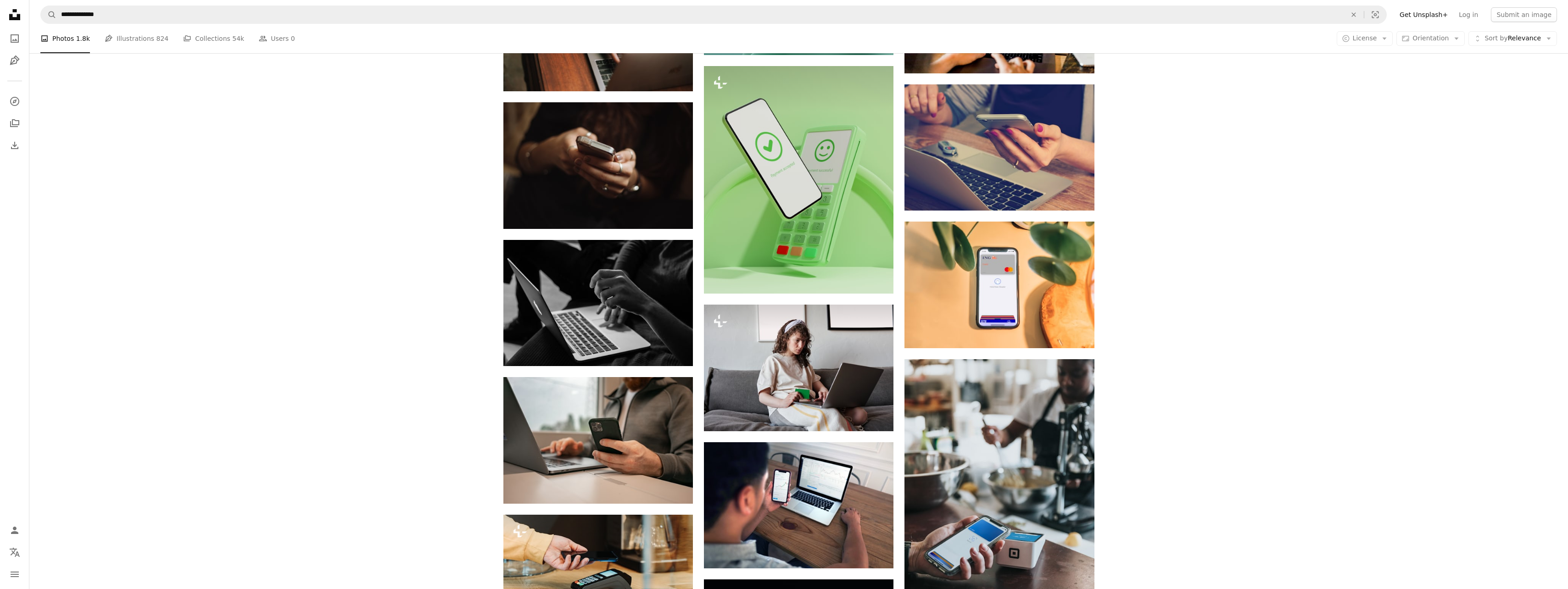
scroll to position [688, 0]
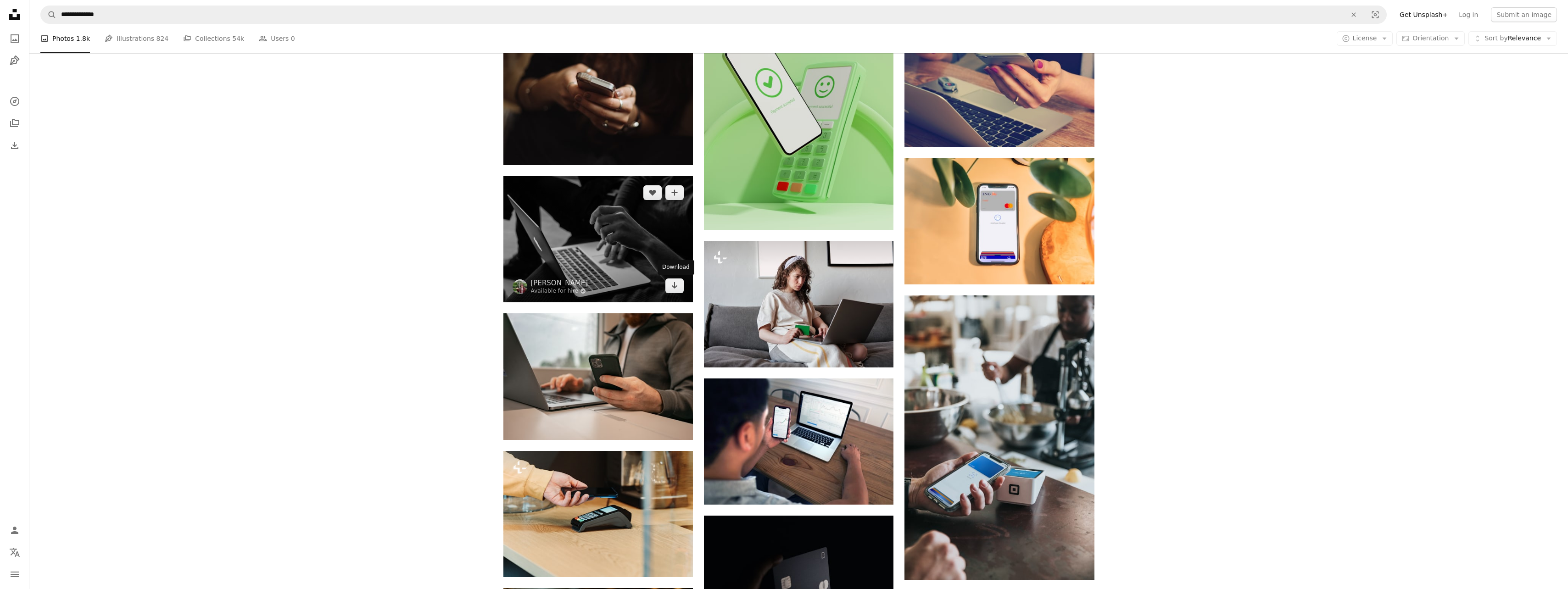
click at [673, 290] on icon "Arrow pointing down" at bounding box center [675, 285] width 8 height 11
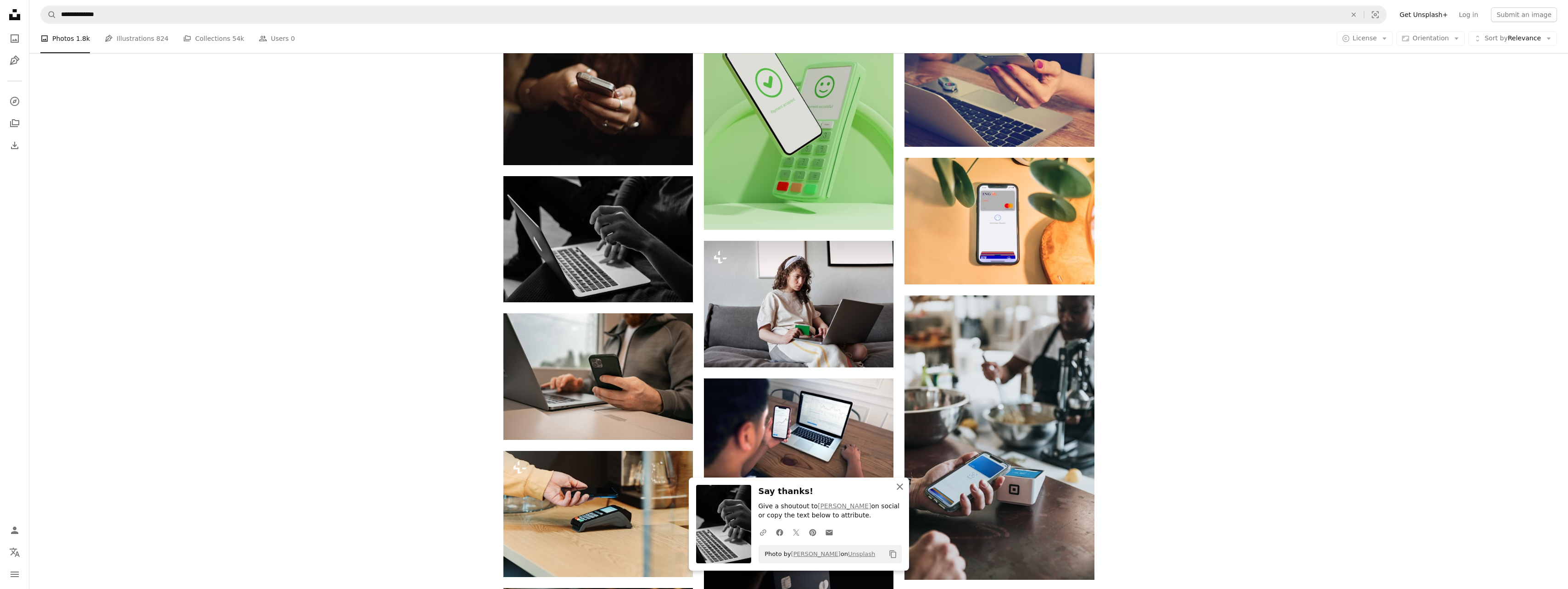
click at [897, 486] on icon "An X shape" at bounding box center [900, 487] width 11 height 11
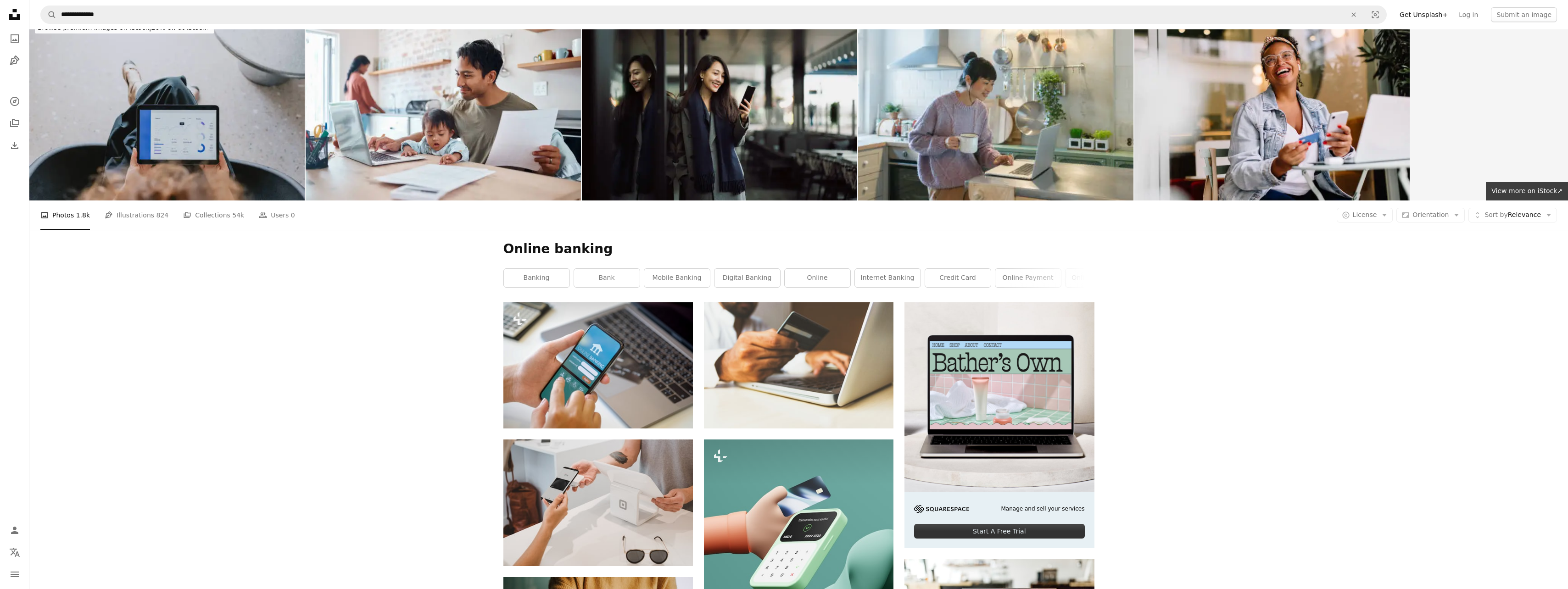
scroll to position [0, 0]
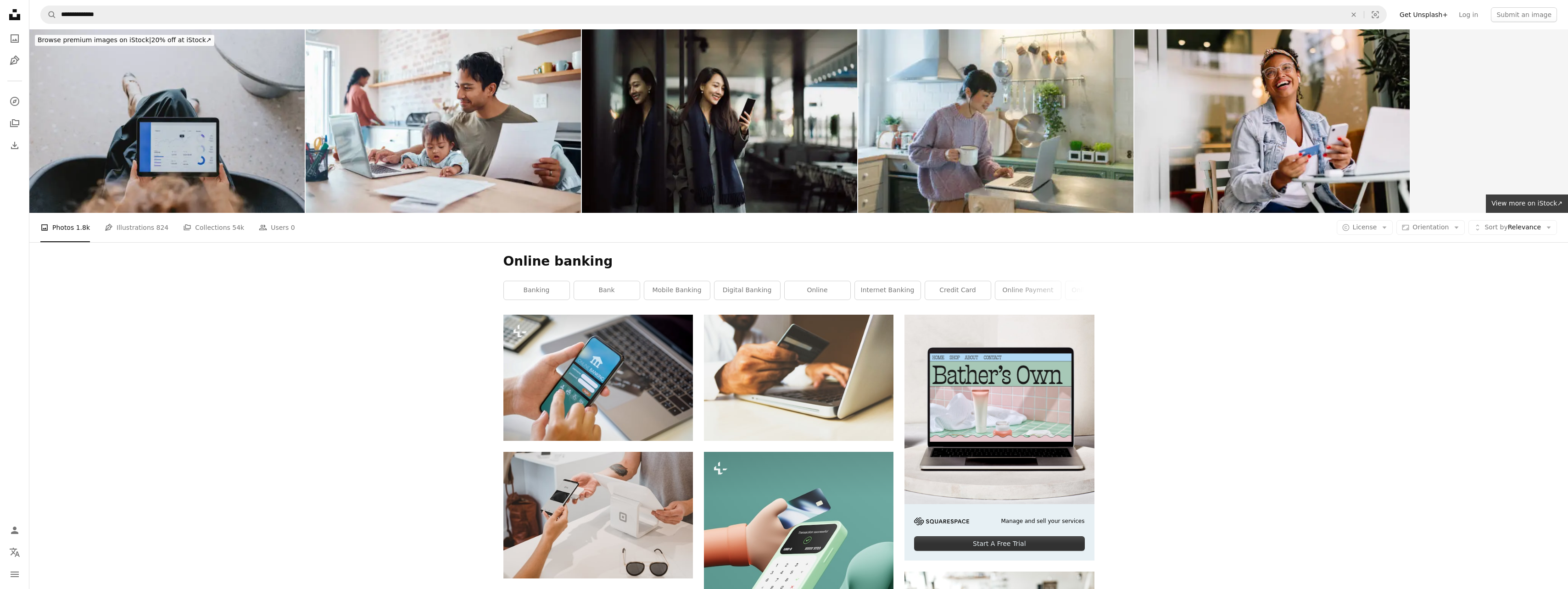
click at [738, 287] on link "digital banking" at bounding box center [747, 290] width 66 height 18
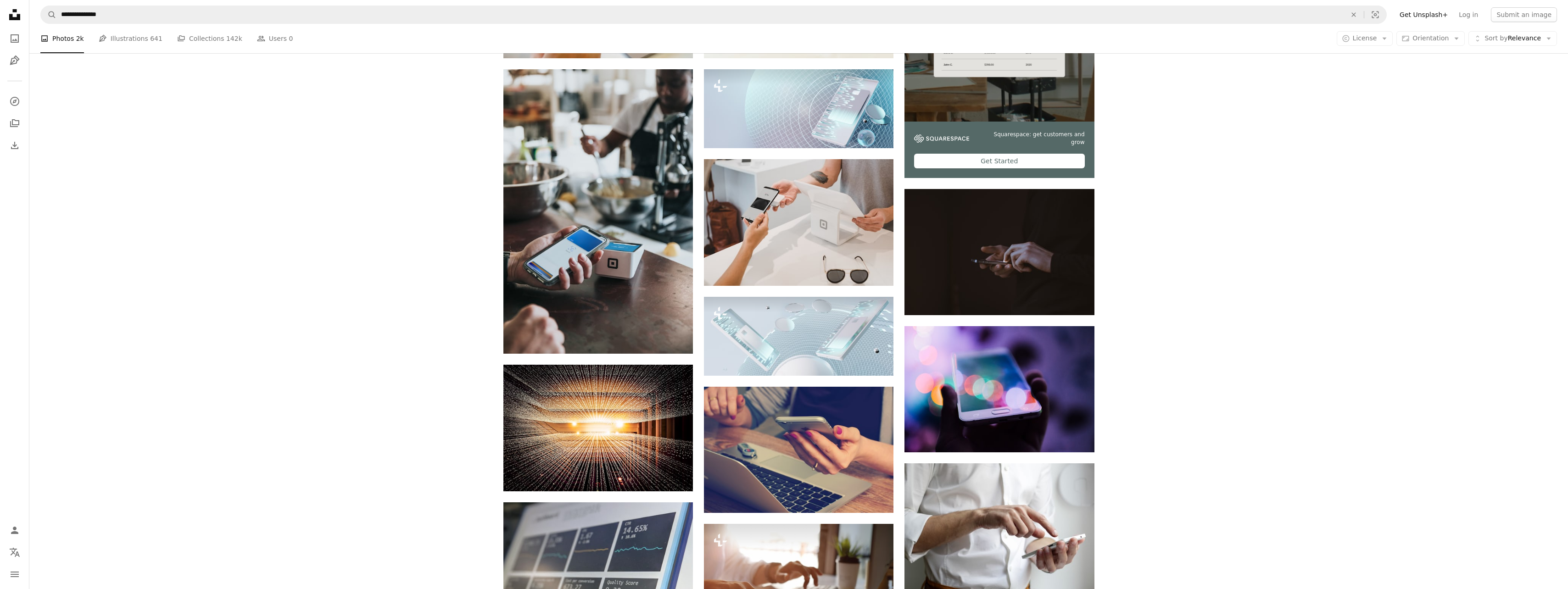
scroll to position [413, 0]
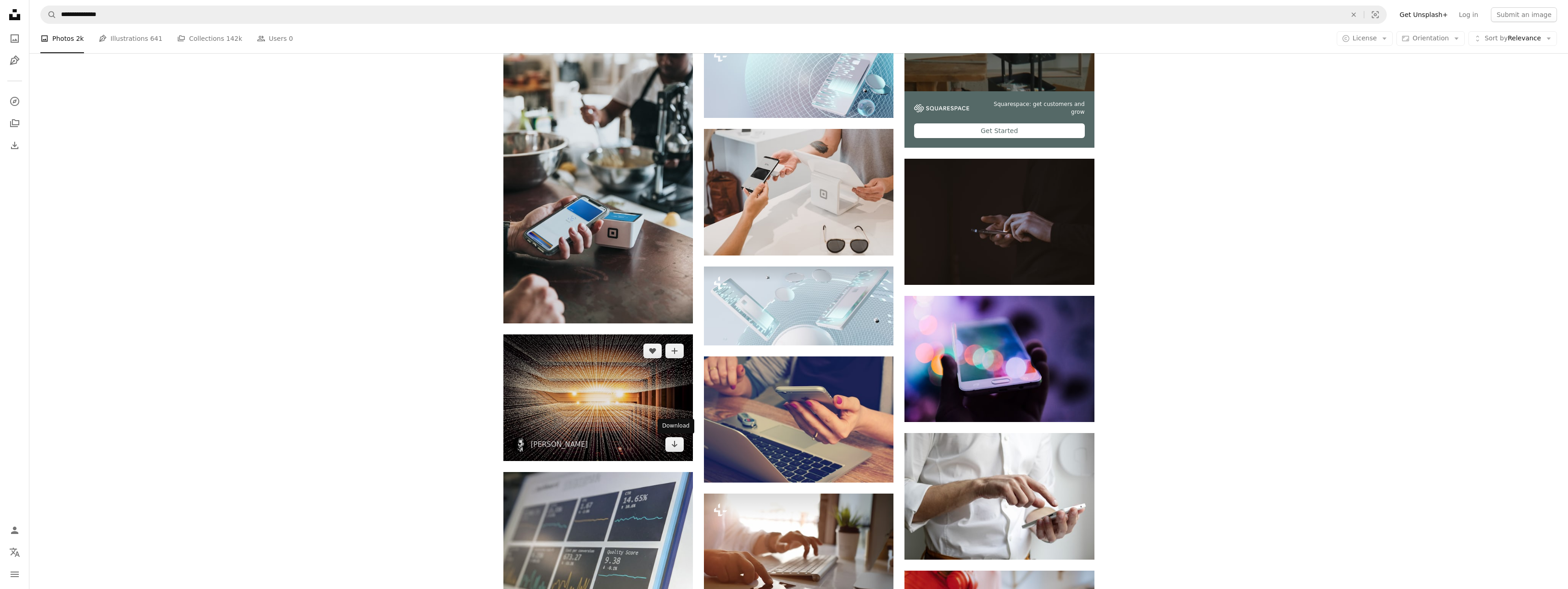
click at [676, 444] on icon "Arrow pointing down" at bounding box center [675, 444] width 8 height 11
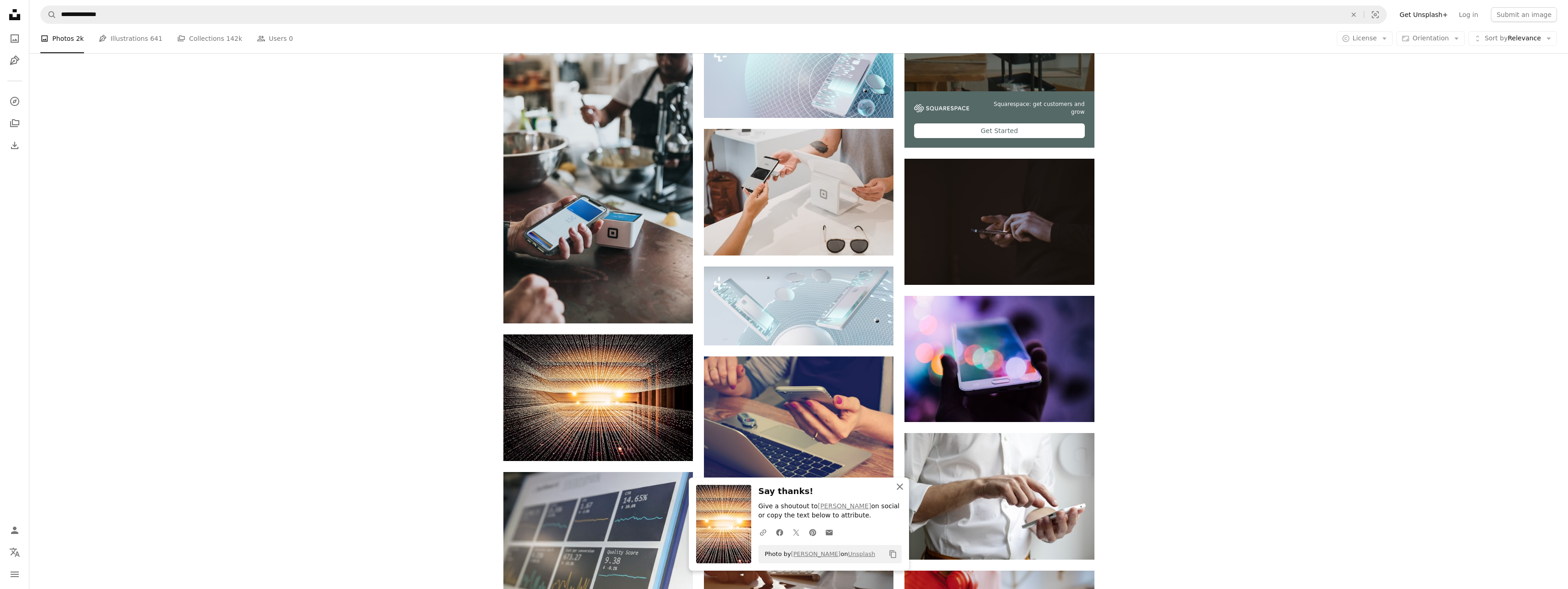
click at [894, 485] on icon "An X shape" at bounding box center [900, 487] width 11 height 11
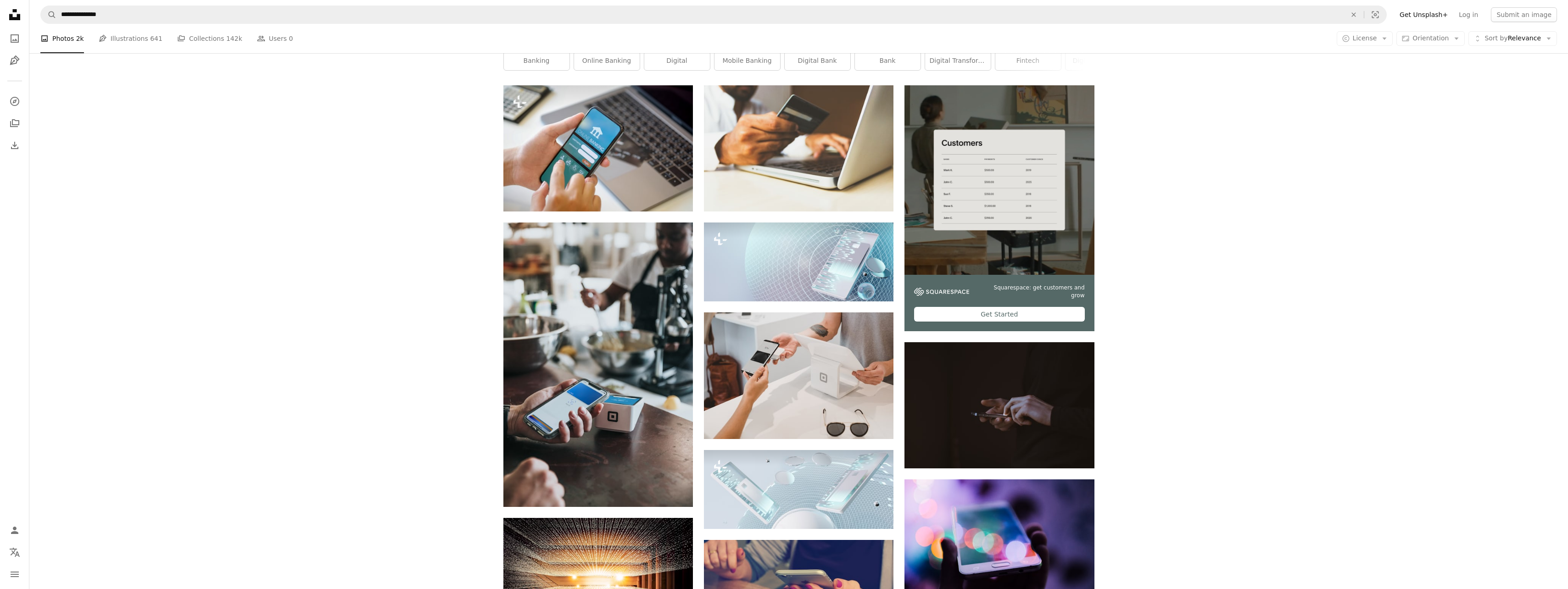
scroll to position [0, 0]
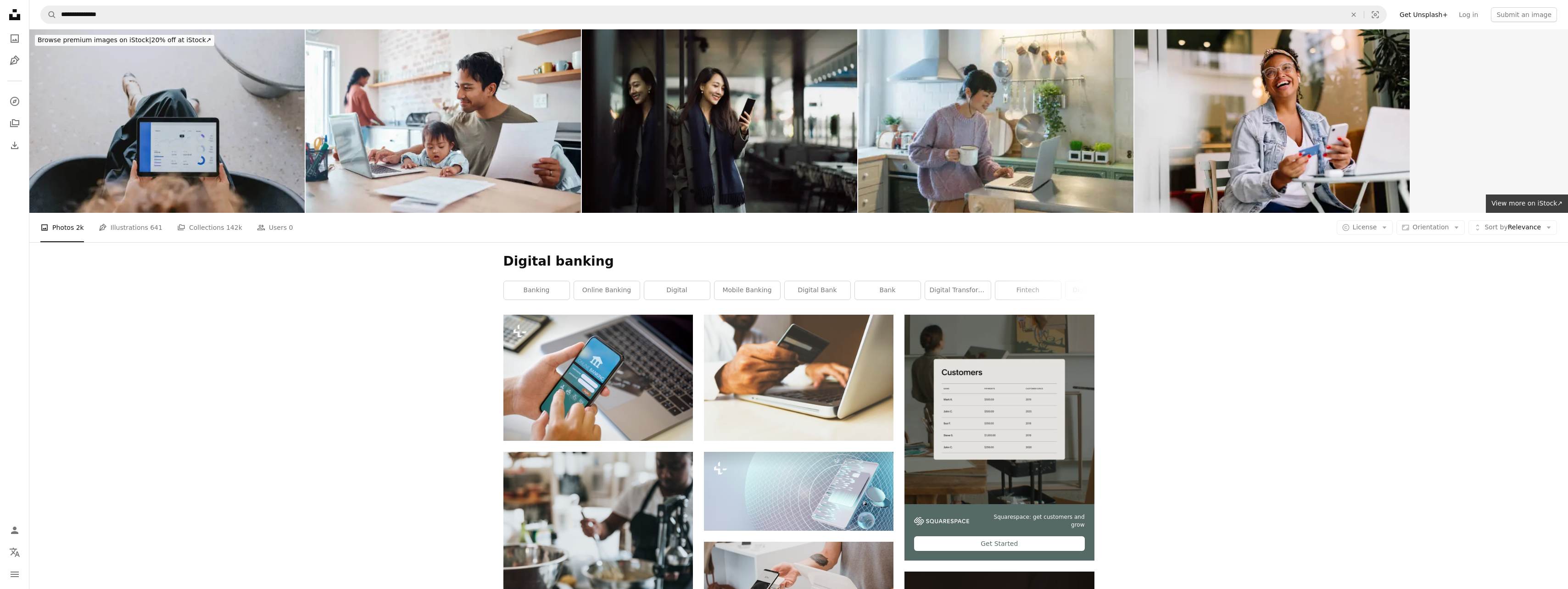
click at [1039, 287] on link "fintech" at bounding box center [1028, 290] width 66 height 18
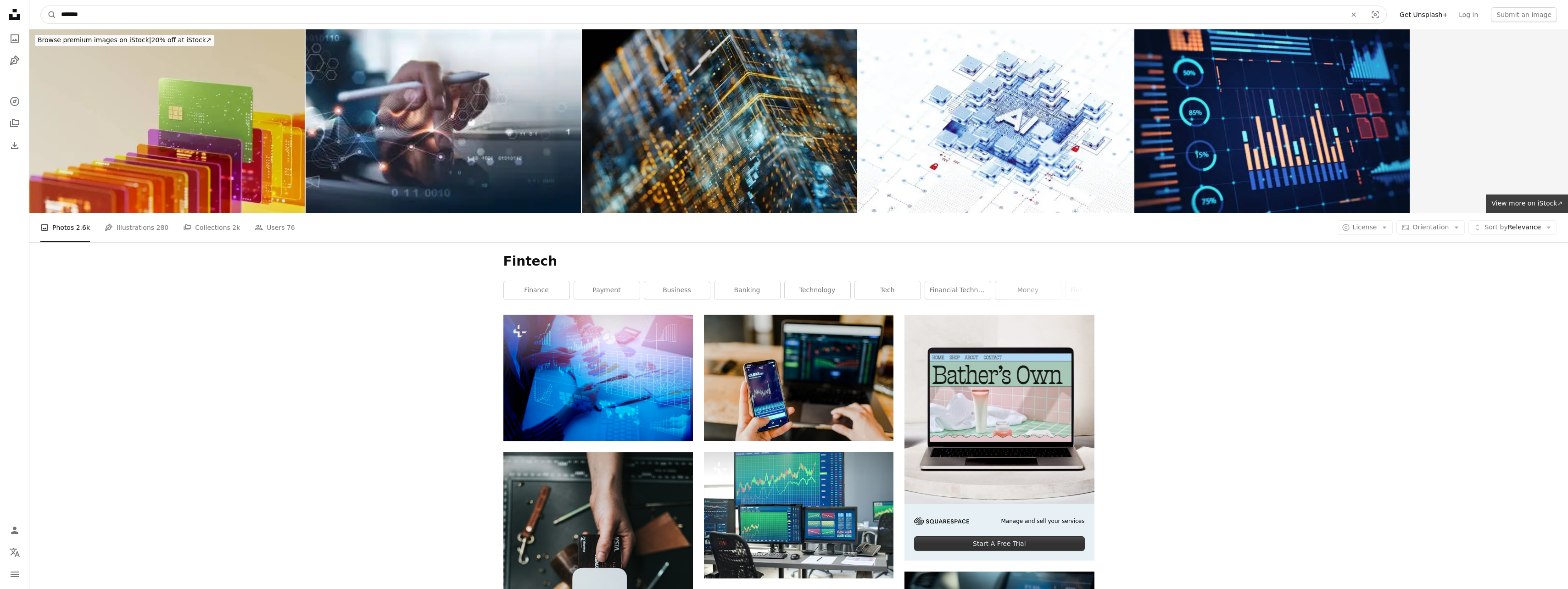
click at [115, 15] on input "*******" at bounding box center [699, 15] width 1287 height 18
type input "*****"
click button "A magnifying glass" at bounding box center [49, 15] width 16 height 18
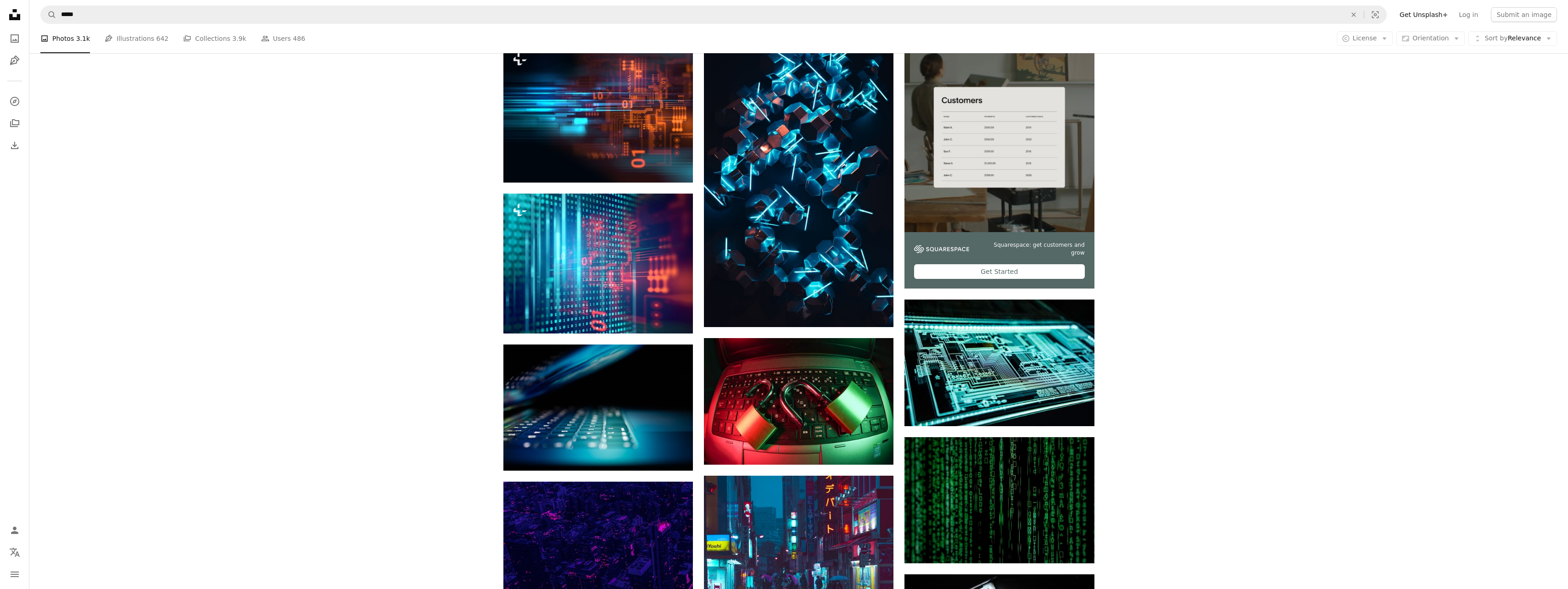
scroll to position [275, 0]
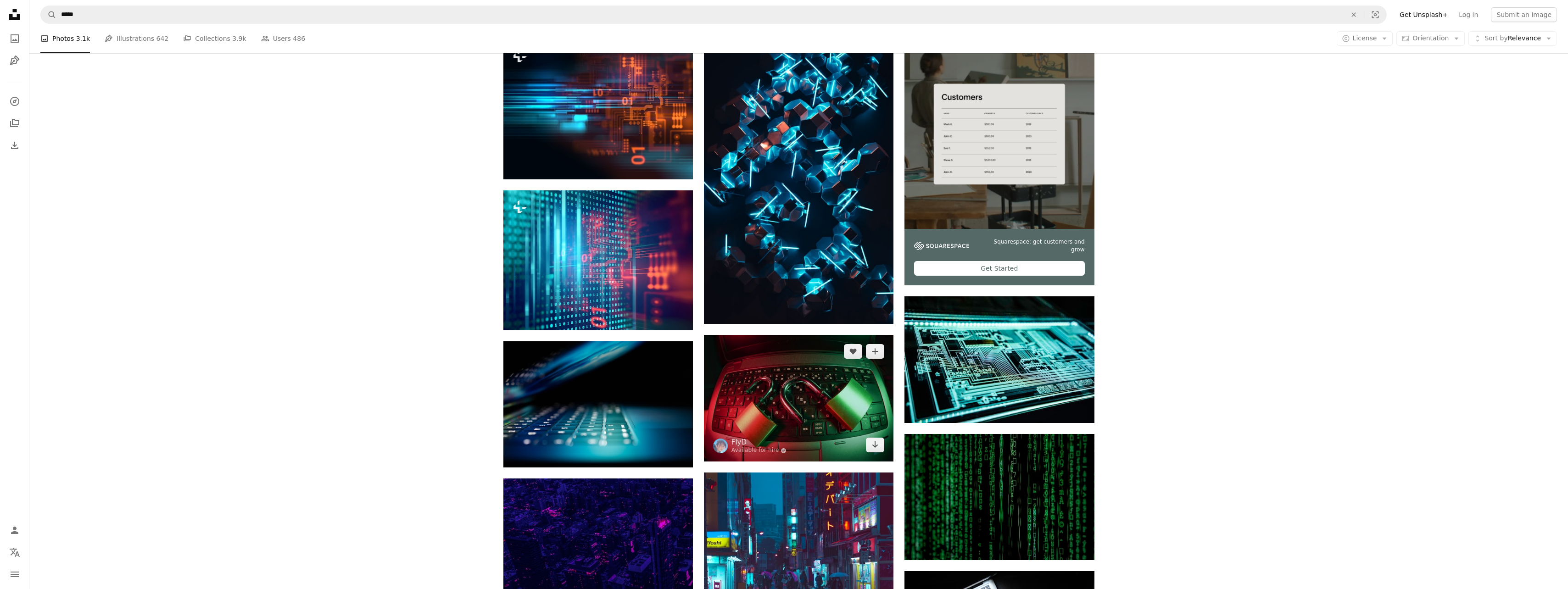
click at [877, 444] on icon "Arrow pointing down" at bounding box center [875, 444] width 8 height 11
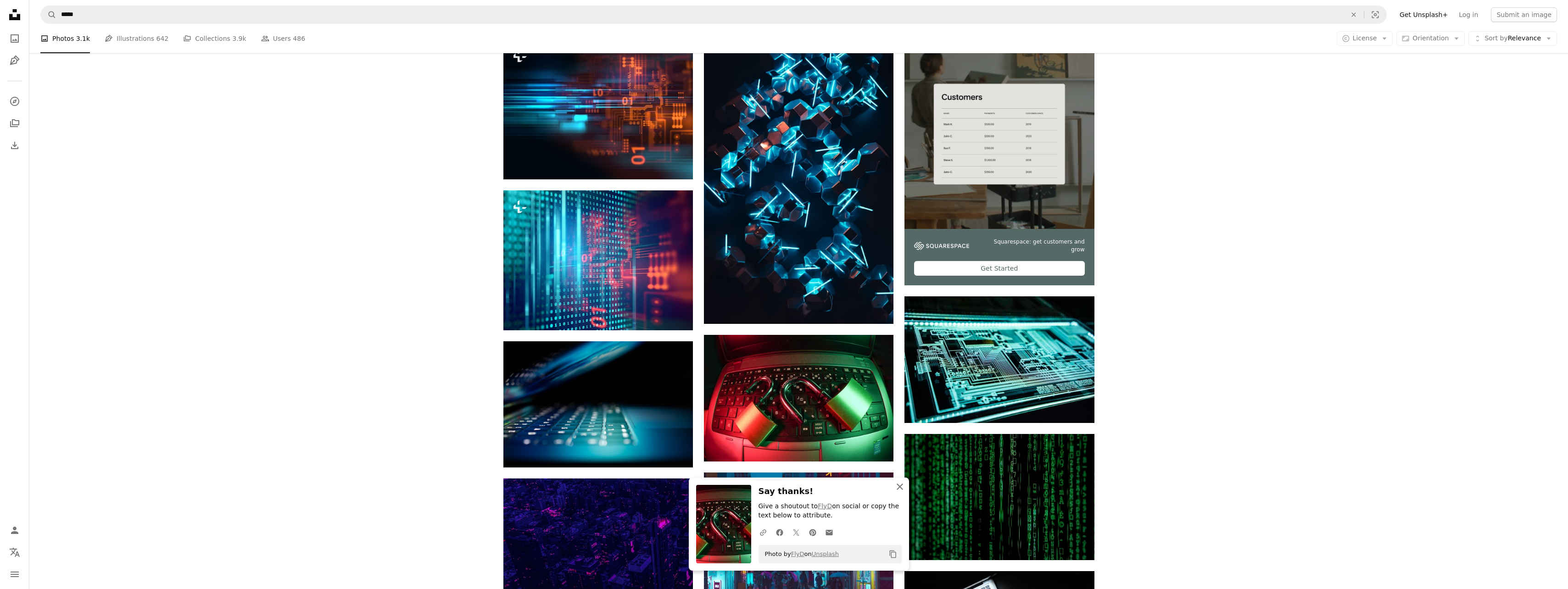
click at [900, 484] on icon "An X shape" at bounding box center [900, 487] width 11 height 11
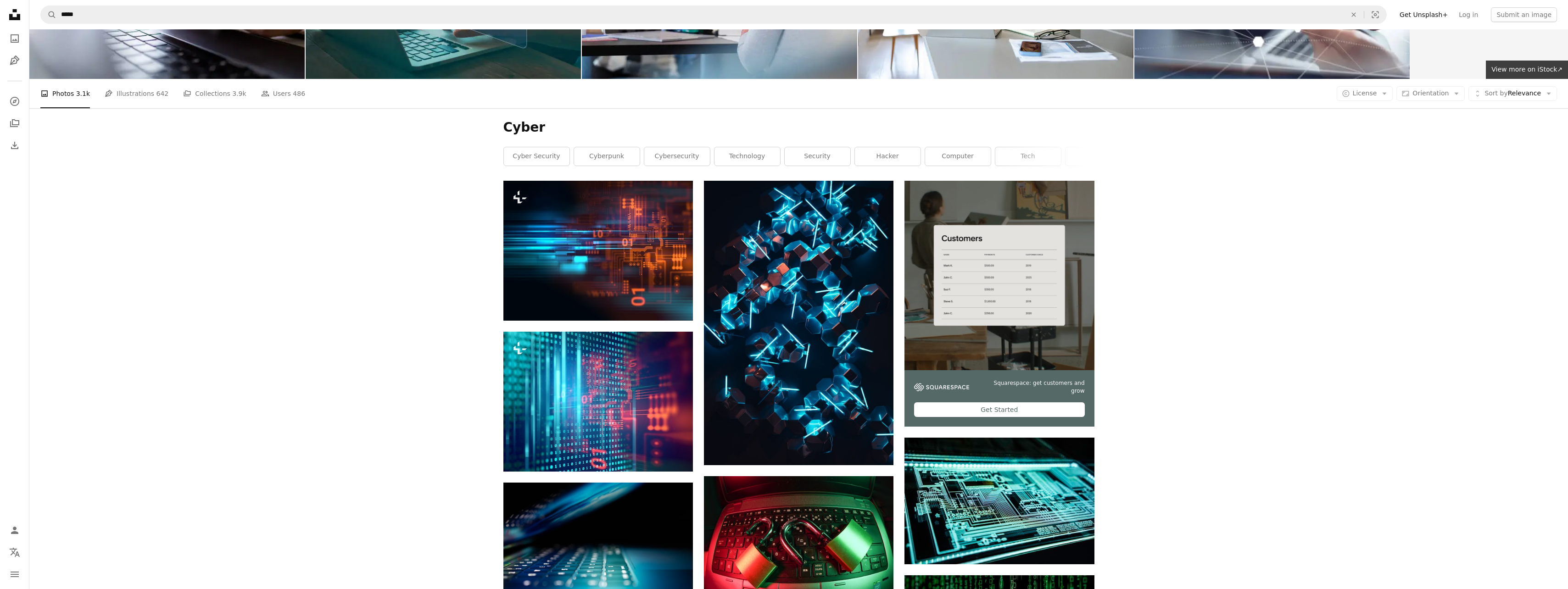
scroll to position [92, 0]
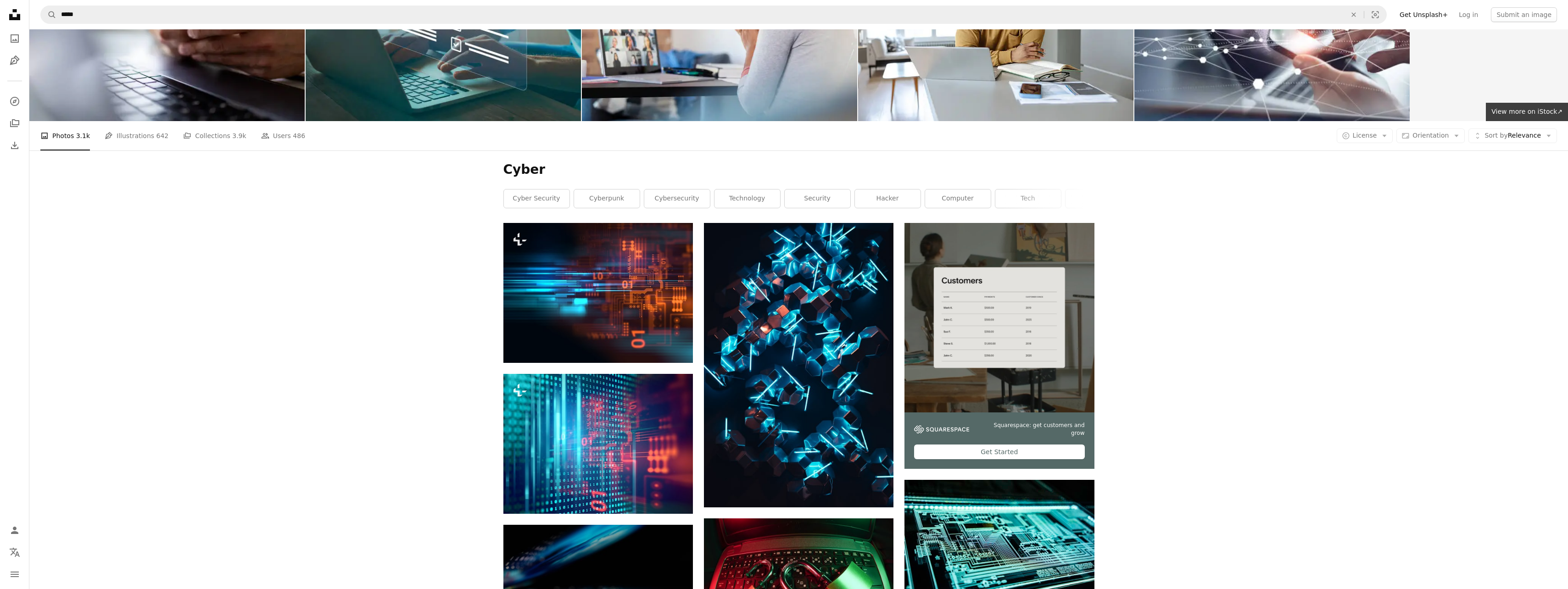
click at [523, 196] on link "cyber security" at bounding box center [537, 198] width 66 height 18
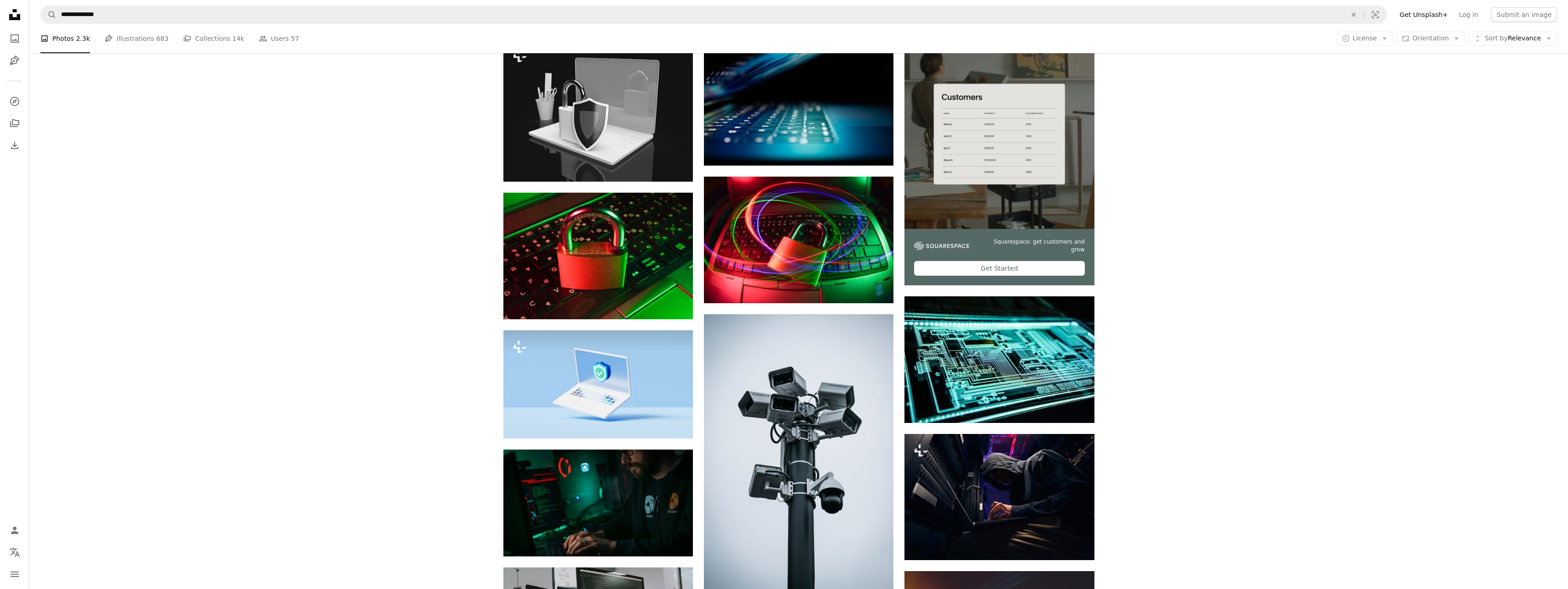
scroll to position [92, 0]
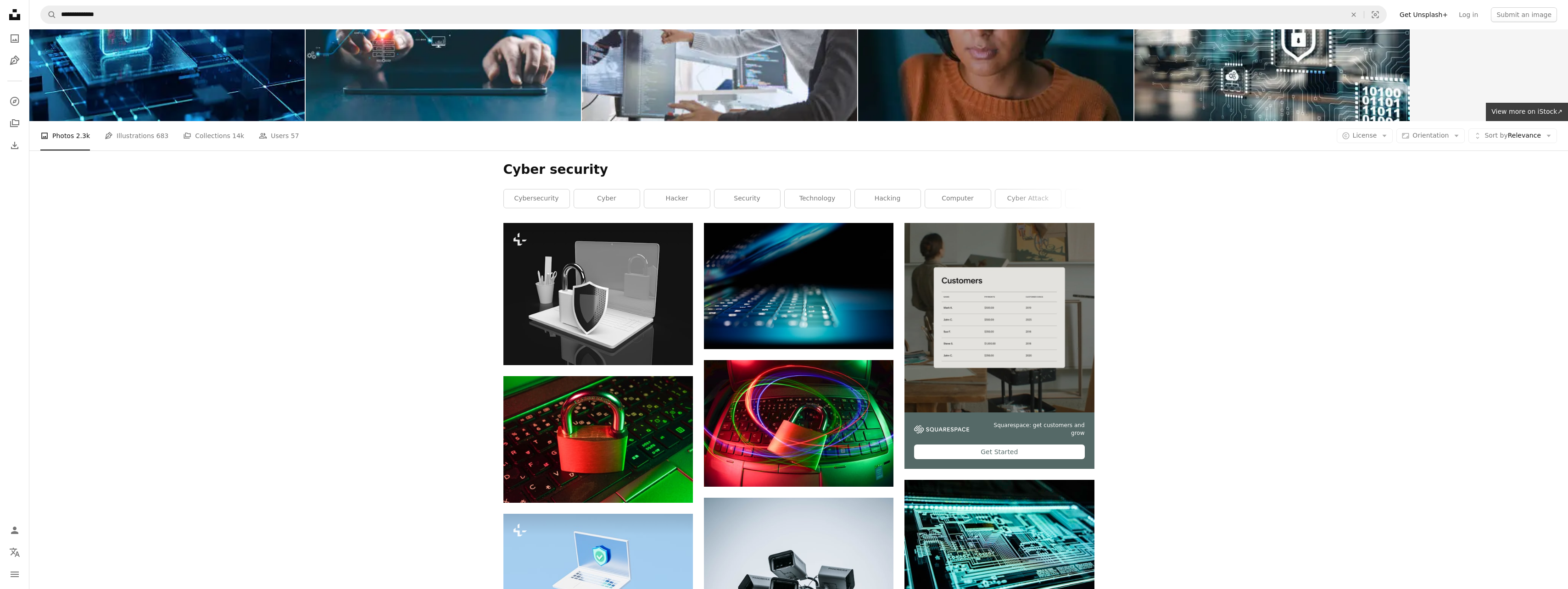
click at [1026, 197] on link "cyber attack" at bounding box center [1028, 198] width 66 height 18
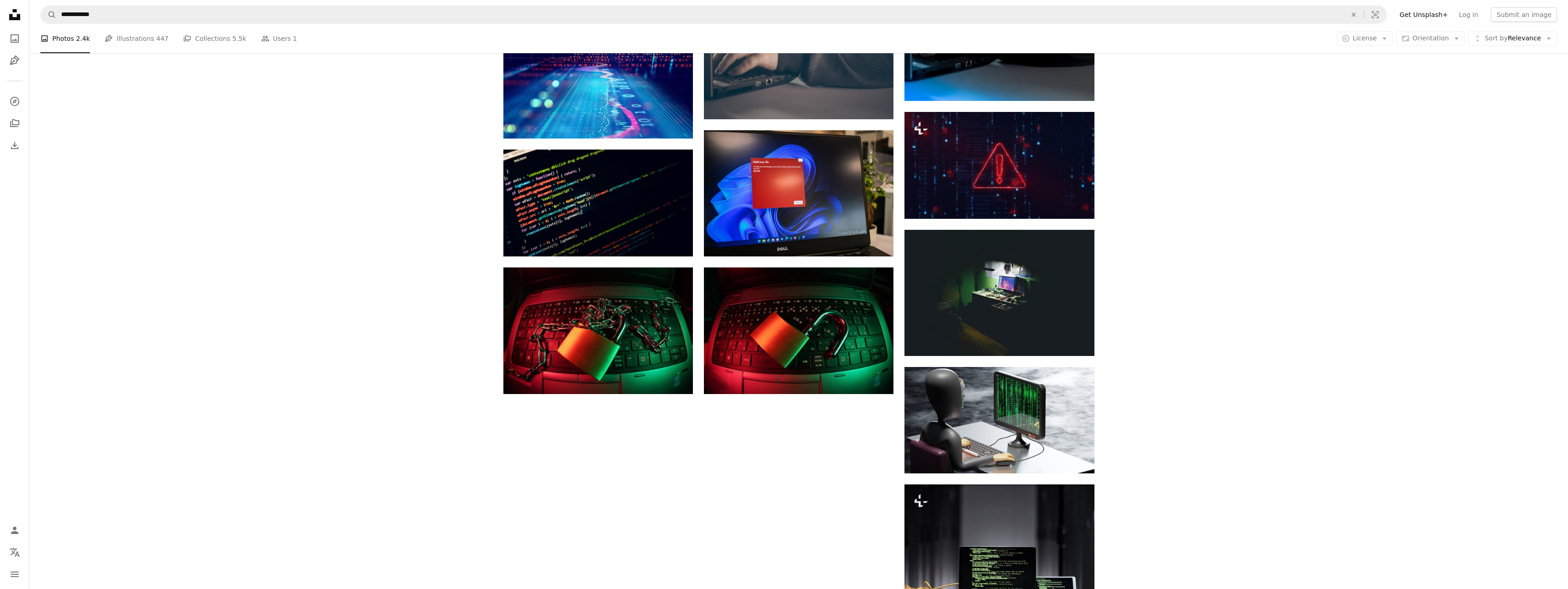
scroll to position [872, 0]
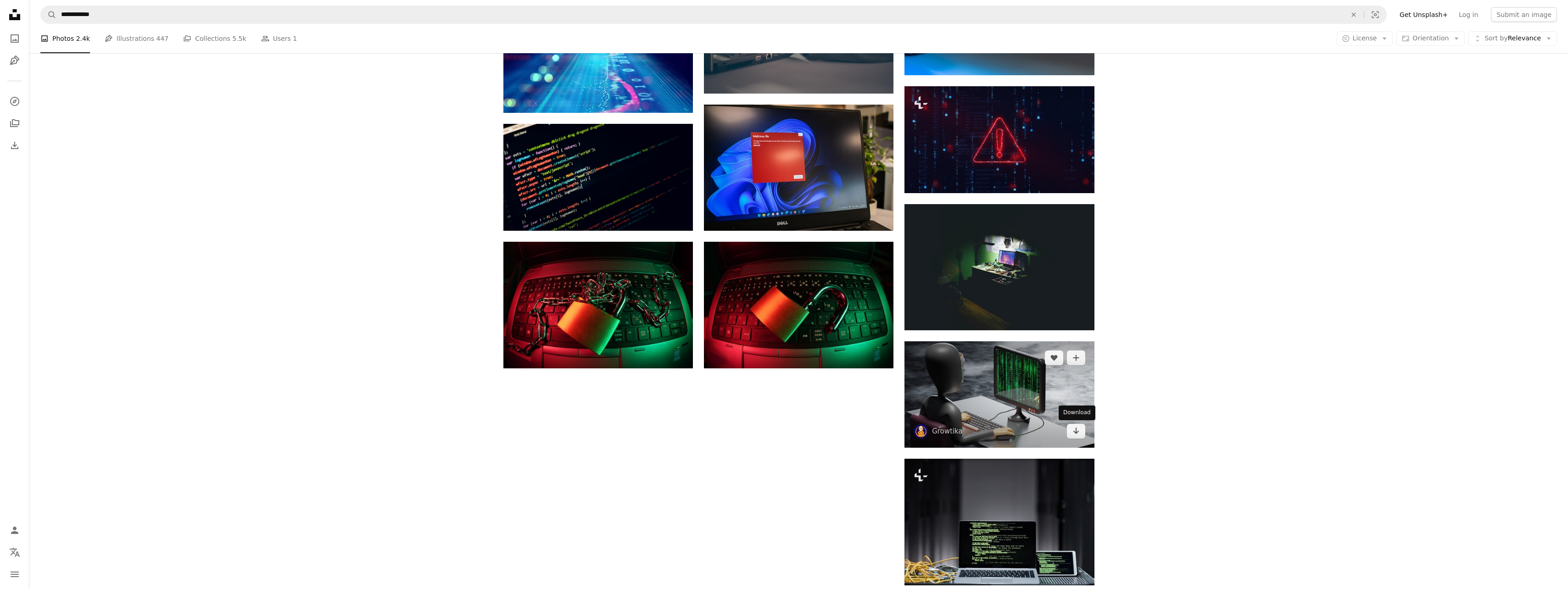
click at [1076, 427] on icon "Arrow pointing down" at bounding box center [1076, 431] width 8 height 11
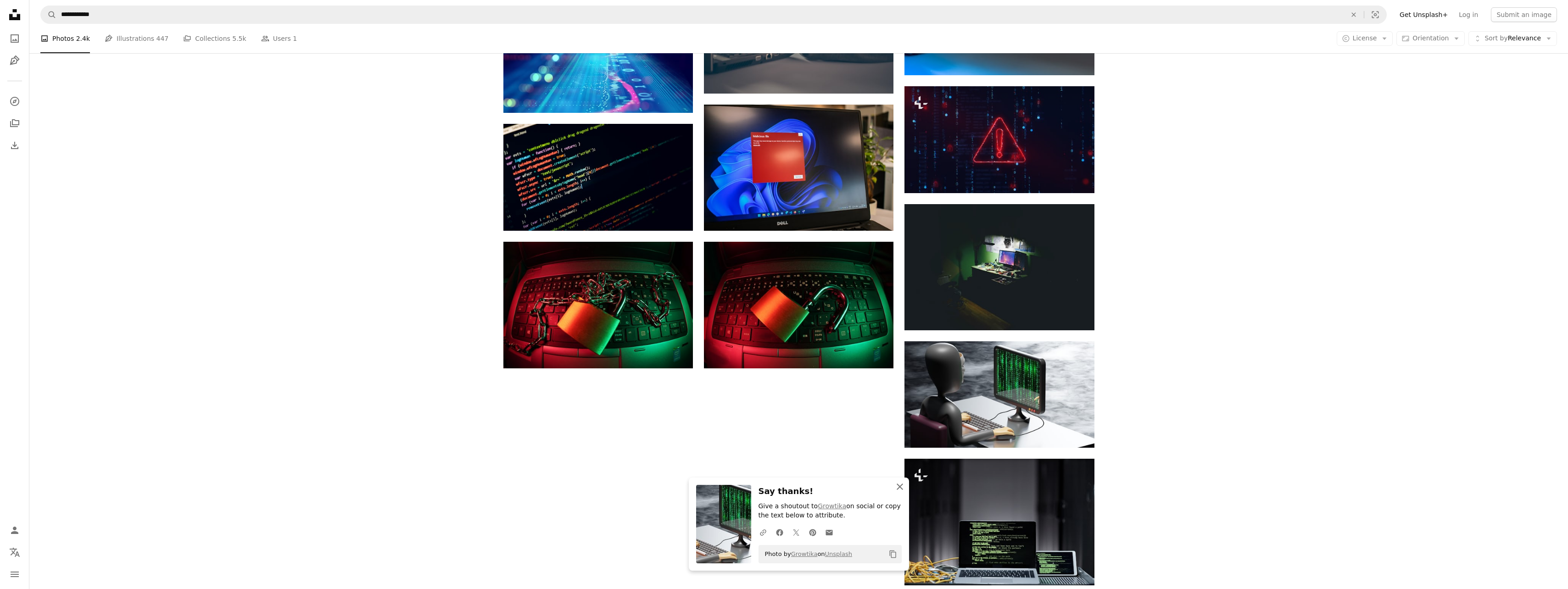
click at [903, 483] on icon "An X shape" at bounding box center [900, 487] width 11 height 11
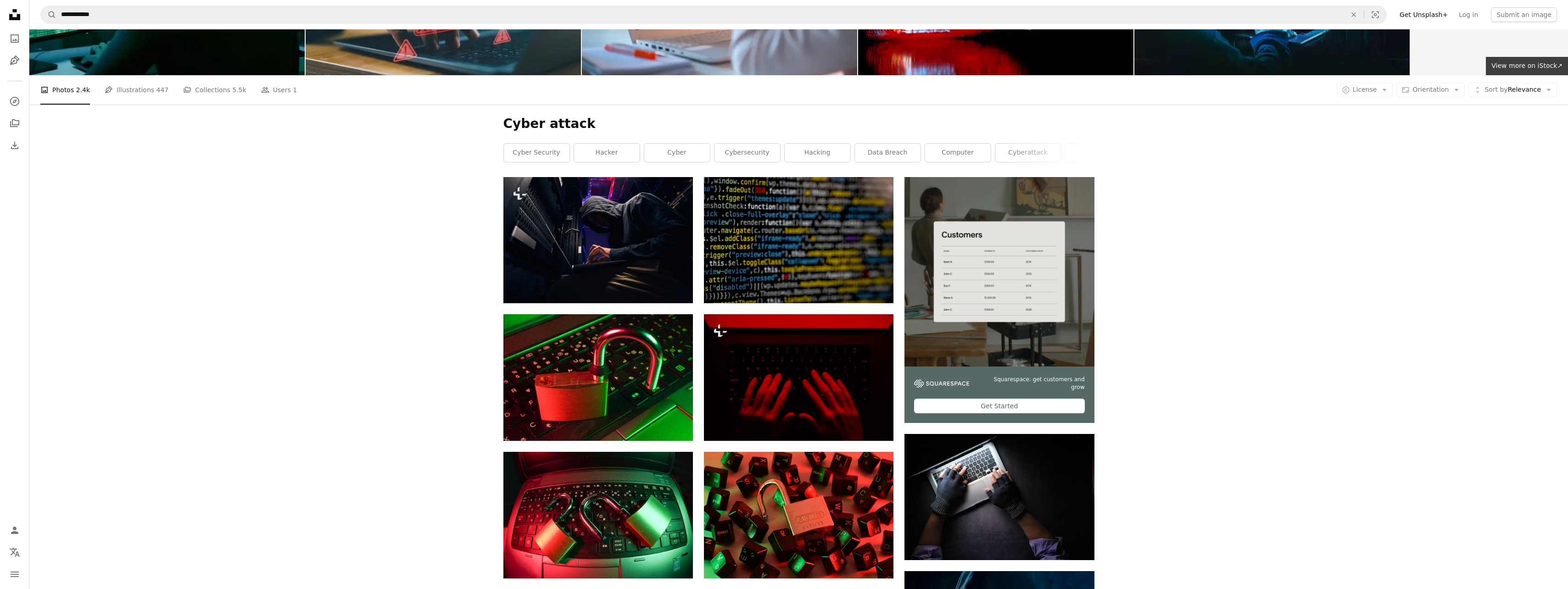
scroll to position [0, 0]
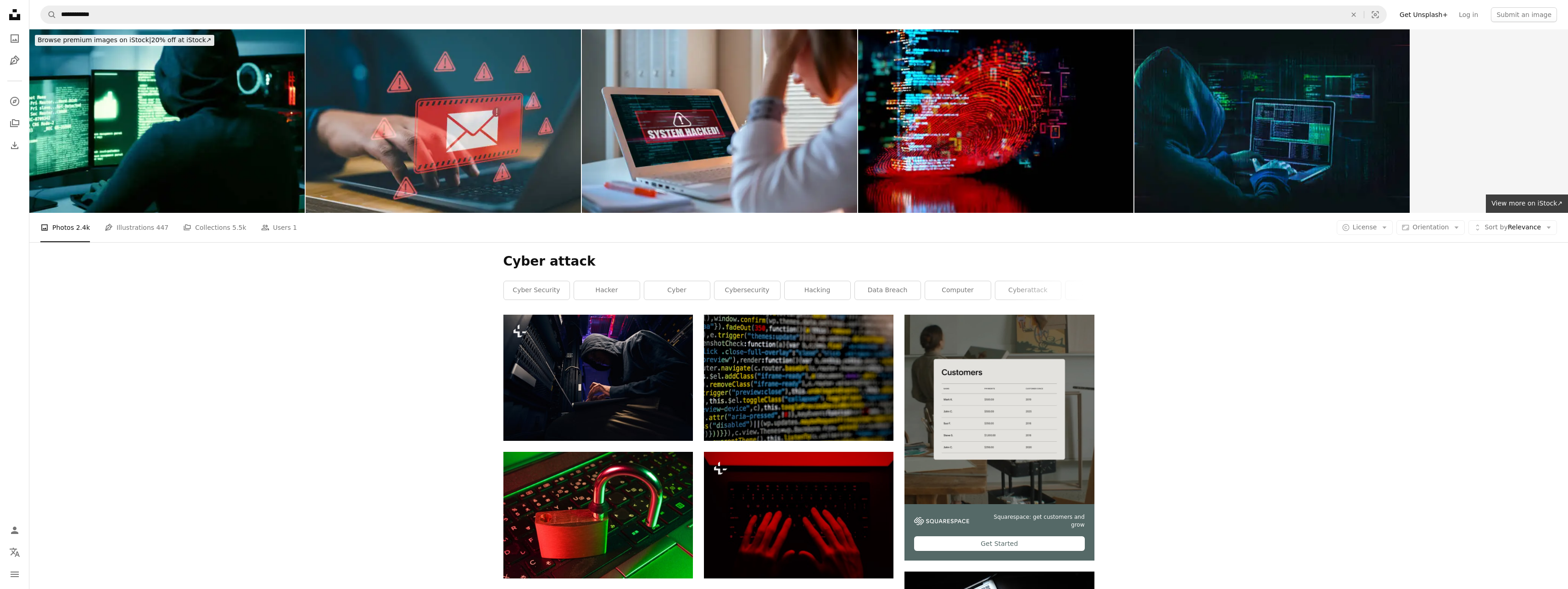
click at [896, 287] on link "data breach" at bounding box center [888, 290] width 66 height 18
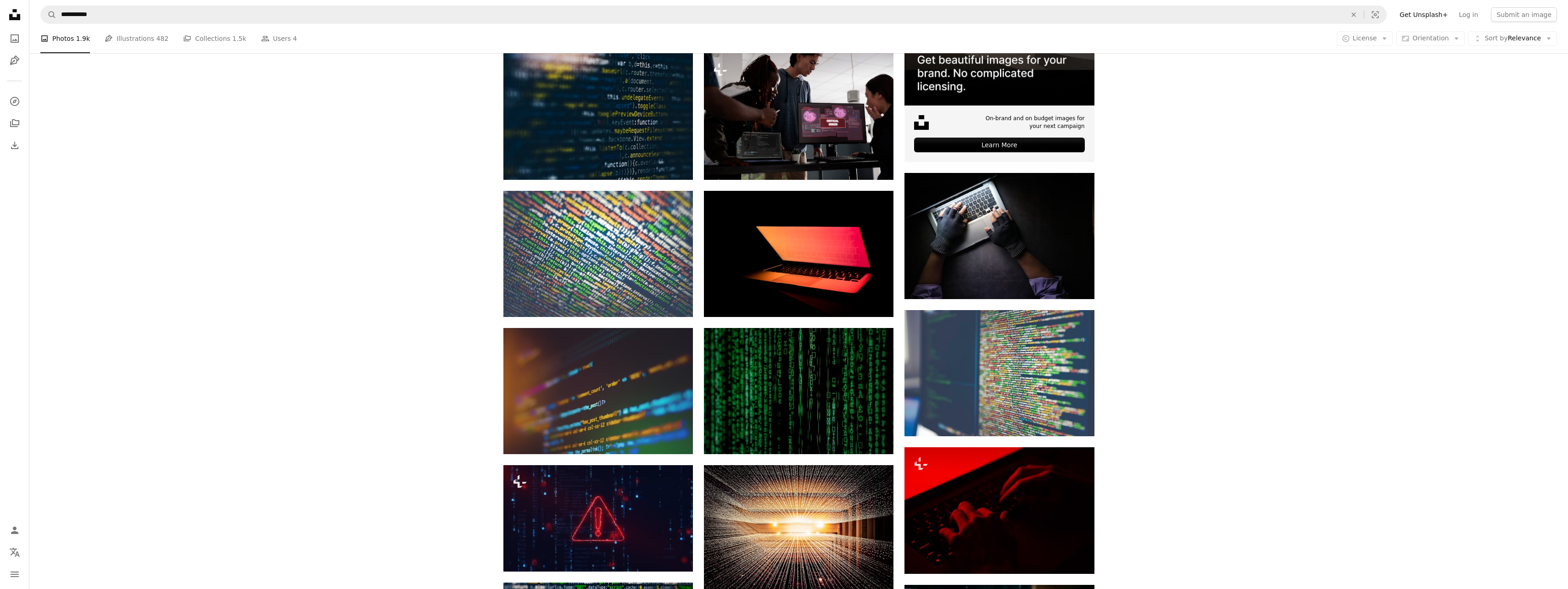
scroll to position [459, 0]
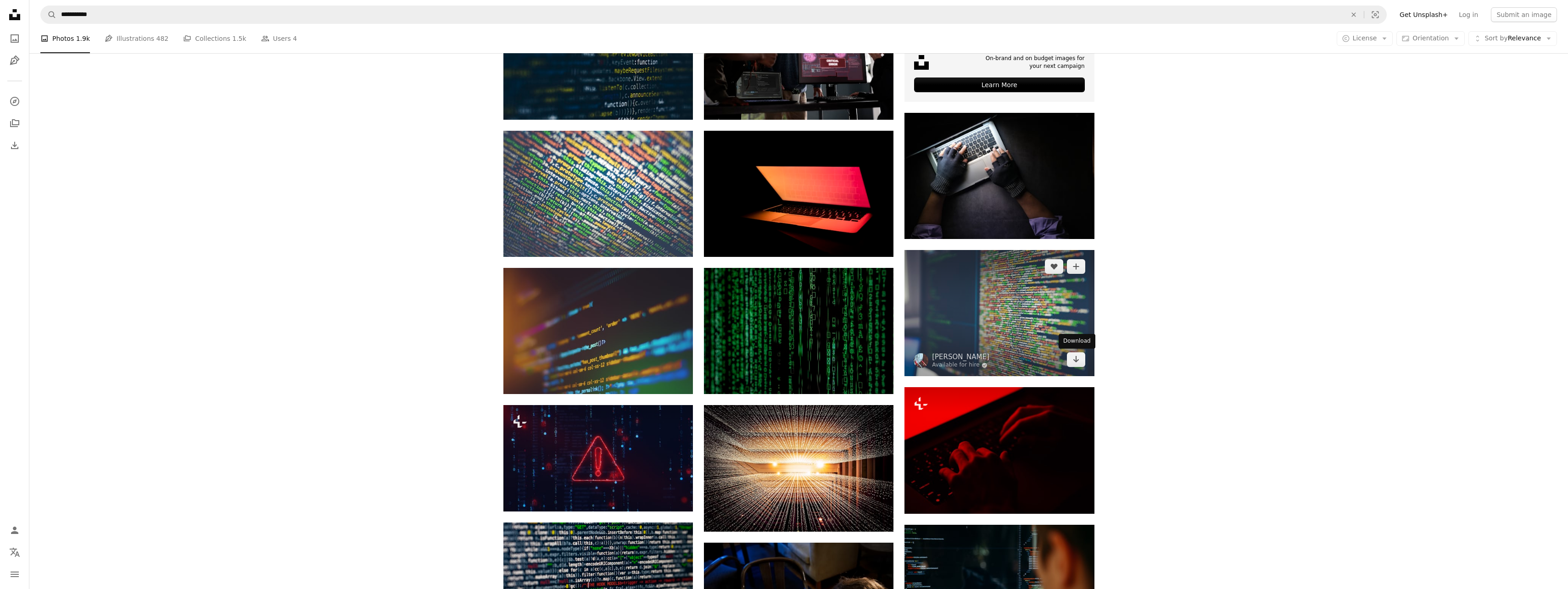
click at [1078, 359] on icon "Arrow pointing down" at bounding box center [1076, 359] width 8 height 11
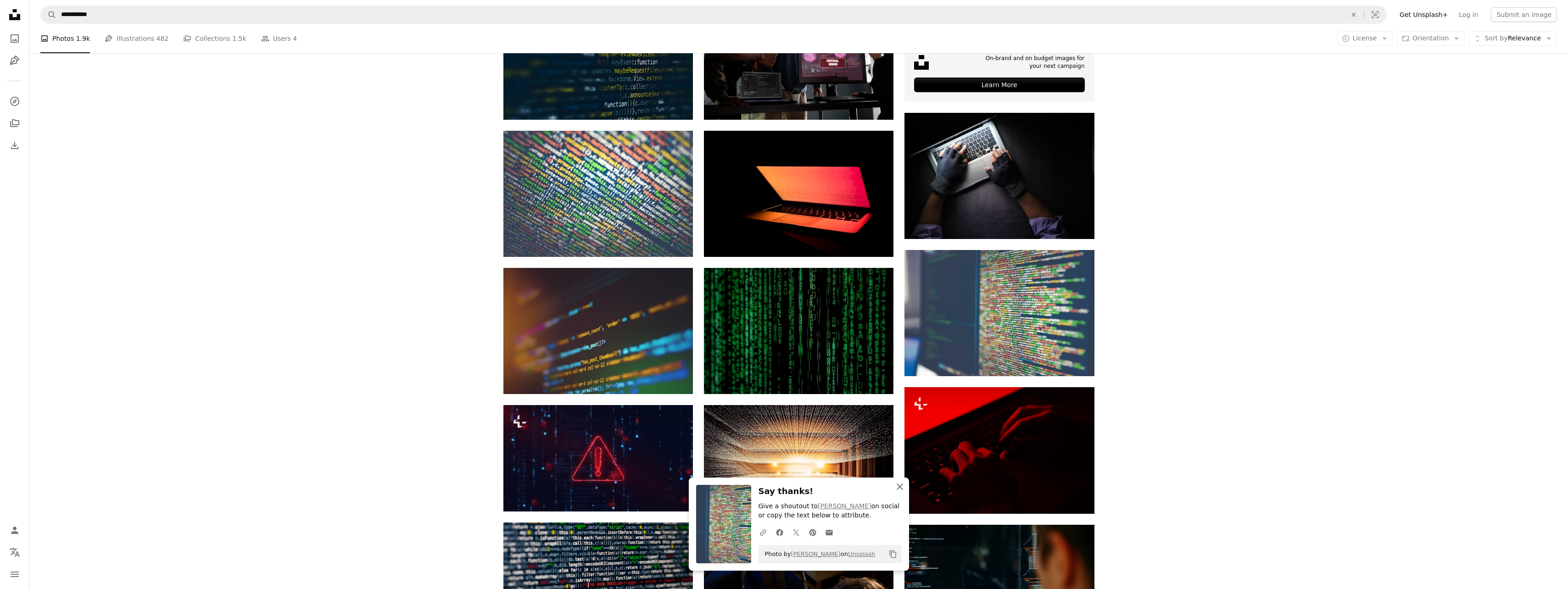
click at [901, 482] on icon "An X shape" at bounding box center [900, 487] width 11 height 11
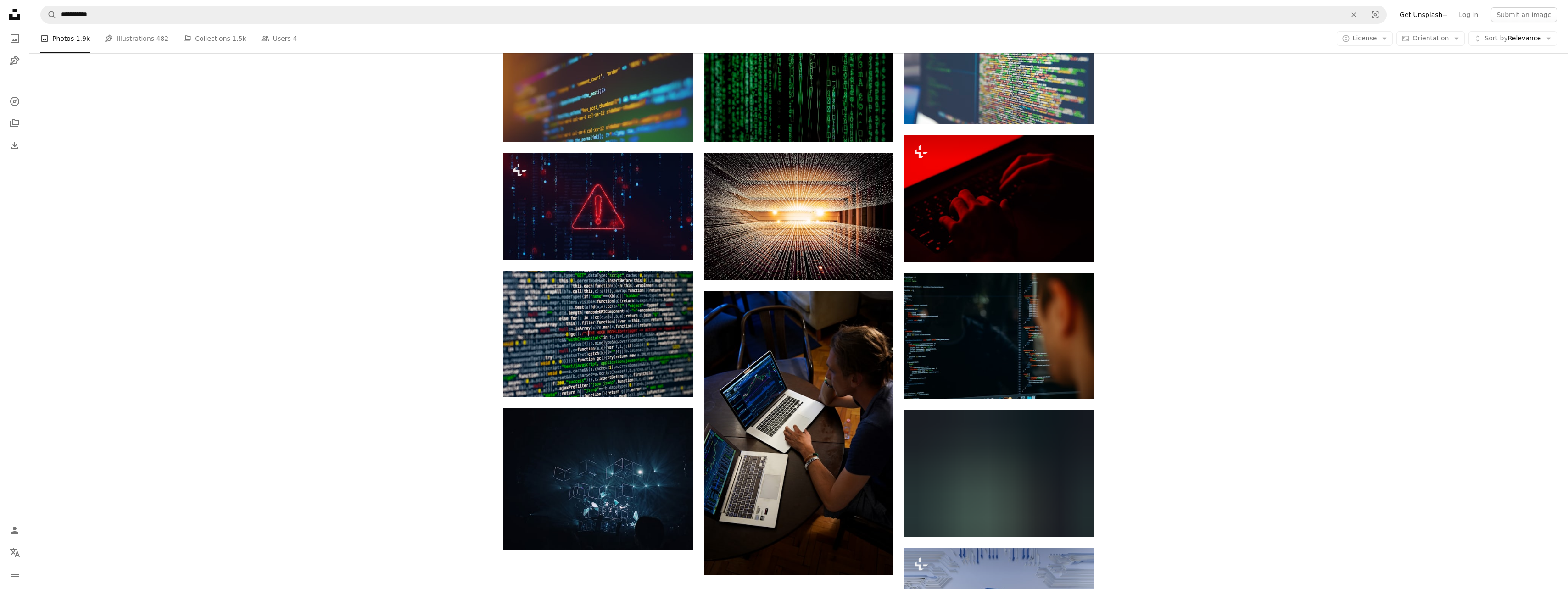
scroll to position [643, 0]
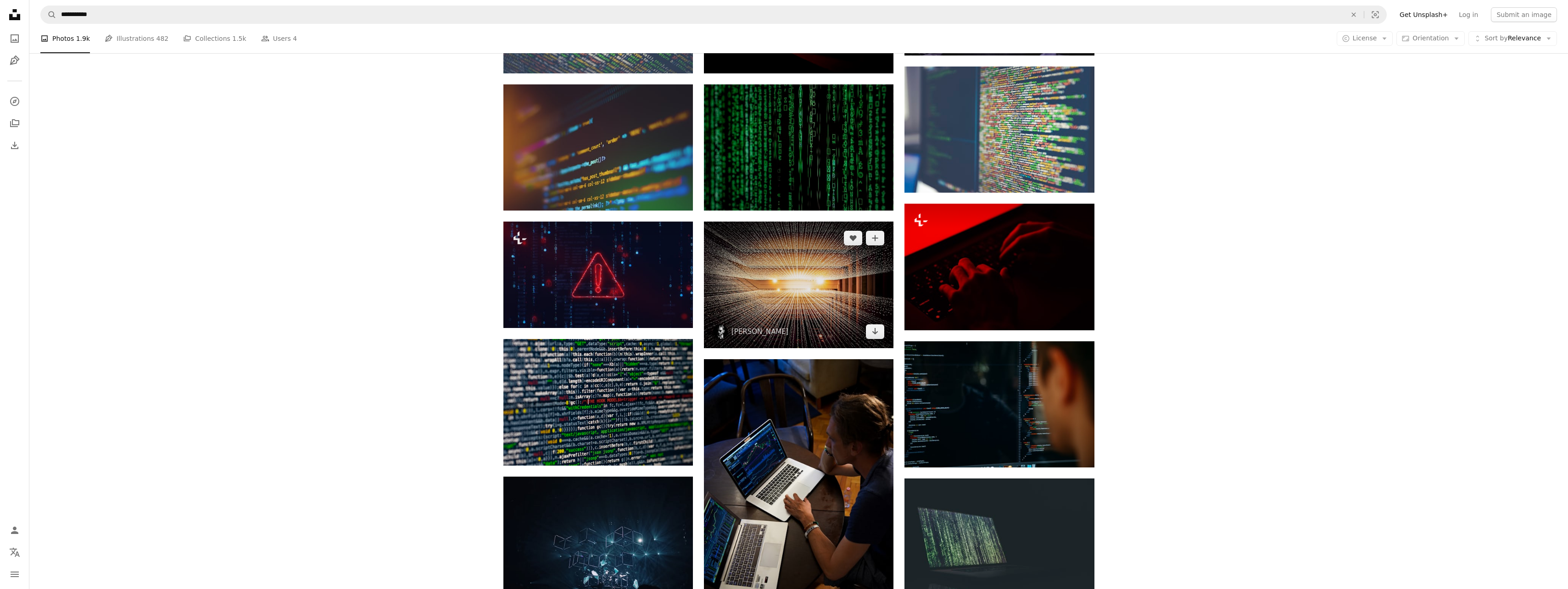
click at [871, 333] on icon "Arrow pointing down" at bounding box center [875, 331] width 8 height 11
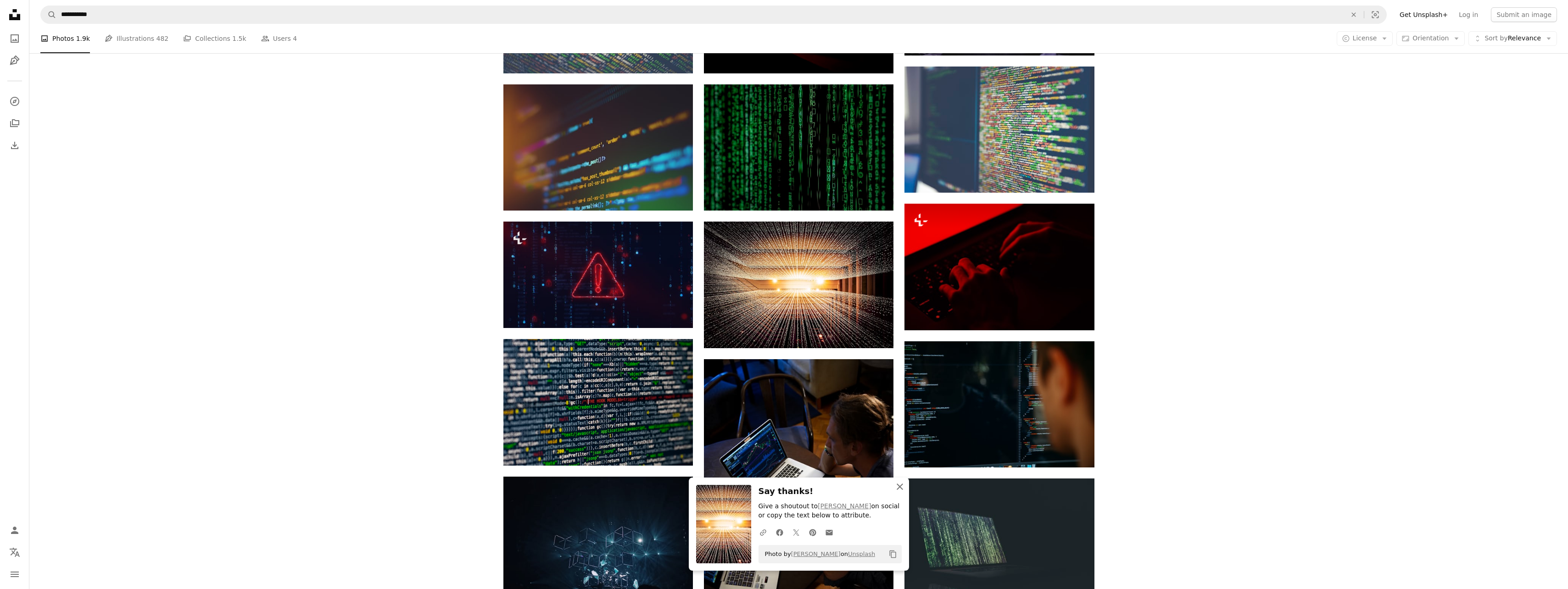
click at [901, 483] on icon "An X shape" at bounding box center [900, 487] width 11 height 11
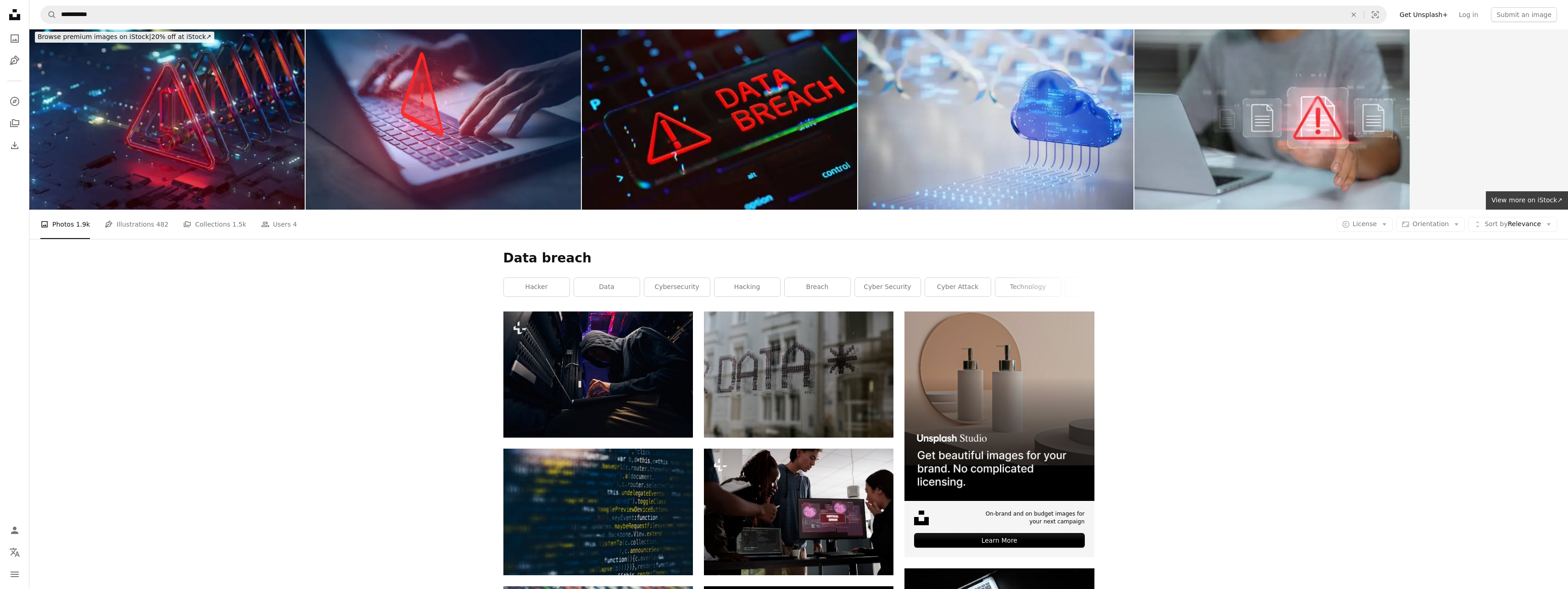
scroll to position [0, 0]
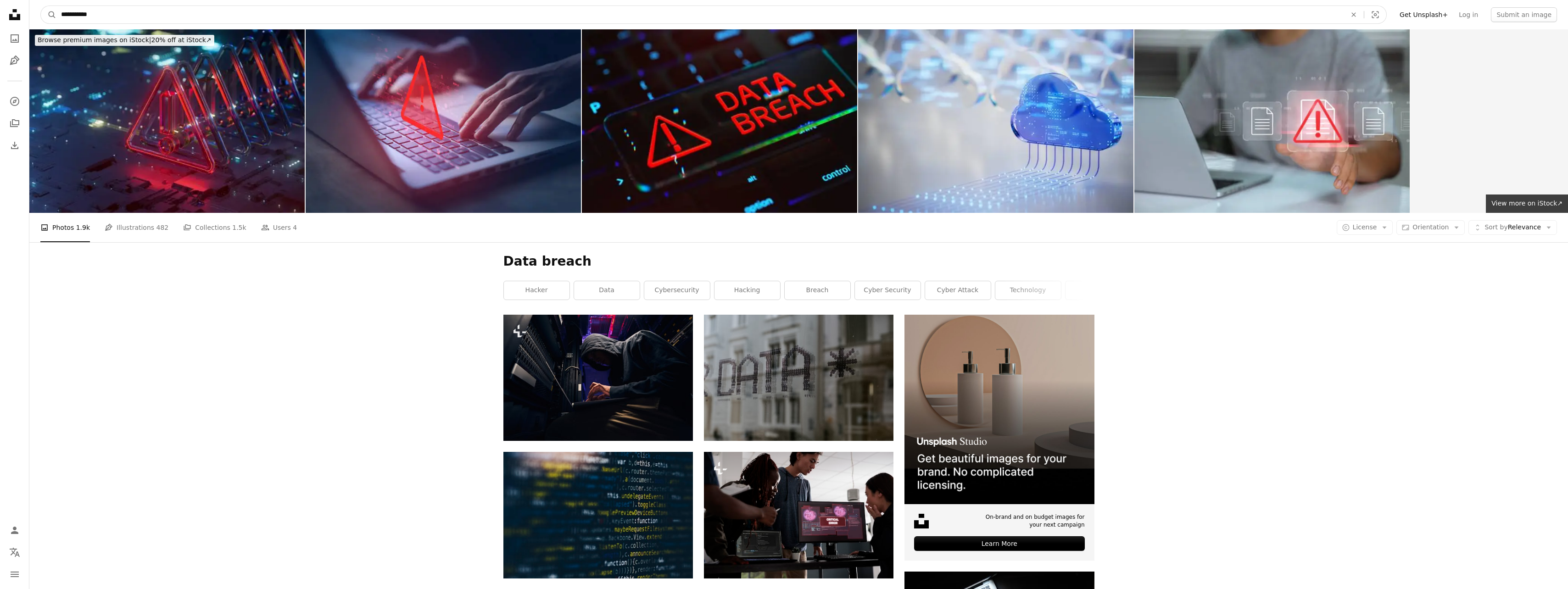
click at [88, 11] on input "**********" at bounding box center [699, 15] width 1287 height 18
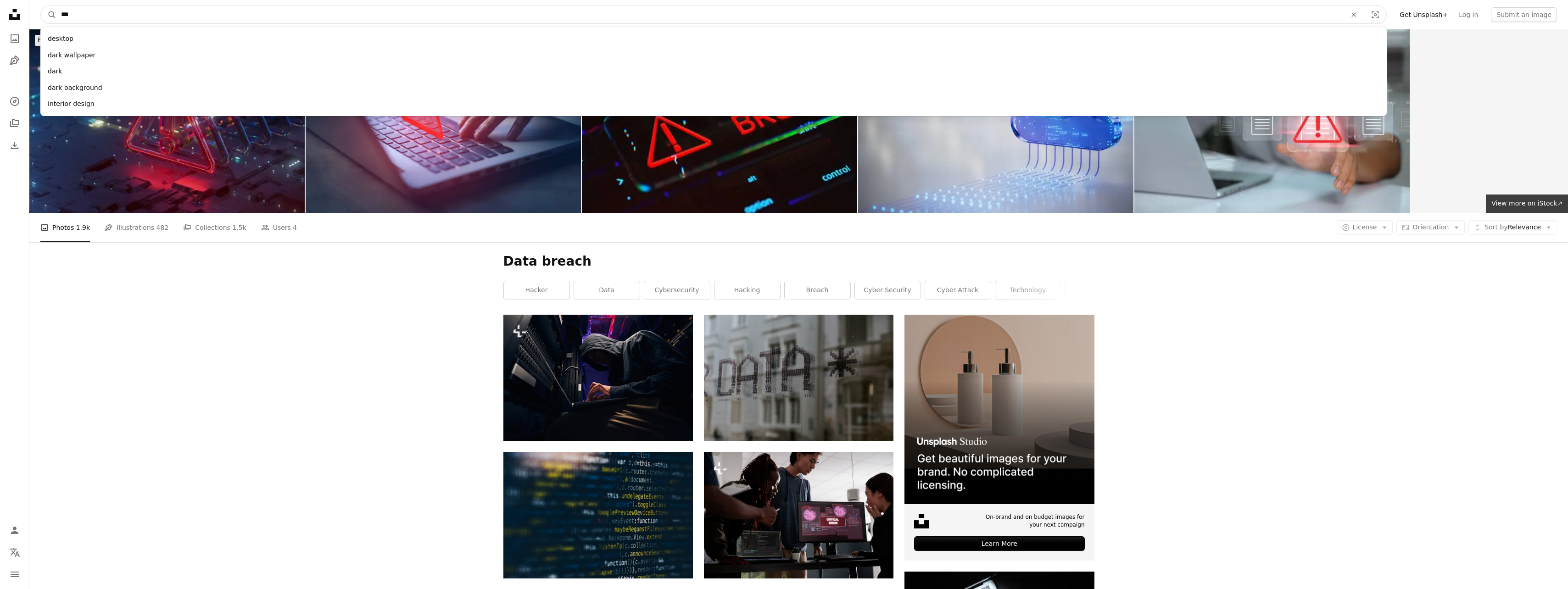
type input "****"
click button "A magnifying glass" at bounding box center [49, 15] width 16 height 18
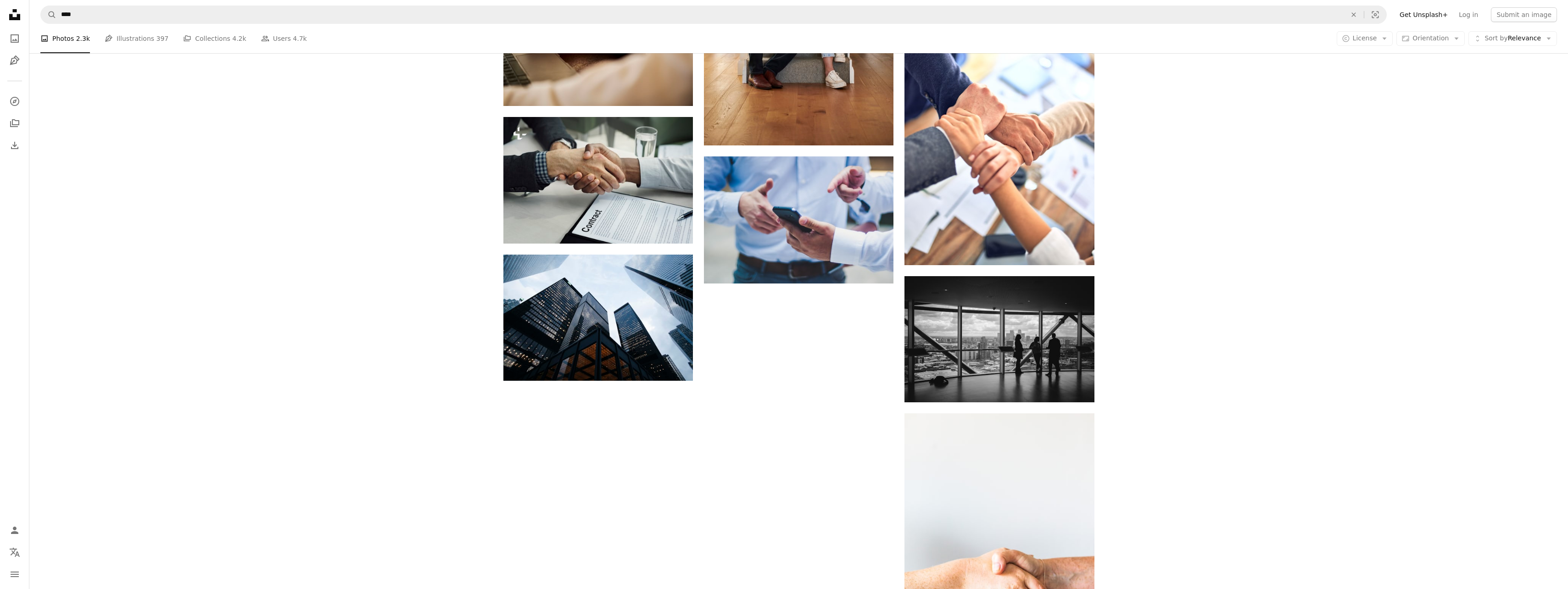
scroll to position [1056, 0]
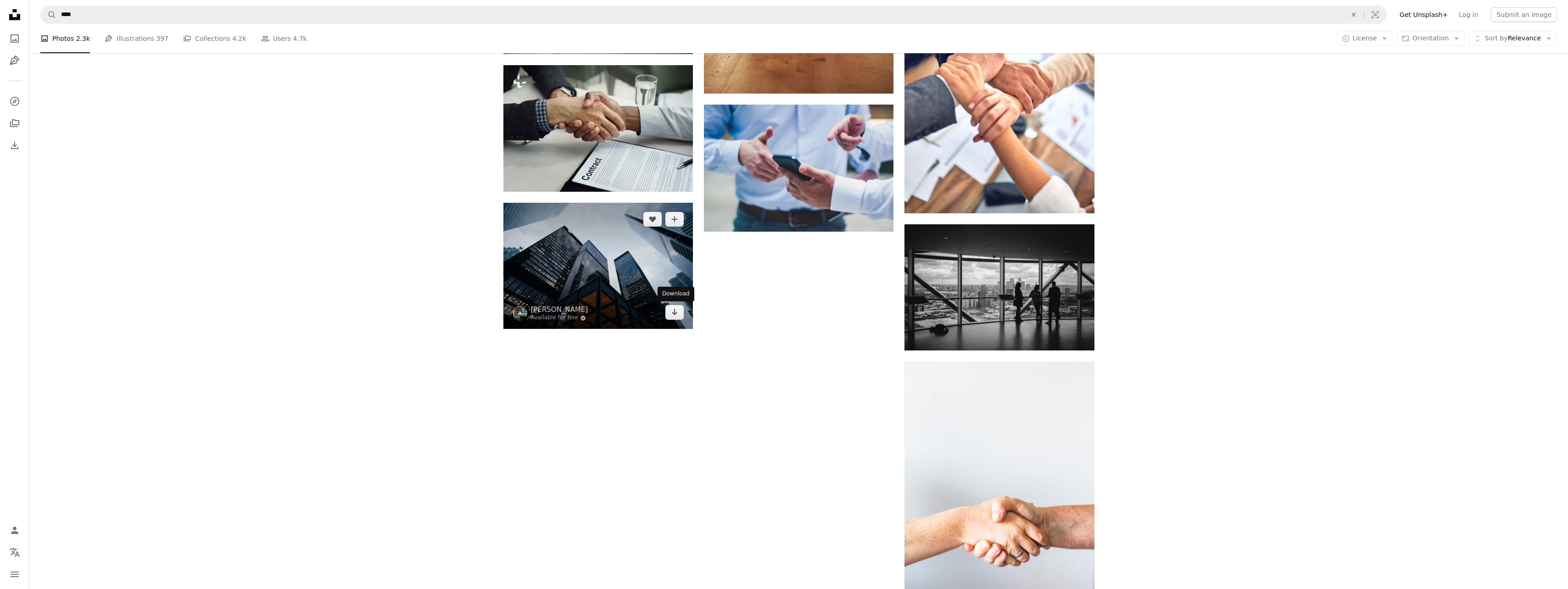
click at [677, 315] on icon "Arrow pointing down" at bounding box center [675, 312] width 8 height 11
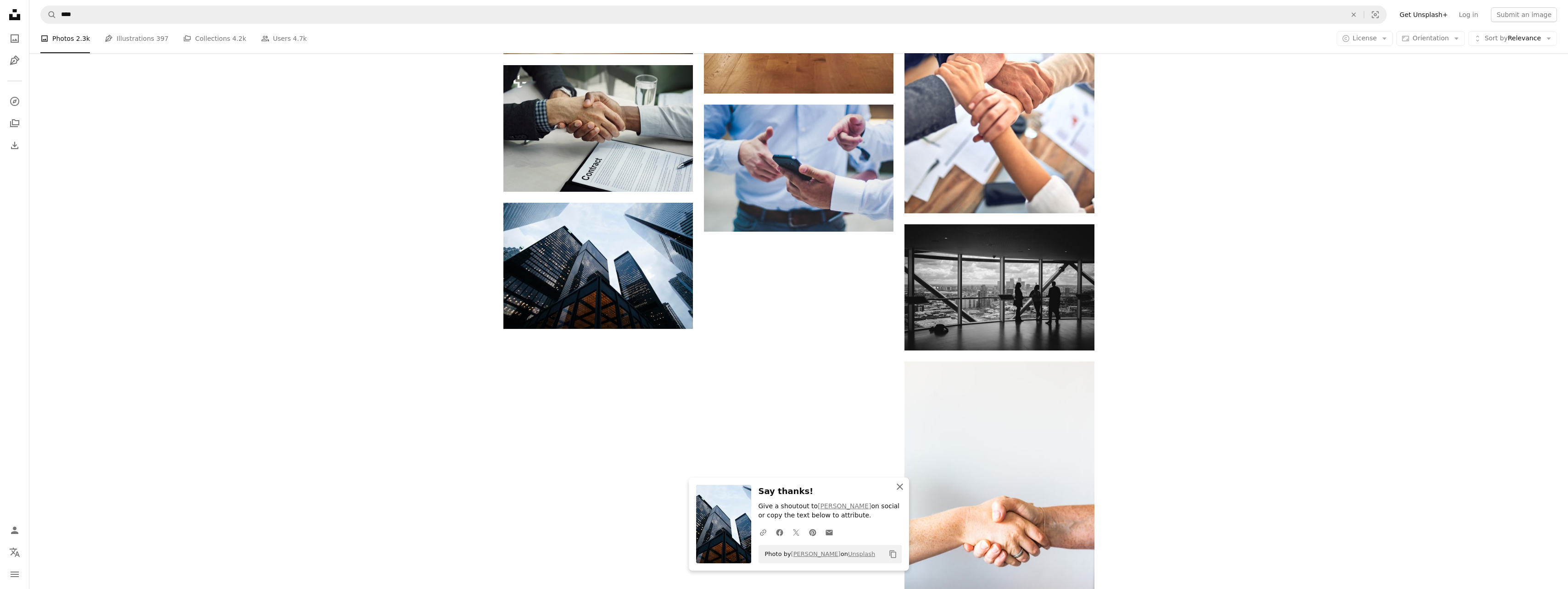
click at [896, 486] on icon "An X shape" at bounding box center [900, 487] width 11 height 11
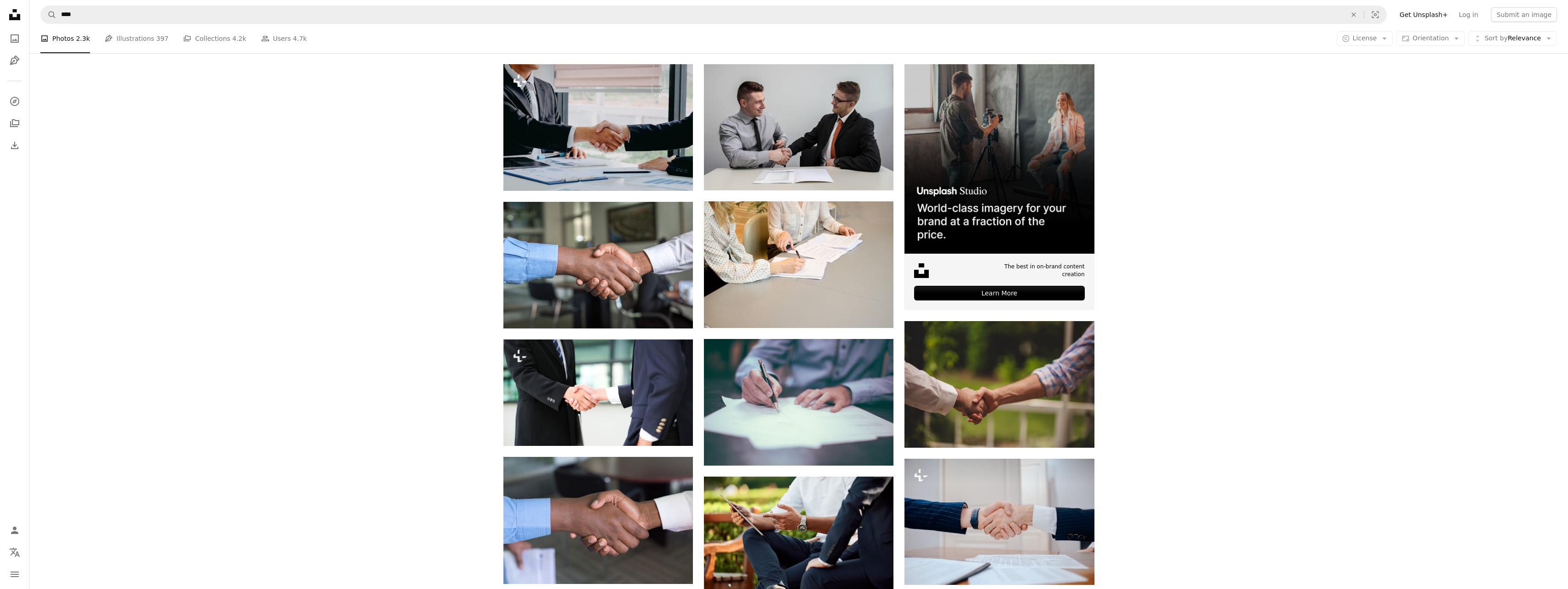
scroll to position [184, 0]
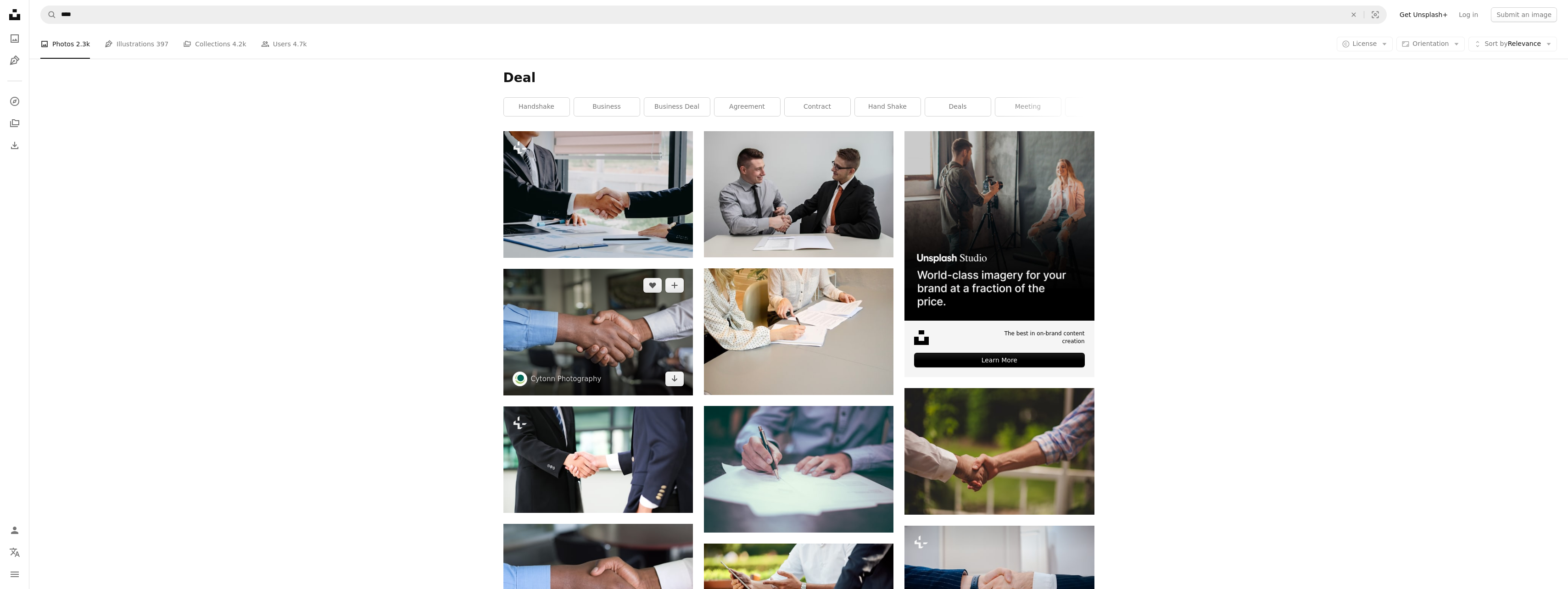
click at [673, 381] on icon "Download" at bounding box center [674, 379] width 6 height 6
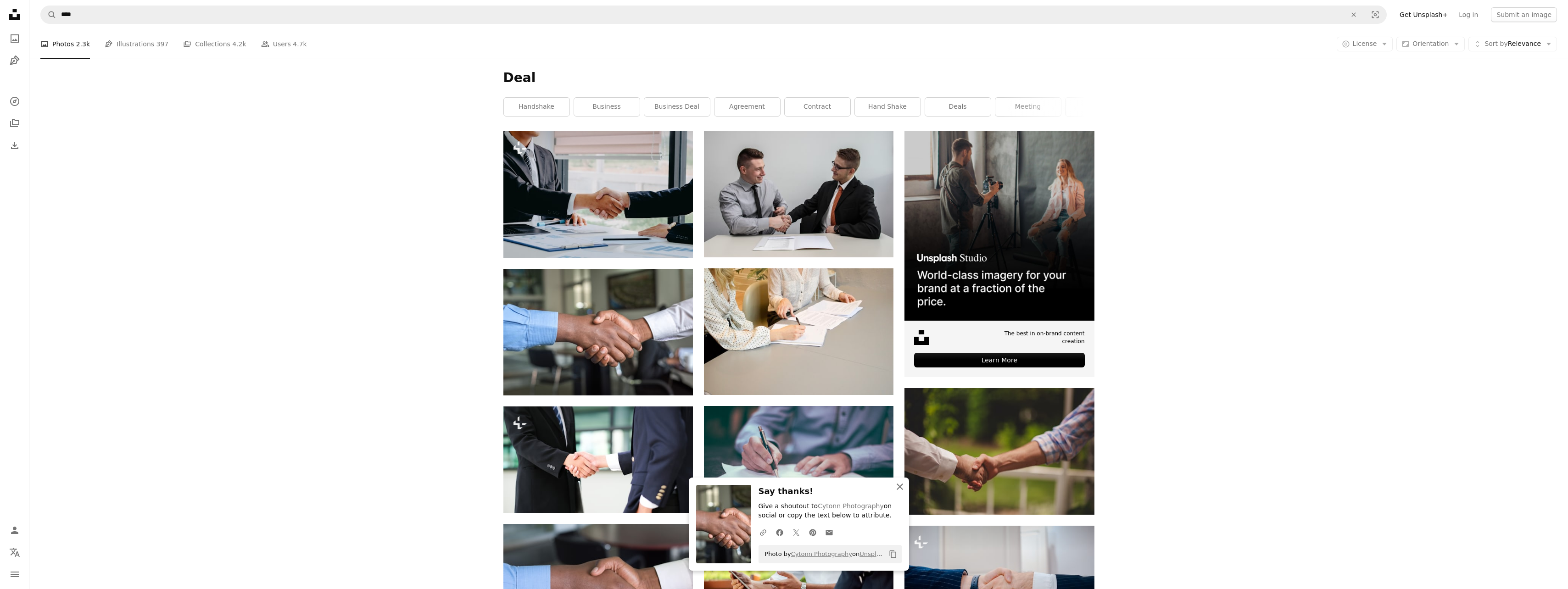
click at [901, 485] on icon "button" at bounding box center [900, 487] width 6 height 6
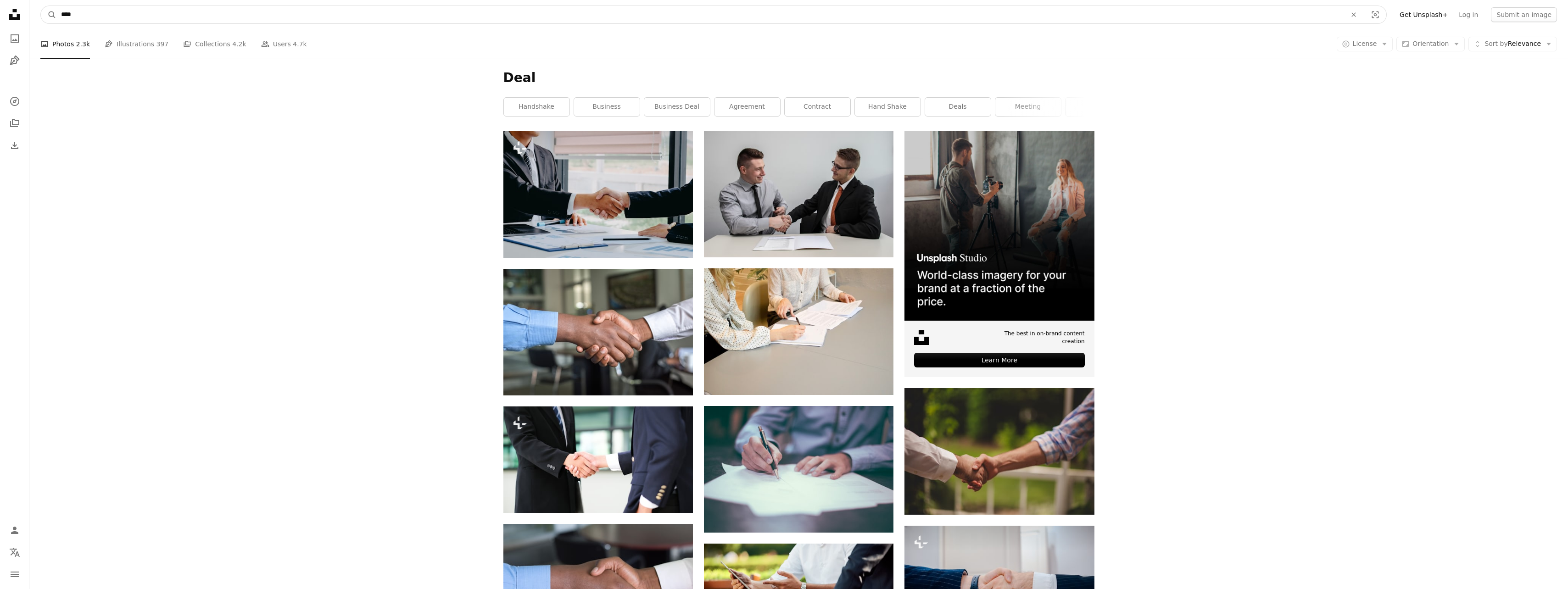
click at [59, 11] on input "****" at bounding box center [699, 15] width 1287 height 18
type input "**********"
click button "A magnifying glass" at bounding box center [49, 15] width 16 height 18
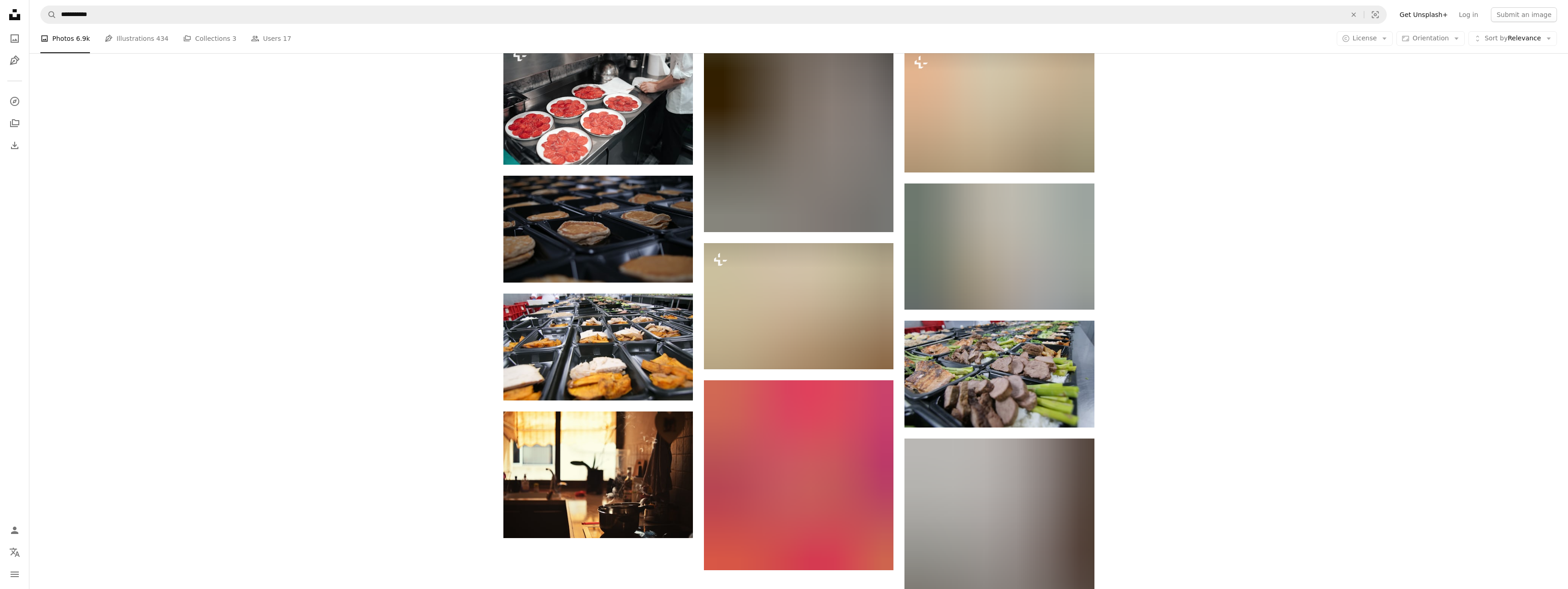
scroll to position [826, 0]
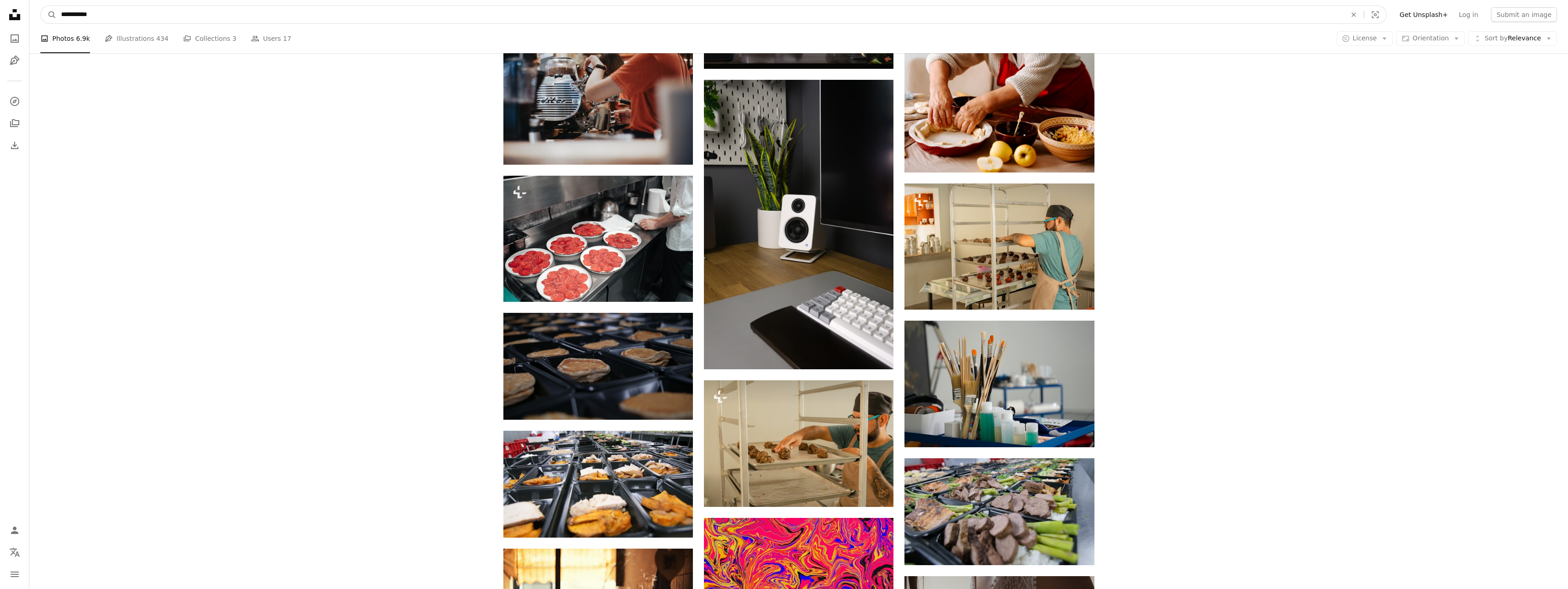
click at [74, 16] on input "**********" at bounding box center [699, 15] width 1287 height 18
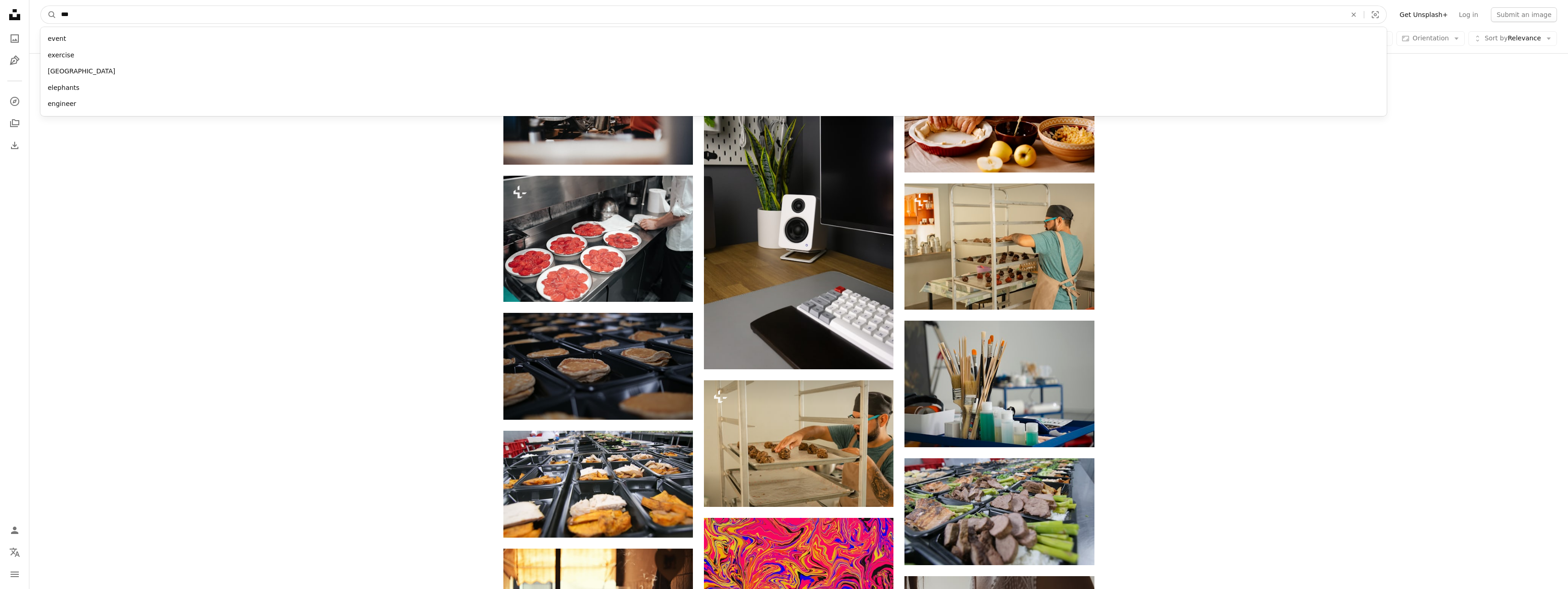
type input "****"
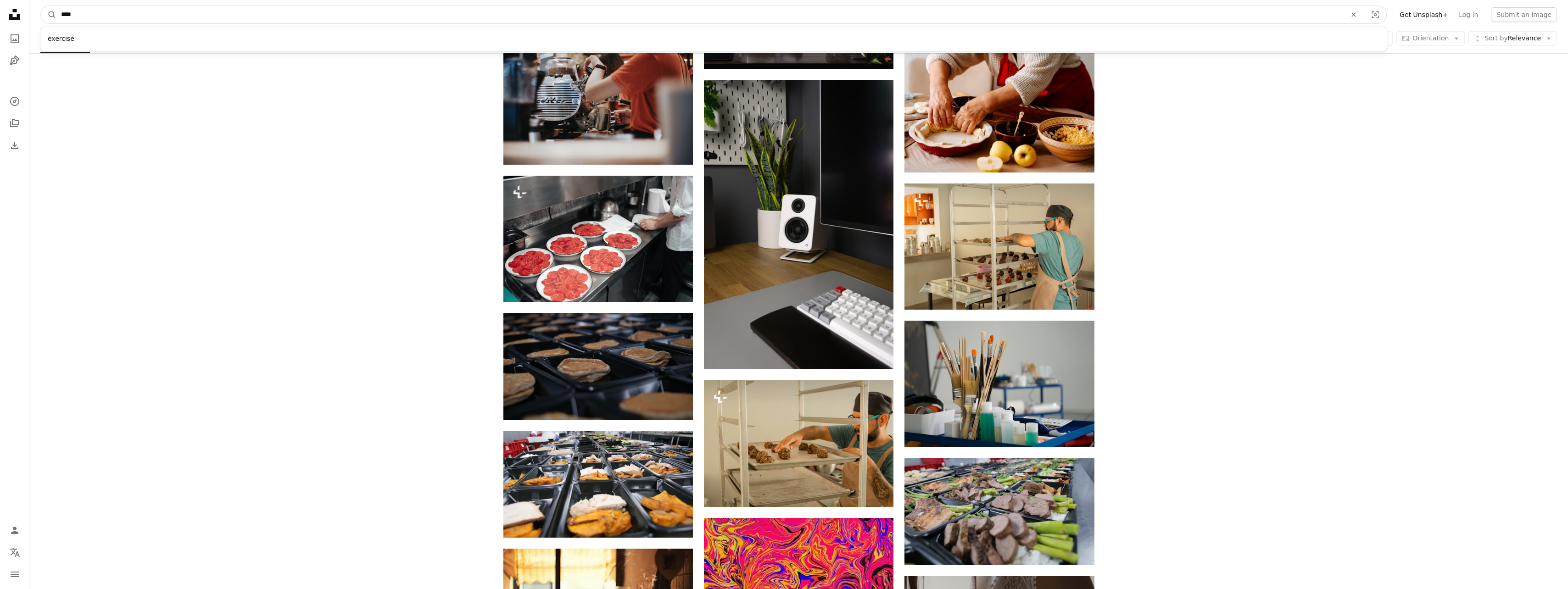
click button "A magnifying glass" at bounding box center [49, 15] width 16 height 18
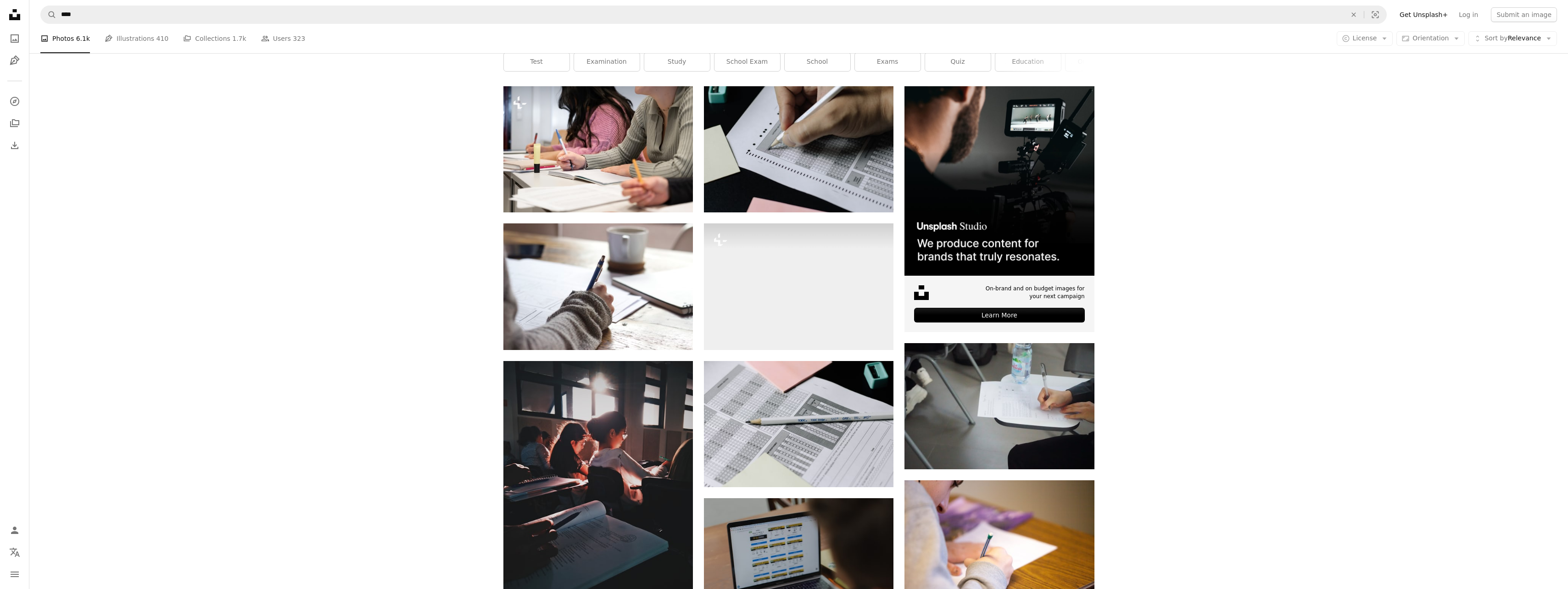
scroll to position [229, 0]
